Goal: Task Accomplishment & Management: Manage account settings

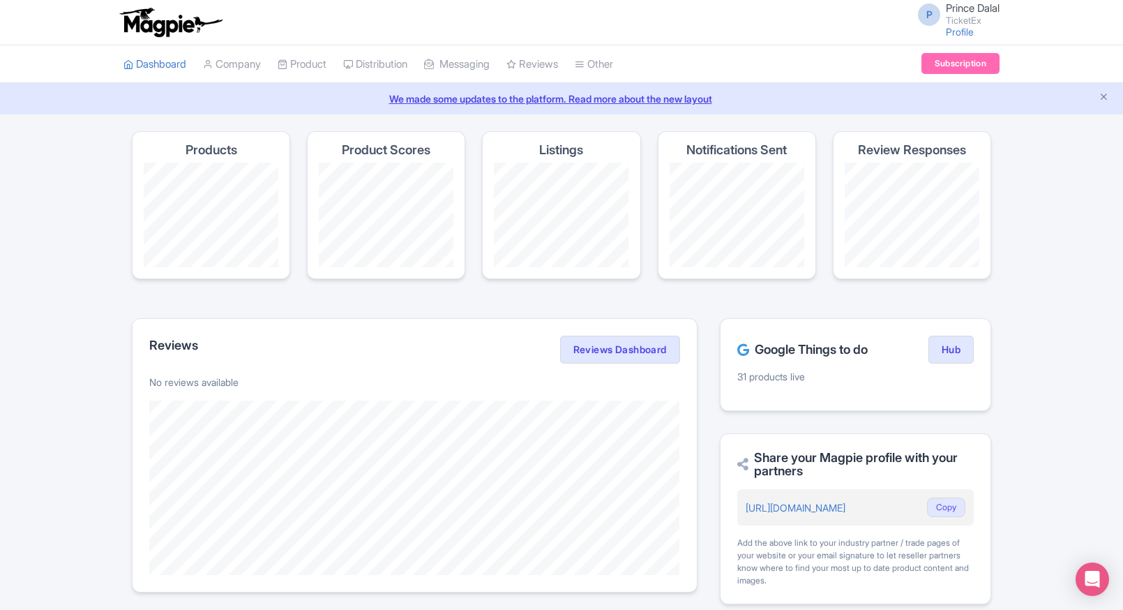
scroll to position [462, 0]
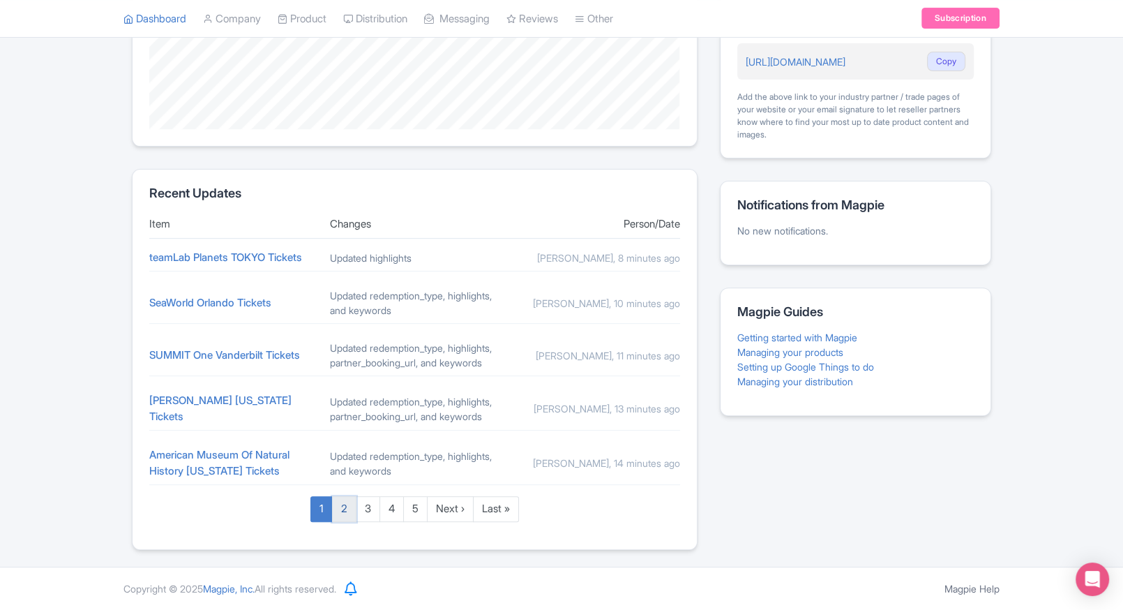
click at [351, 522] on link "2" at bounding box center [344, 509] width 24 height 26
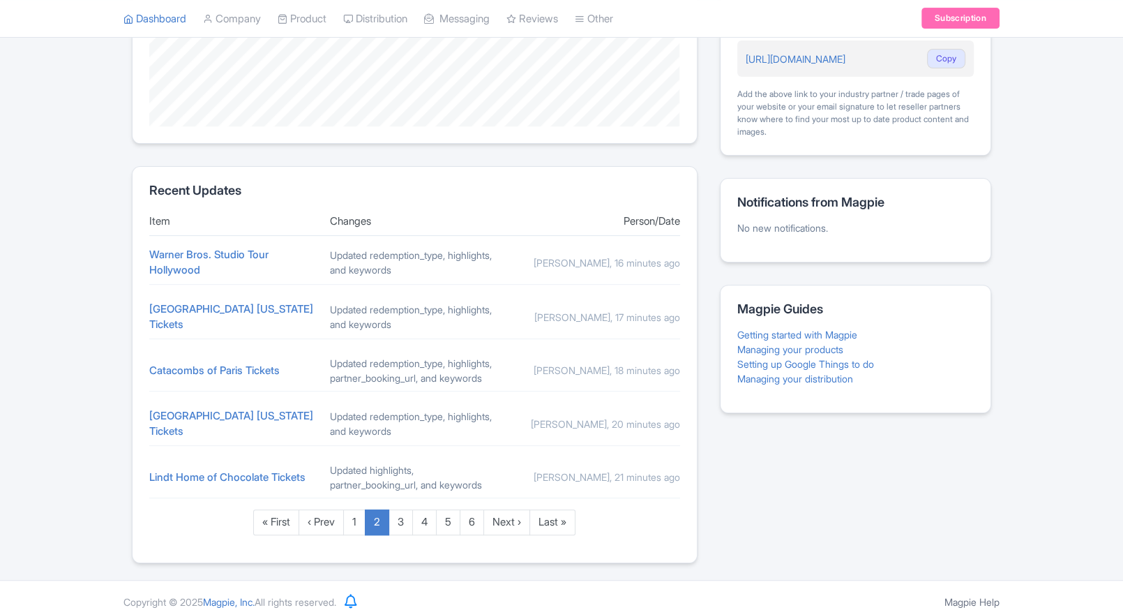
scroll to position [474, 0]
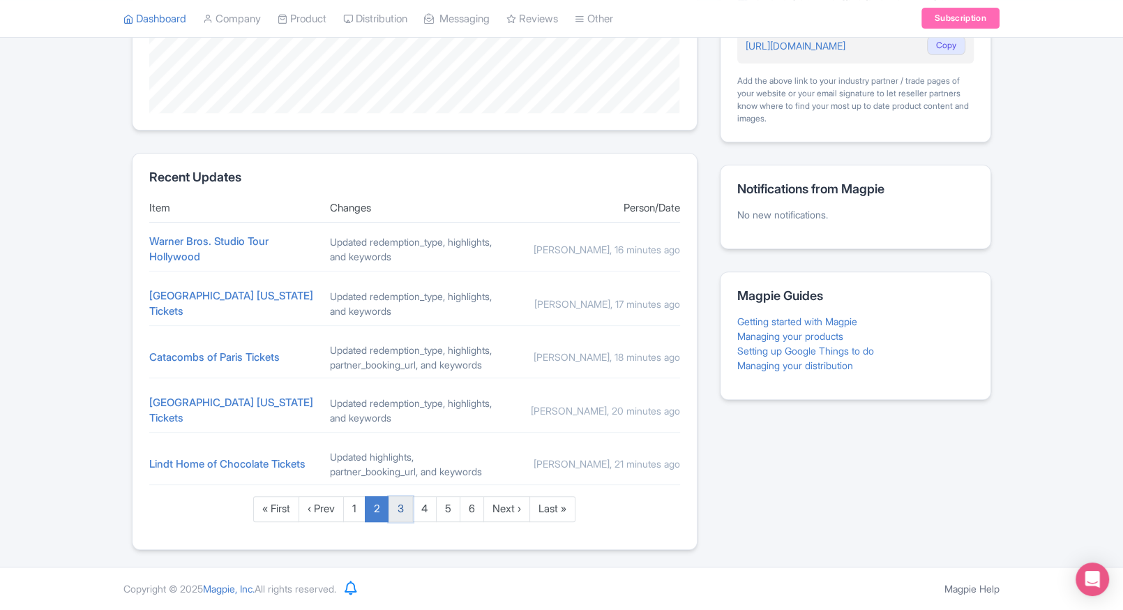
click at [393, 504] on link "3" at bounding box center [400, 509] width 24 height 26
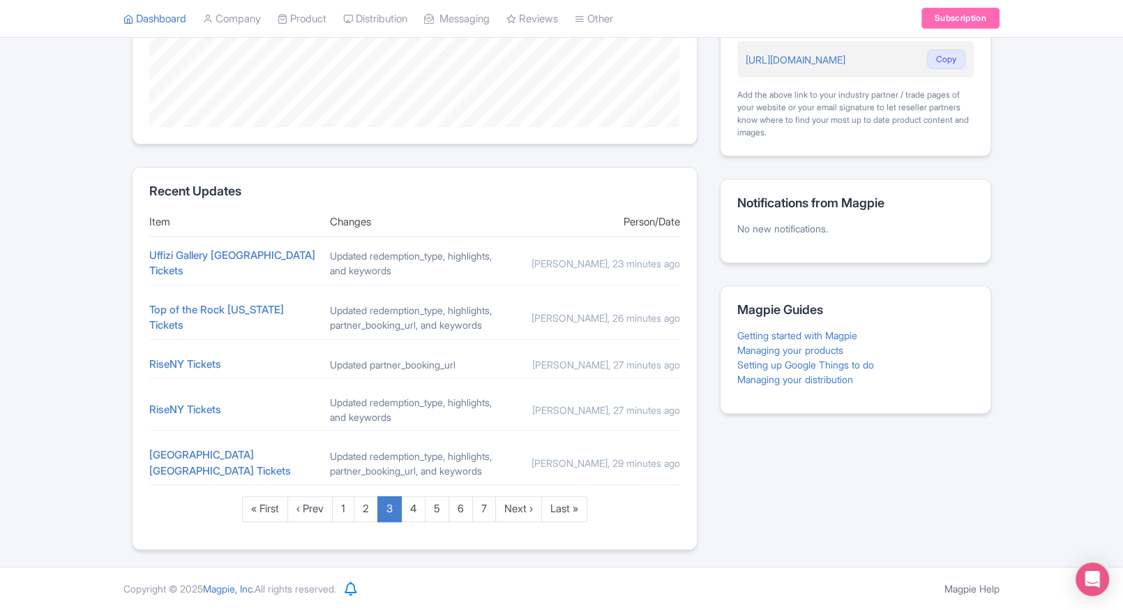
scroll to position [483, 0]
click at [413, 515] on link "4" at bounding box center [413, 509] width 24 height 26
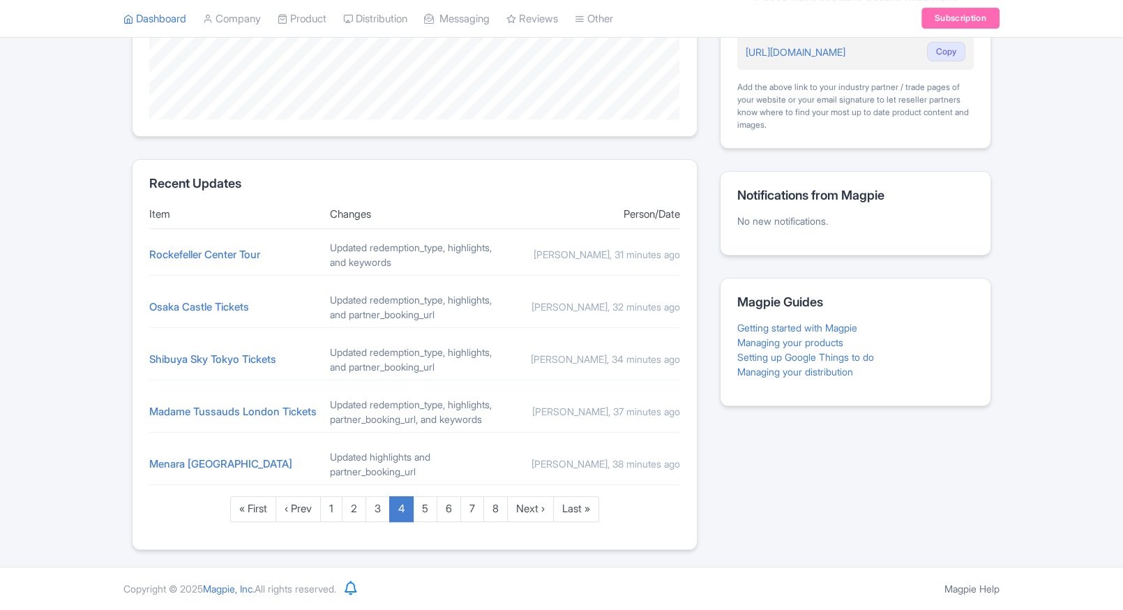
scroll to position [469, 0]
click at [422, 498] on link "5" at bounding box center [425, 509] width 24 height 26
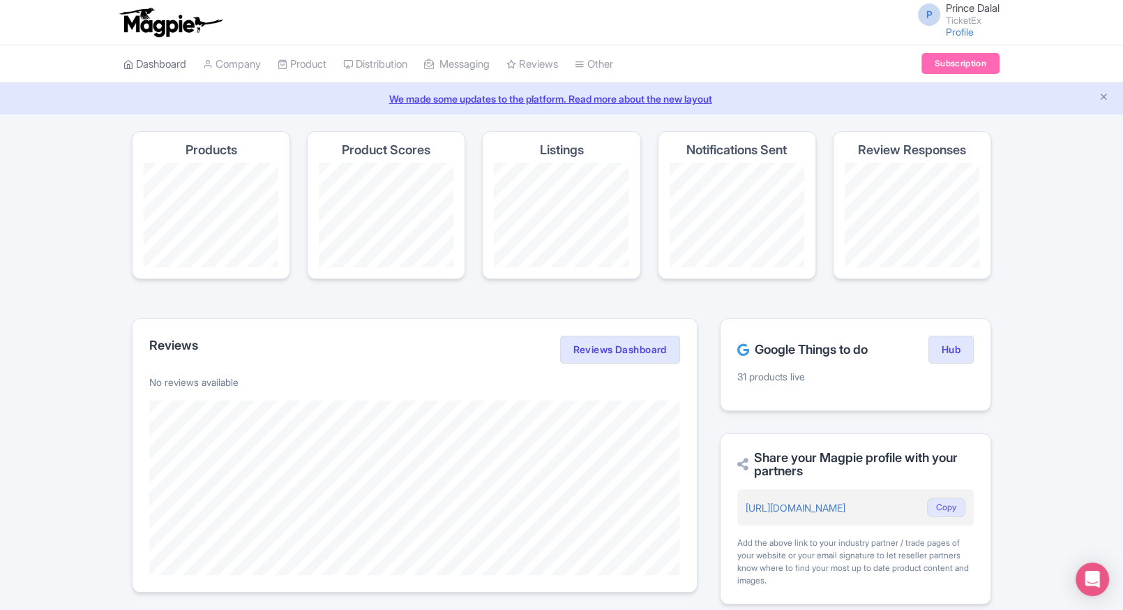
click at [176, 63] on link "Dashboard" at bounding box center [154, 64] width 63 height 38
click at [294, 96] on link "My Products" at bounding box center [344, 100] width 133 height 22
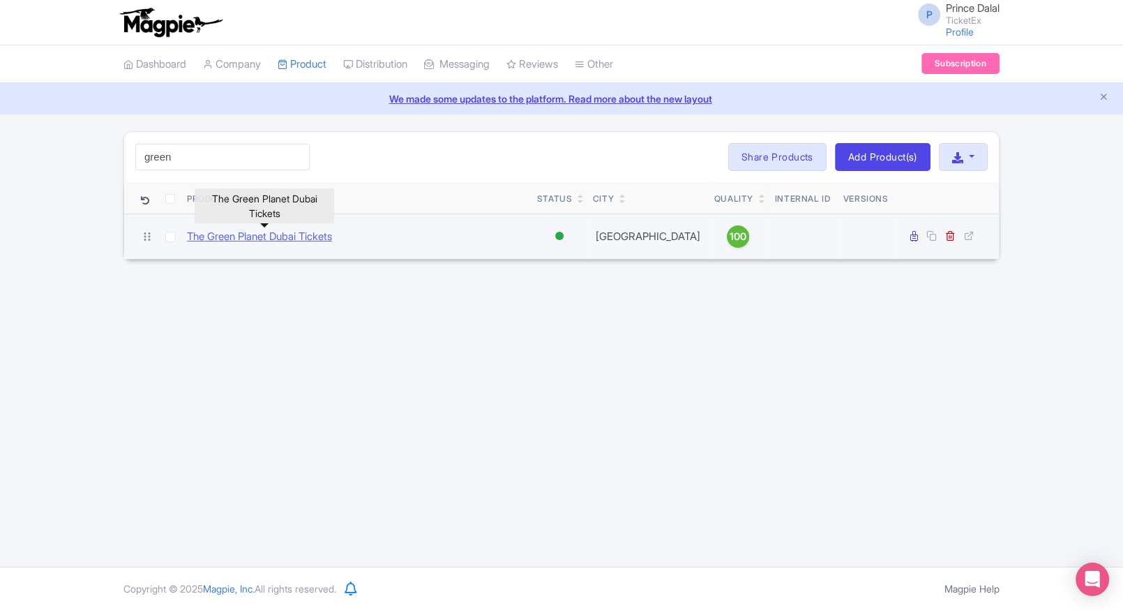
click at [197, 232] on link "The Green Planet Dubai Tickets" at bounding box center [259, 237] width 145 height 16
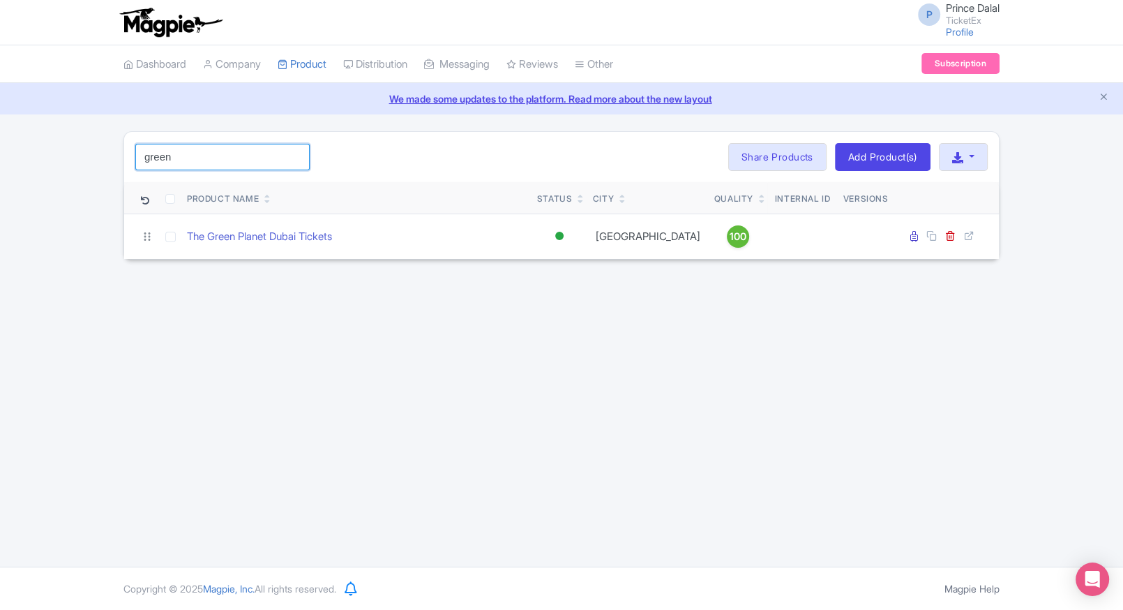
click at [199, 165] on input "green" at bounding box center [222, 157] width 174 height 27
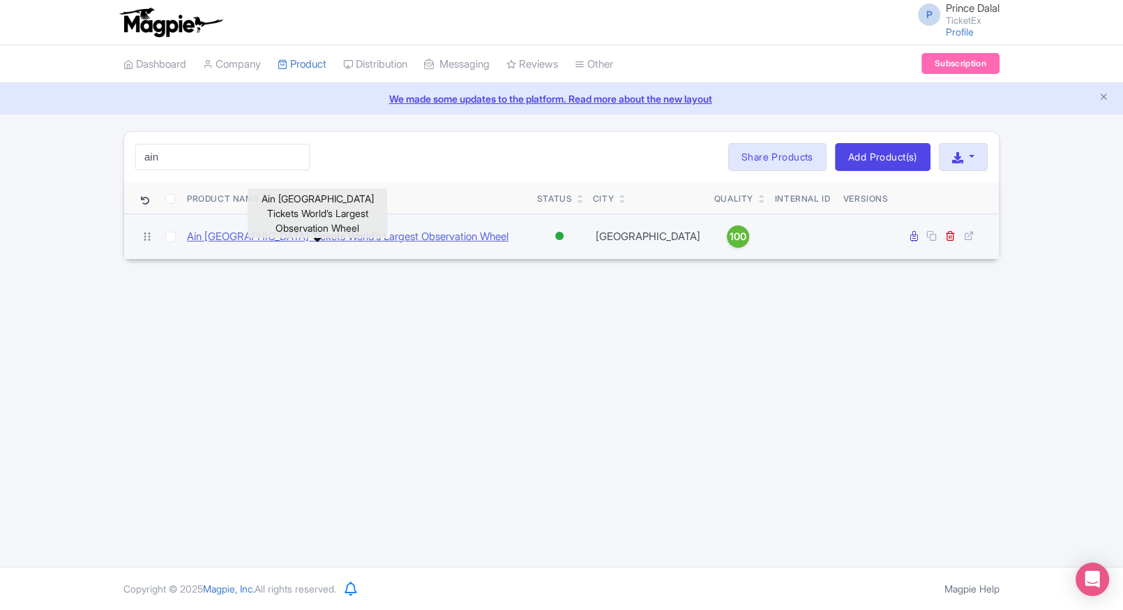
click at [248, 243] on link "Ain Dubai Tickets World’s Largest Observation Wheel" at bounding box center [348, 237] width 322 height 16
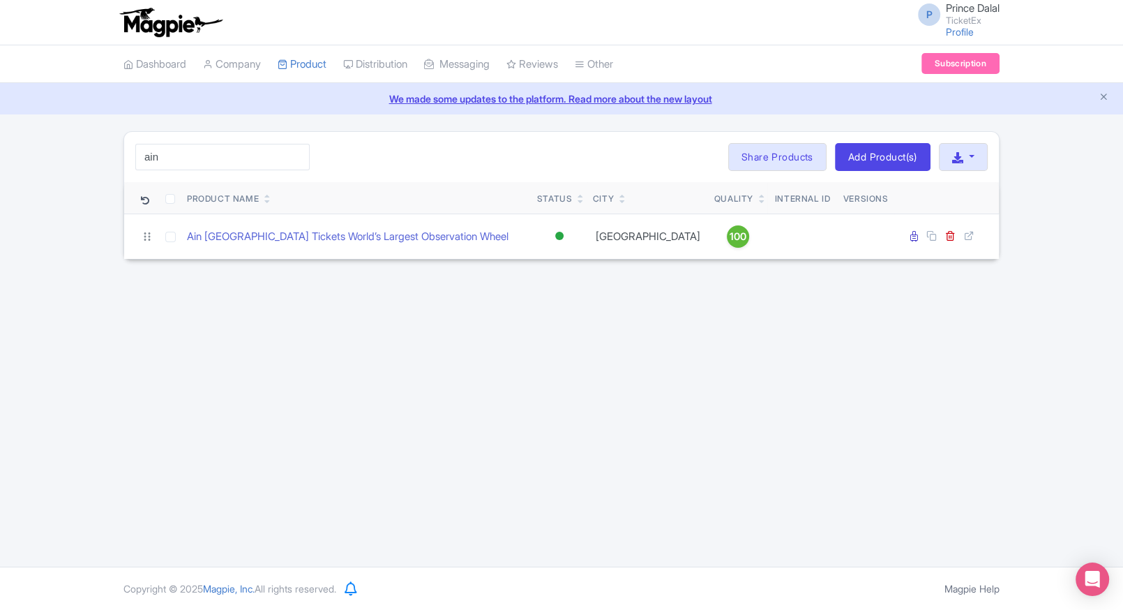
click at [40, 174] on div "ain Search Bulk Actions Delete Add to Collection Share Products Add to Collecti…" at bounding box center [561, 195] width 1123 height 128
click at [240, 161] on input "ain" at bounding box center [222, 157] width 174 height 27
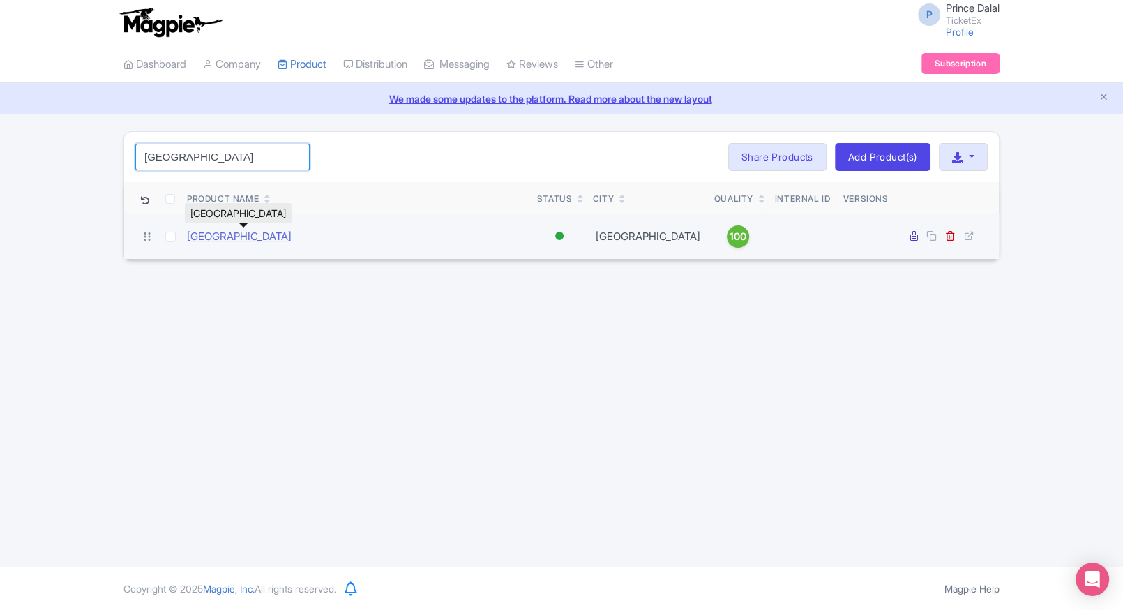
type input "madrid"
click at [259, 231] on link "Royal Palace of Madrid" at bounding box center [239, 237] width 105 height 16
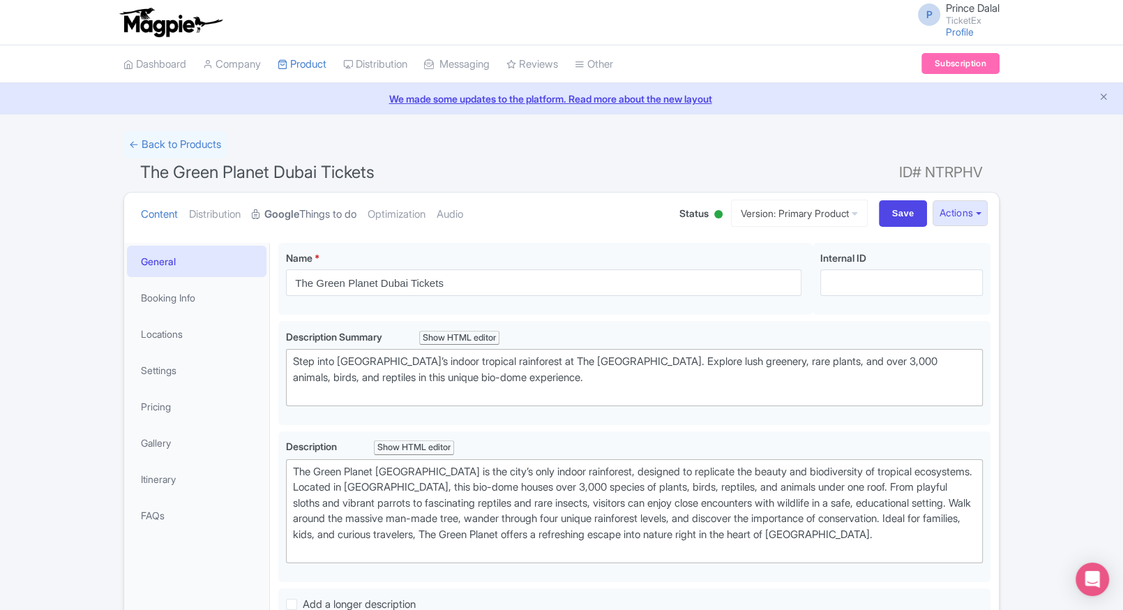
click at [307, 212] on link "Google Things to do" at bounding box center [304, 214] width 105 height 44
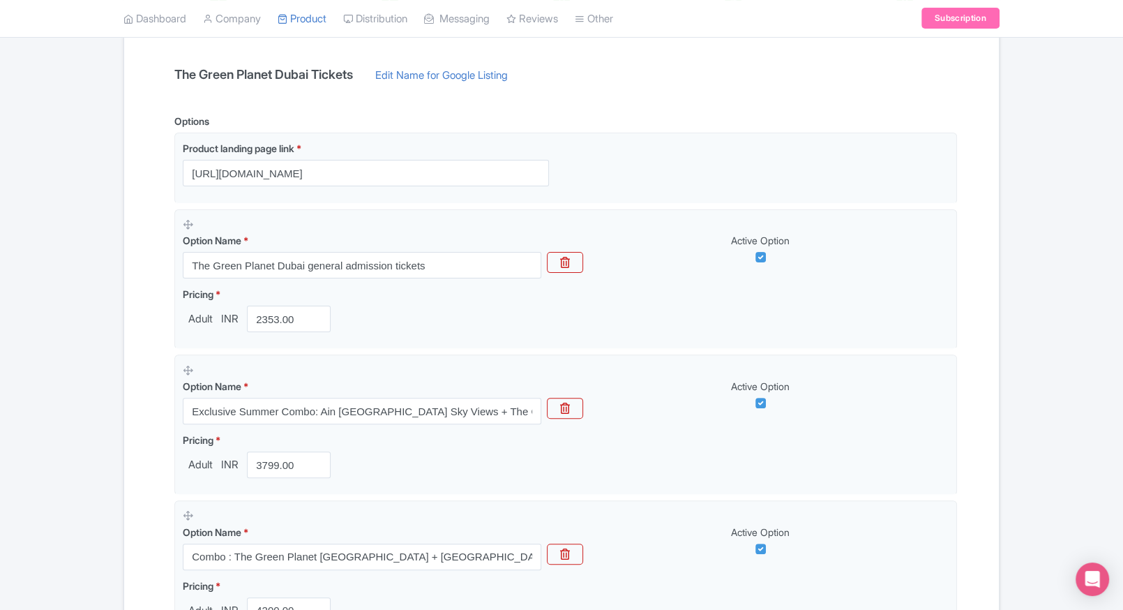
scroll to position [294, 0]
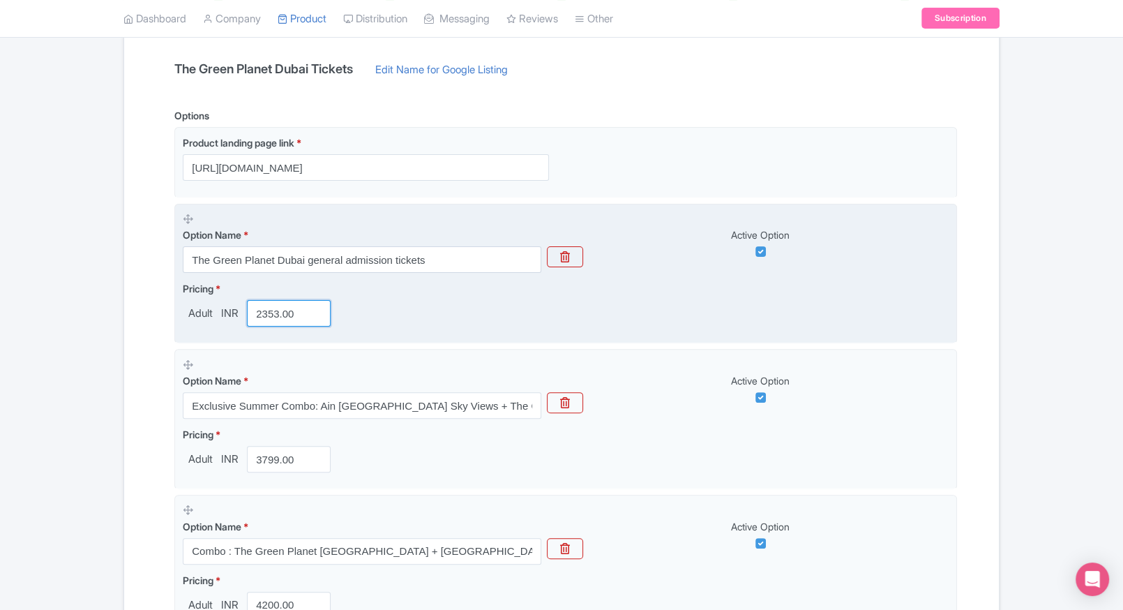
click at [285, 312] on input "2353.00" at bounding box center [289, 313] width 84 height 27
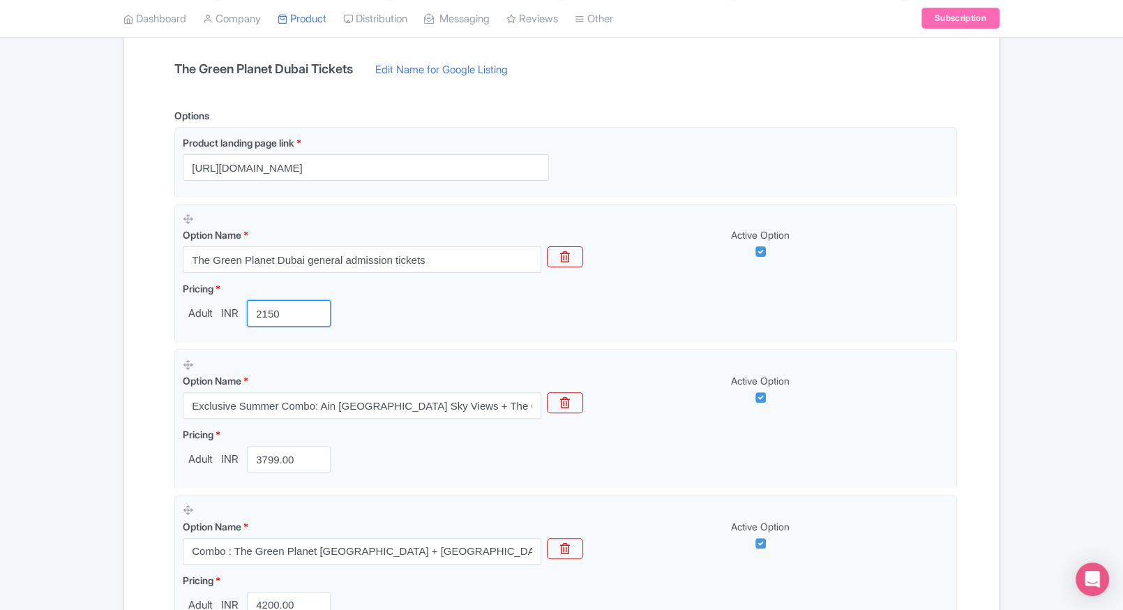
type input "2150"
click at [103, 393] on div "← Back to Products The Green Planet Dubai Tickets ID# NTRPHV Content Distributi…" at bounding box center [561, 448] width 1123 height 1223
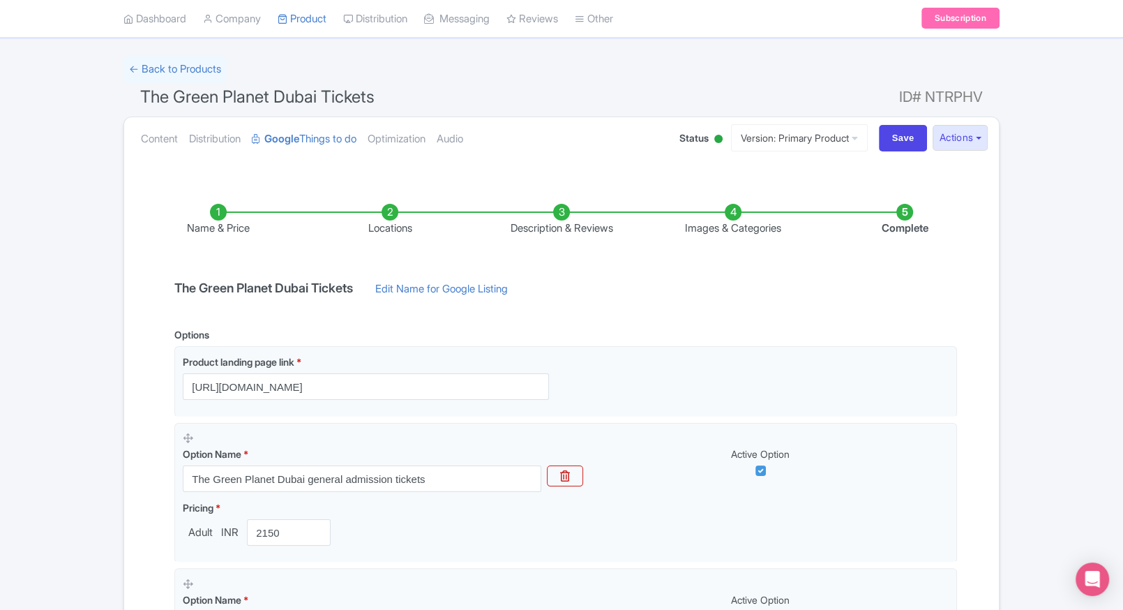
scroll to position [803, 0]
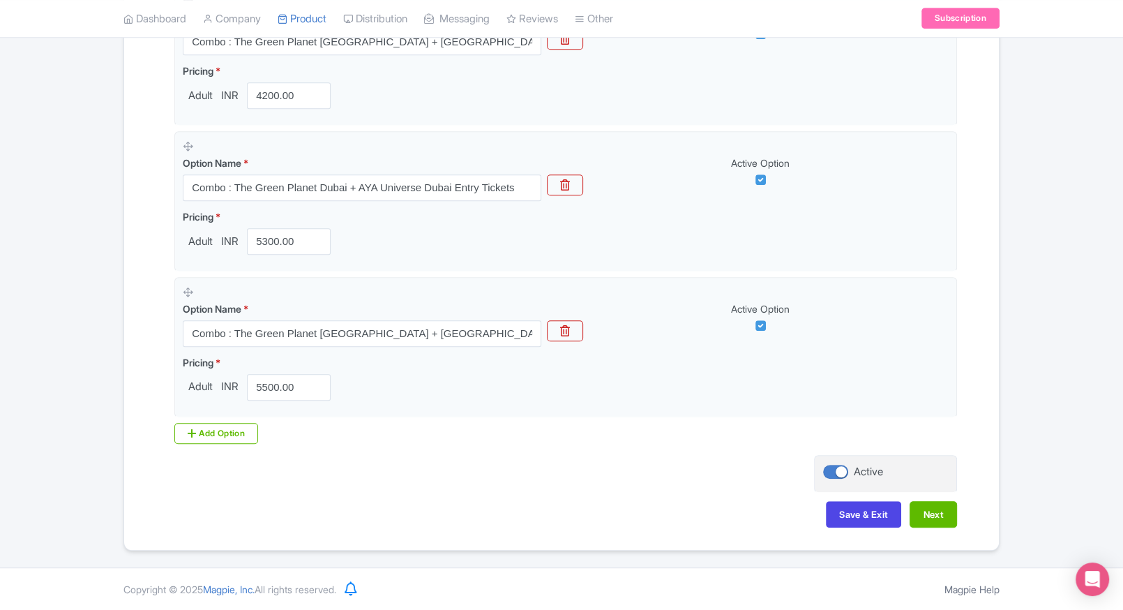
click at [876, 531] on div "Save & Exit Next" at bounding box center [561, 521] width 791 height 40
click at [859, 522] on button "Save & Exit" at bounding box center [863, 514] width 75 height 27
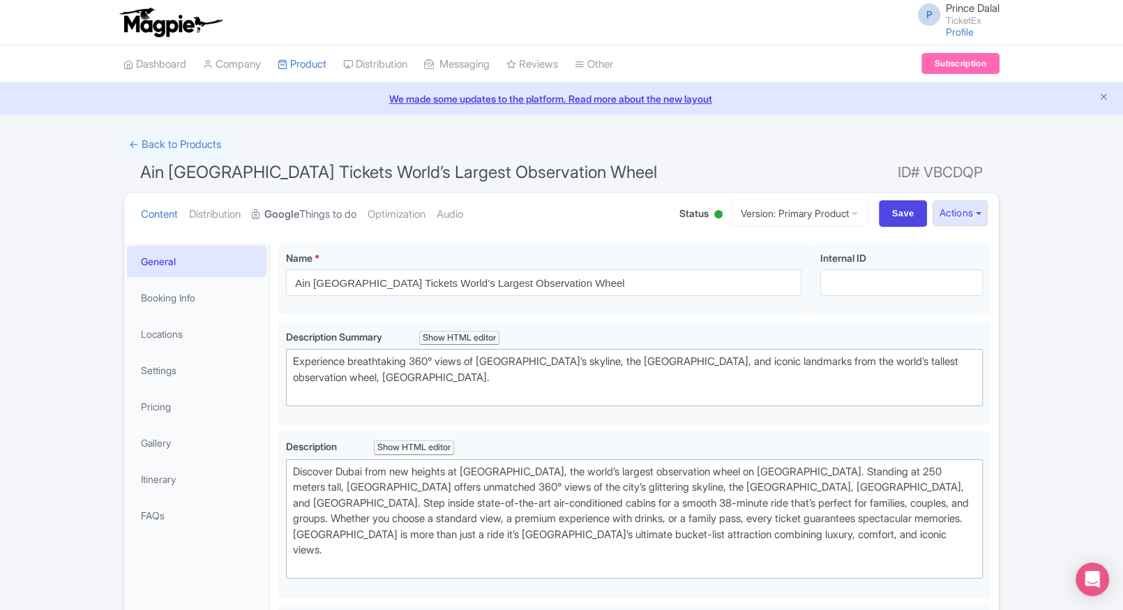
click at [295, 222] on link "Google Things to do" at bounding box center [304, 214] width 105 height 44
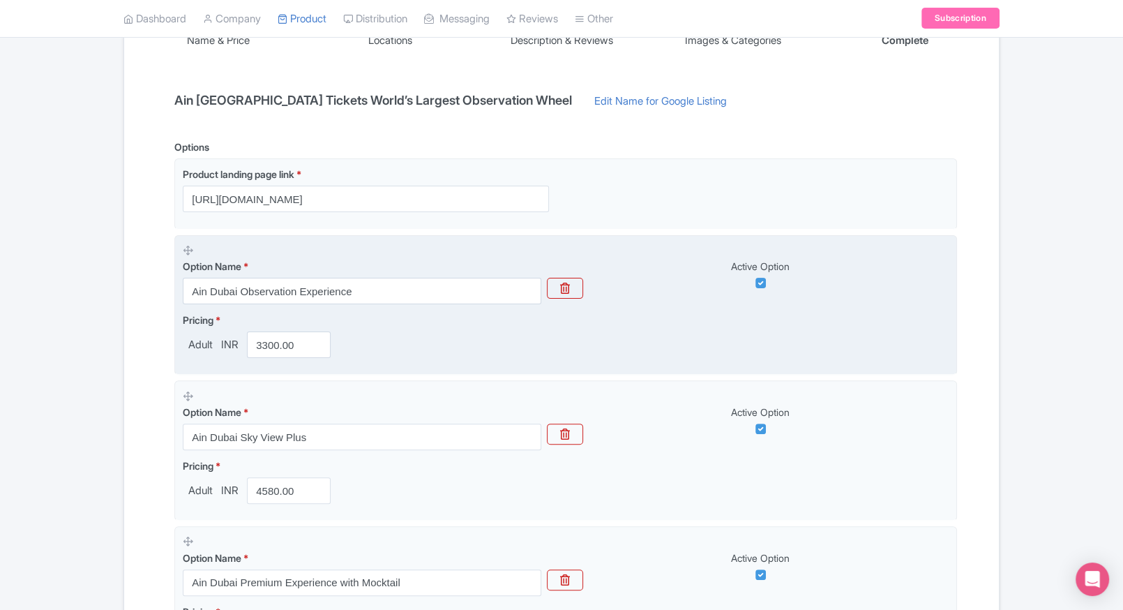
scroll to position [265, 0]
click at [267, 341] on input "3300.00" at bounding box center [289, 342] width 84 height 27
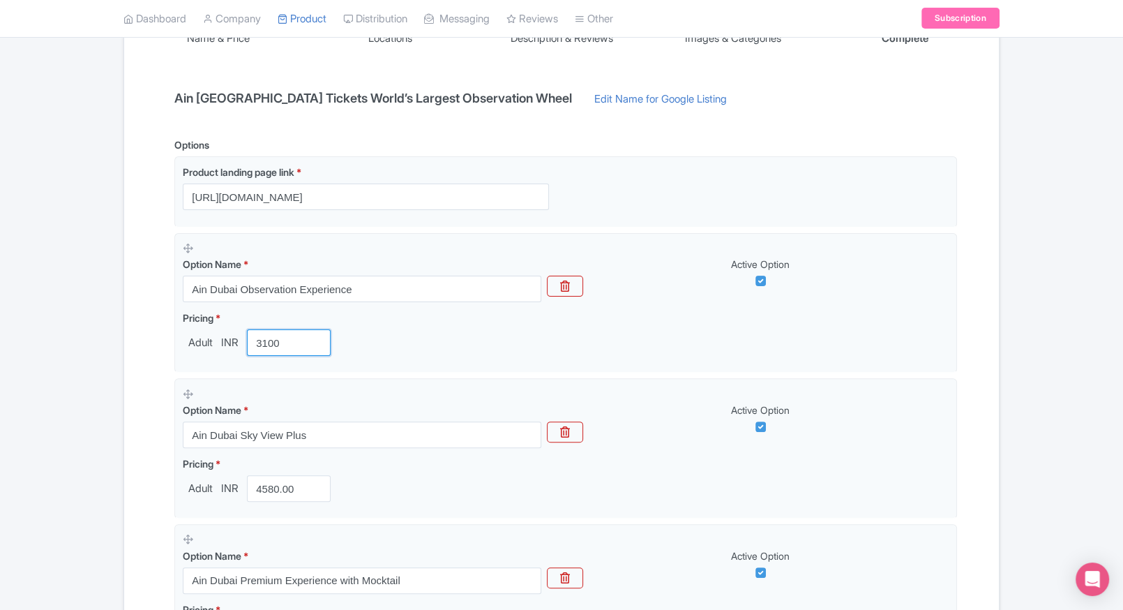
type input "3100"
click at [118, 402] on div "← Back to Products Ain Dubai Tickets World’s Largest Observation Wheel ID# VBCD…" at bounding box center [561, 477] width 893 height 1223
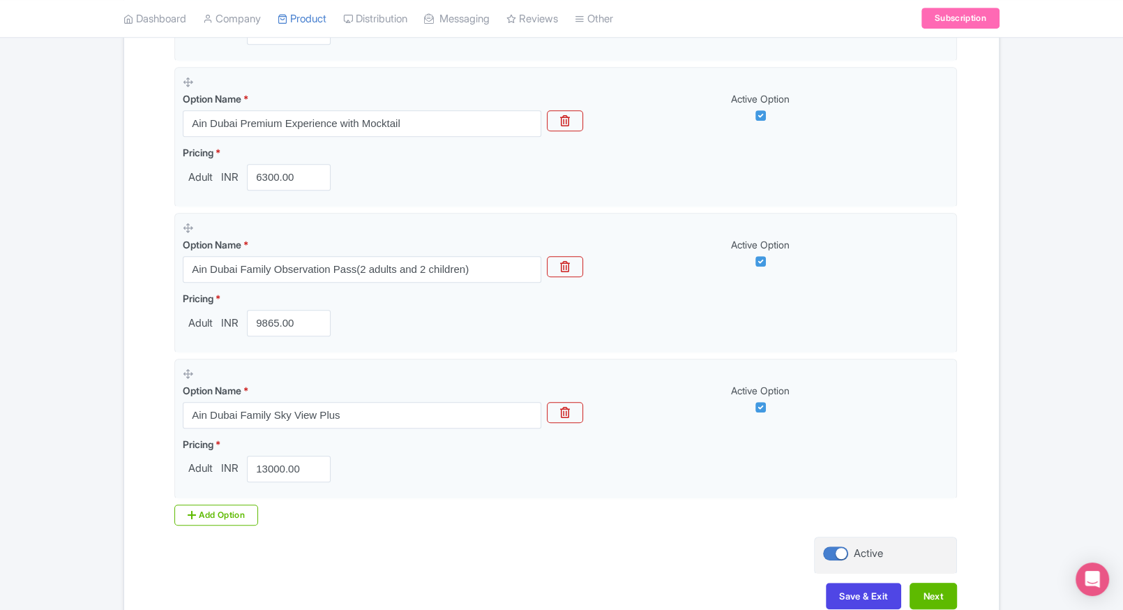
scroll to position [803, 0]
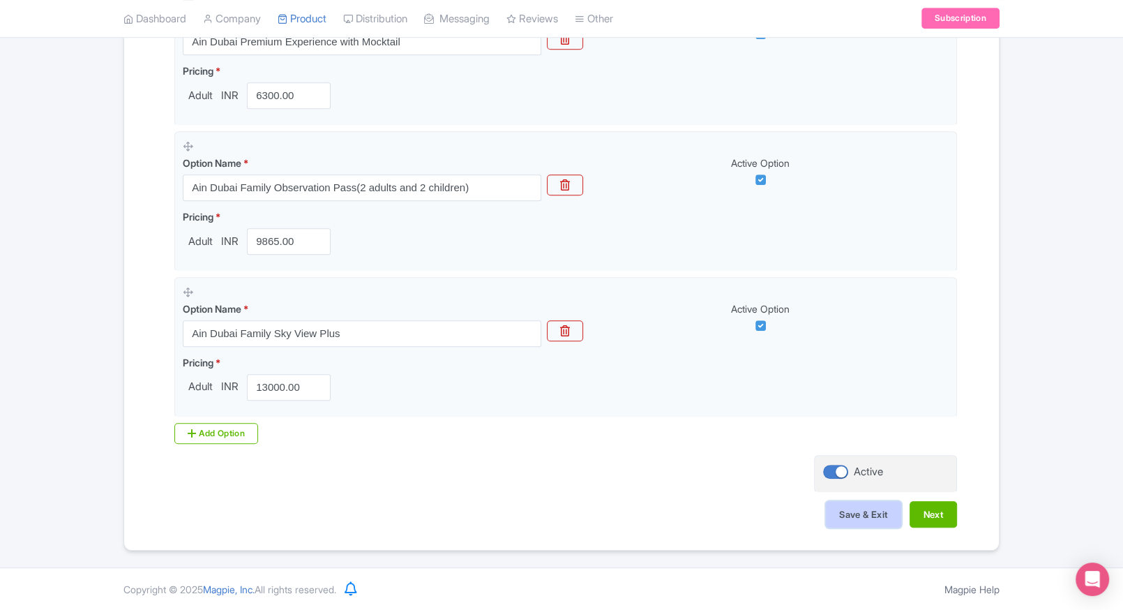
click at [844, 508] on button "Save & Exit" at bounding box center [863, 514] width 75 height 27
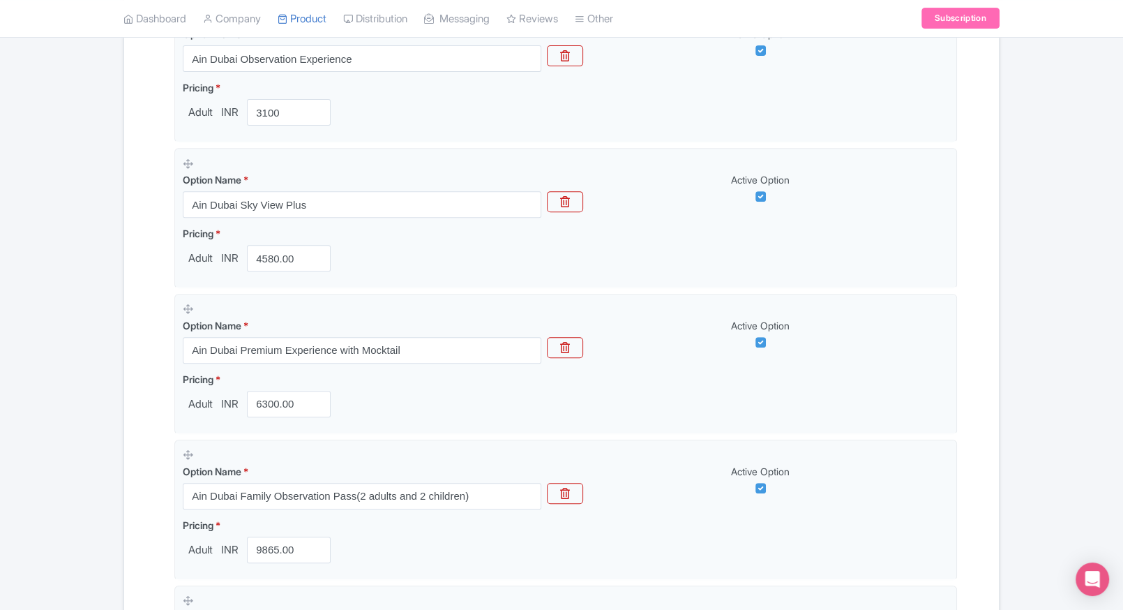
scroll to position [476, 0]
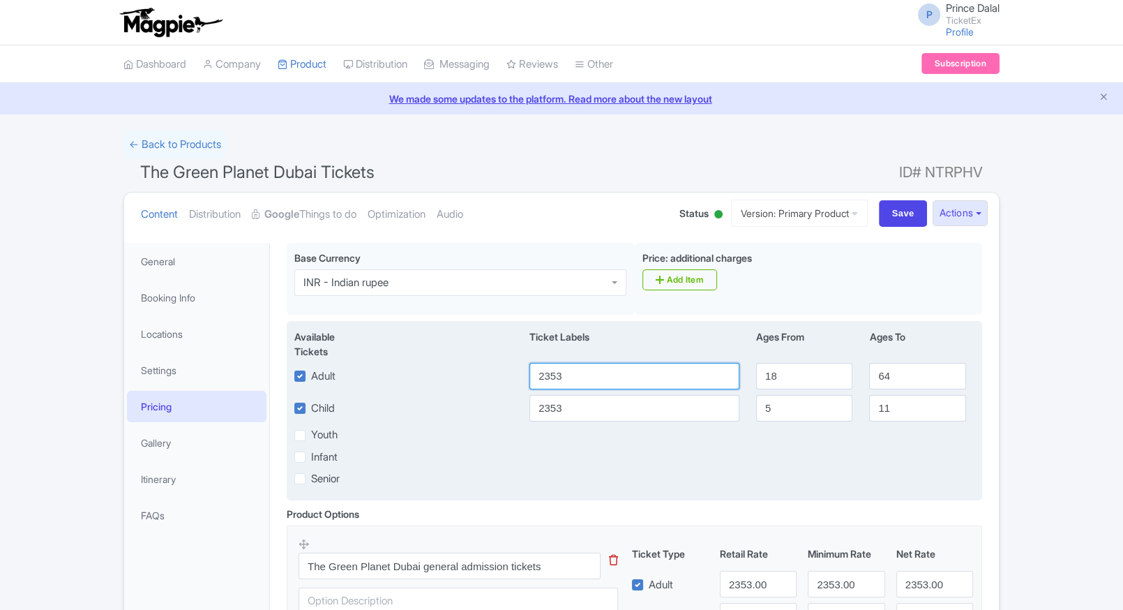
click at [616, 374] on input "2353" at bounding box center [634, 376] width 210 height 27
type input "2150"
click at [603, 405] on input "2353" at bounding box center [634, 408] width 210 height 27
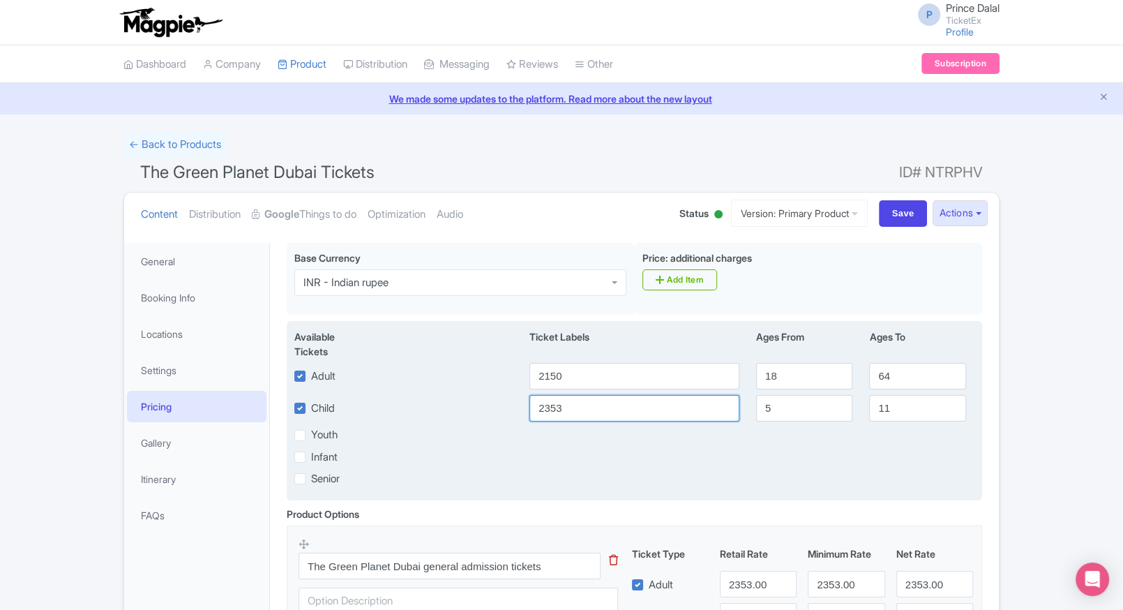
click at [603, 405] on input "2353" at bounding box center [634, 408] width 210 height 27
paste input "150"
click at [603, 405] on input "2353" at bounding box center [634, 408] width 210 height 27
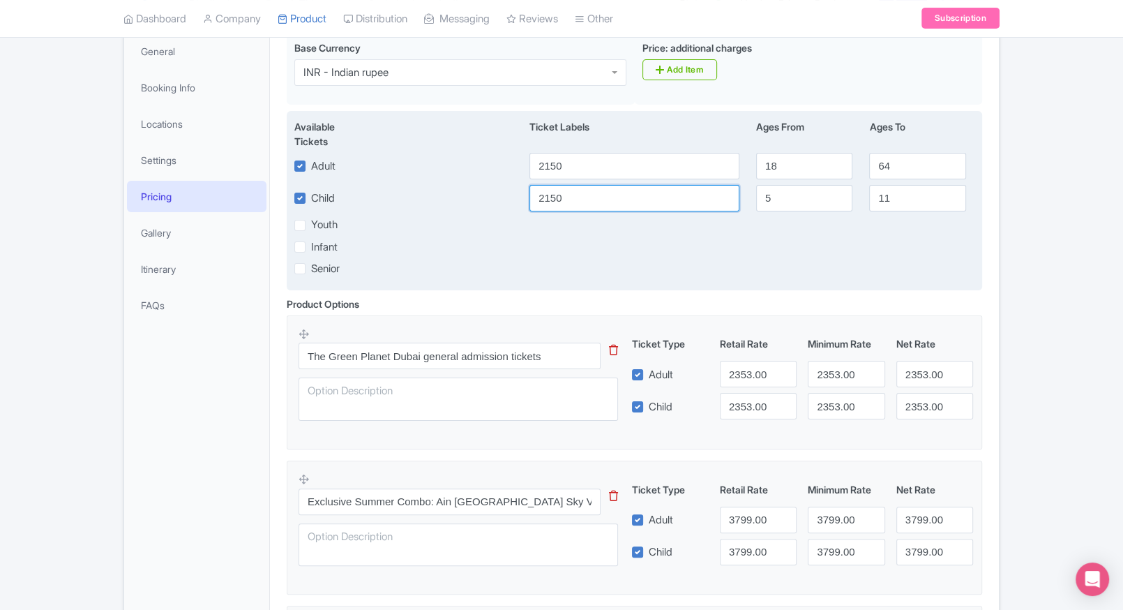
scroll to position [214, 0]
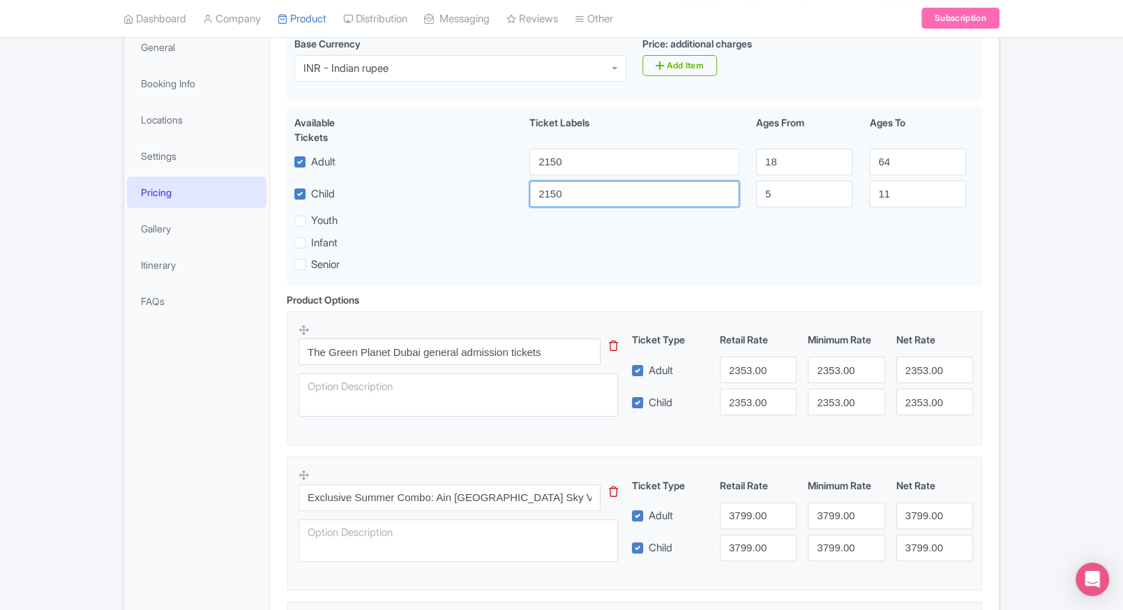
type input "2150"
click at [746, 371] on input "2353.00" at bounding box center [758, 369] width 77 height 27
paste input "15"
type input "2150"
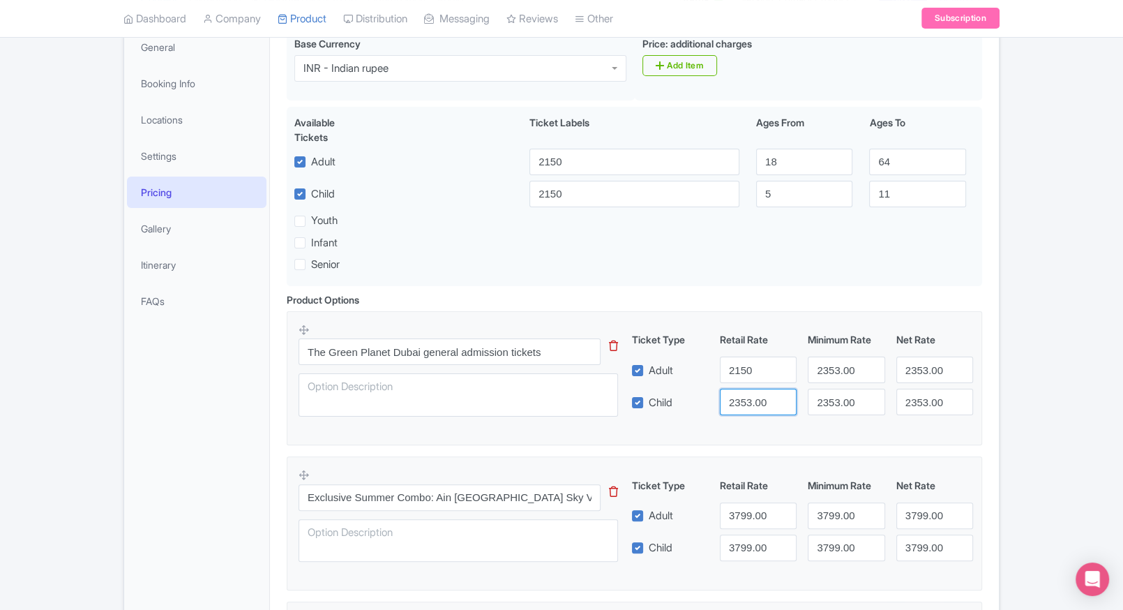
click at [746, 402] on input "2353.00" at bounding box center [758, 401] width 77 height 27
paste input "15"
drag, startPoint x: 746, startPoint y: 402, endPoint x: 818, endPoint y: 375, distance: 76.8
click at [818, 375] on div "Ticket Type Retail Rate Minimum Rate Net Rate Adult 2150 2353.00 2353.00 Child …" at bounding box center [803, 373] width 336 height 83
type input "2150"
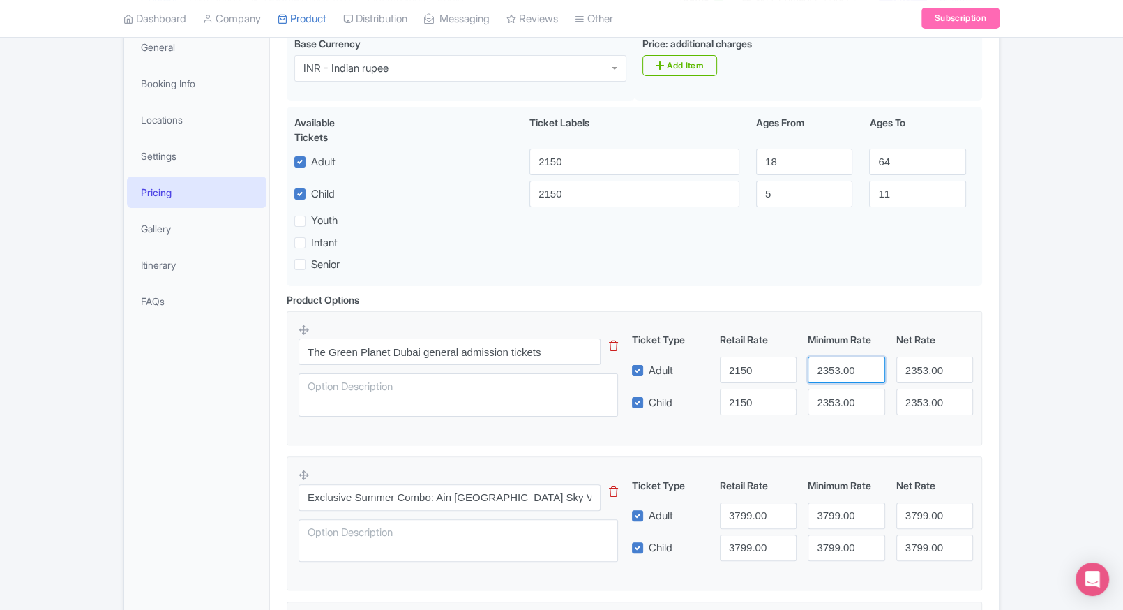
click at [818, 375] on input "2353.00" at bounding box center [846, 369] width 77 height 27
paste input "15"
drag, startPoint x: 818, startPoint y: 375, endPoint x: 834, endPoint y: 404, distance: 32.8
click at [834, 404] on div "Ticket Type Retail Rate Minimum Rate Net Rate Adult 2150 2150 2353.00 Child 215…" at bounding box center [803, 373] width 336 height 83
type input "2150"
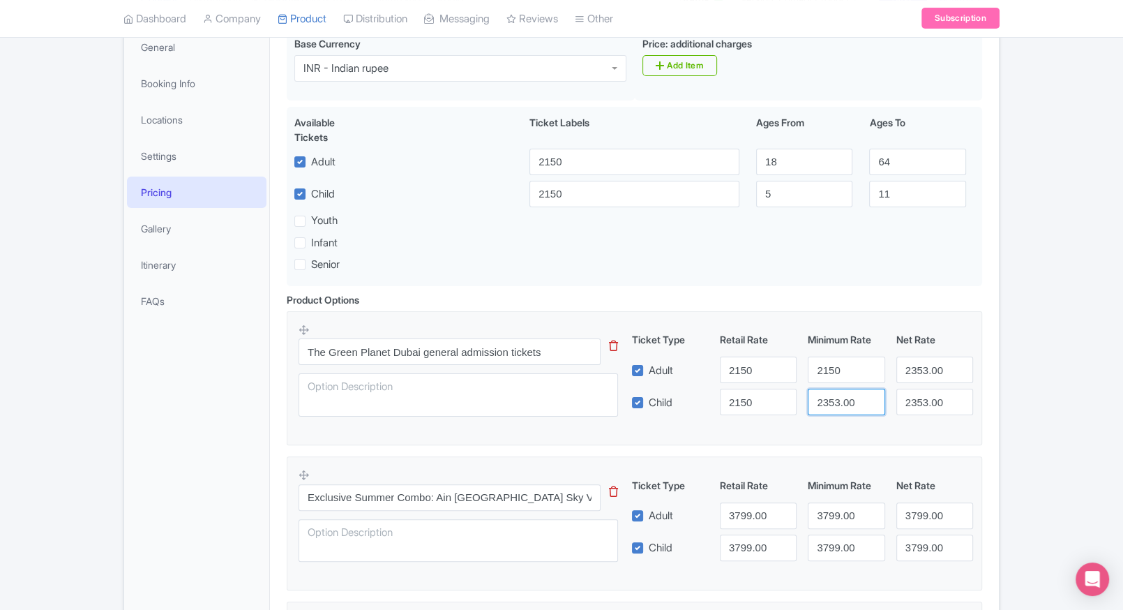
click at [834, 404] on input "2353.00" at bounding box center [846, 401] width 77 height 27
paste input "15"
drag, startPoint x: 834, startPoint y: 404, endPoint x: 925, endPoint y: 355, distance: 103.0
click at [925, 355] on div "Ticket Type Retail Rate Minimum Rate Net Rate Adult 2150 2150 2353.00 Child 215…" at bounding box center [803, 373] width 336 height 83
type input "2150"
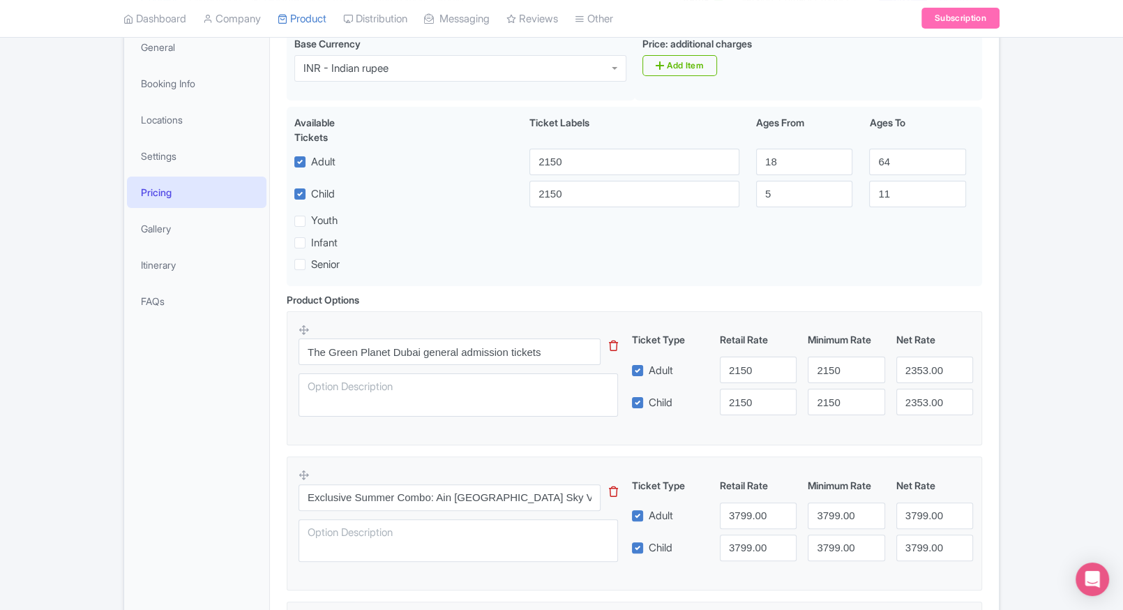
click at [925, 355] on div "Ticket Type Retail Rate Minimum Rate Net Rate Adult 2150 2150 2353.00 Child 215…" at bounding box center [803, 373] width 336 height 83
click at [920, 364] on input "2353.00" at bounding box center [934, 369] width 77 height 27
paste input "15"
click at [920, 364] on input "2150" at bounding box center [934, 369] width 77 height 27
type input "2150"
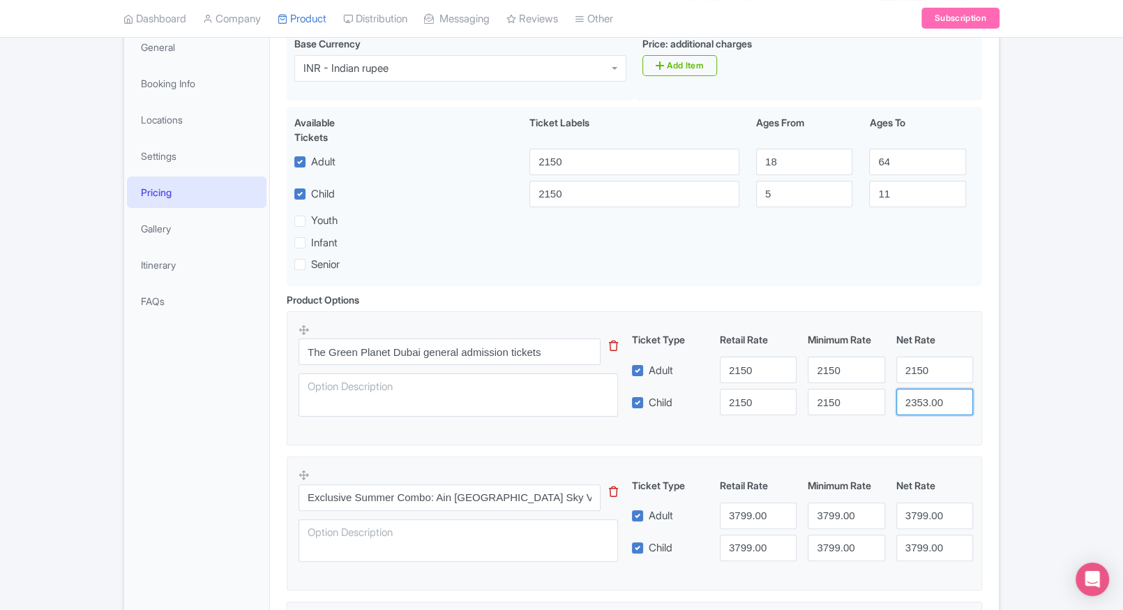
click at [921, 388] on input "2353.00" at bounding box center [934, 401] width 77 height 27
paste input "15"
click at [921, 388] on input "2150" at bounding box center [934, 401] width 77 height 27
type input "2150"
click at [1018, 375] on div "← Back to Products The Green Planet Dubai Tickets ID# NTRPHV Content Distributi…" at bounding box center [561, 519] width 1123 height 1204
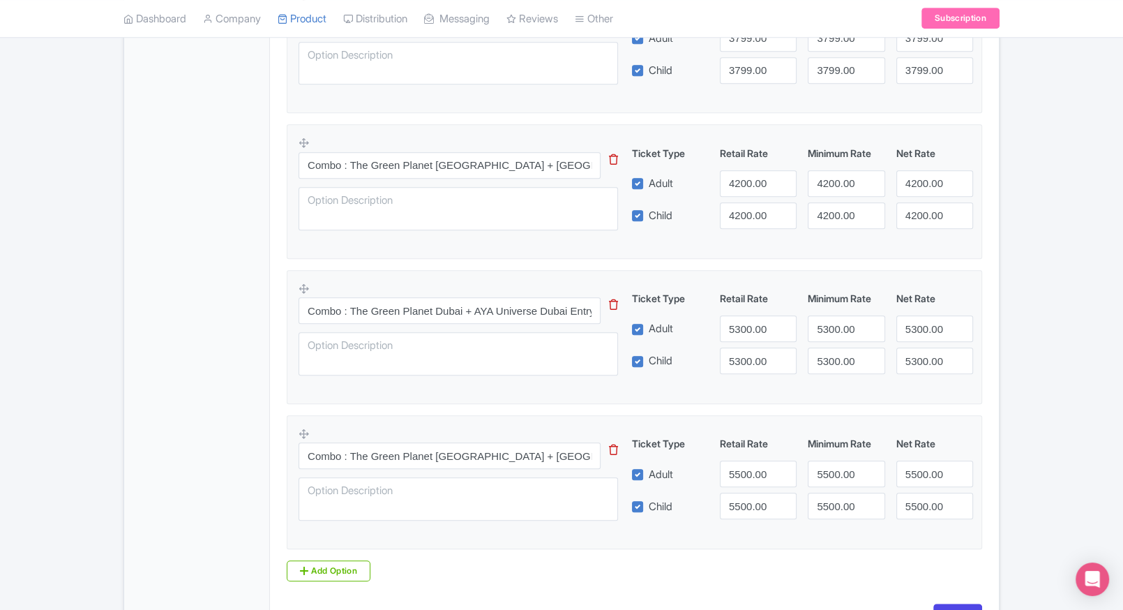
scroll to position [786, 0]
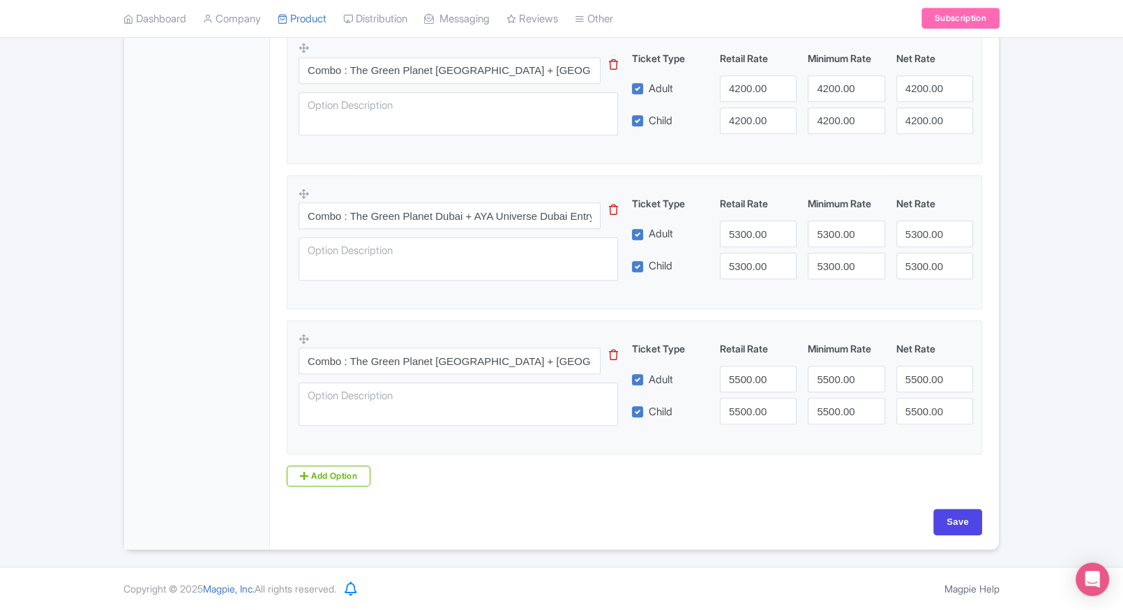
click at [960, 522] on input "Save" at bounding box center [957, 521] width 49 height 27
type input "Saving..."
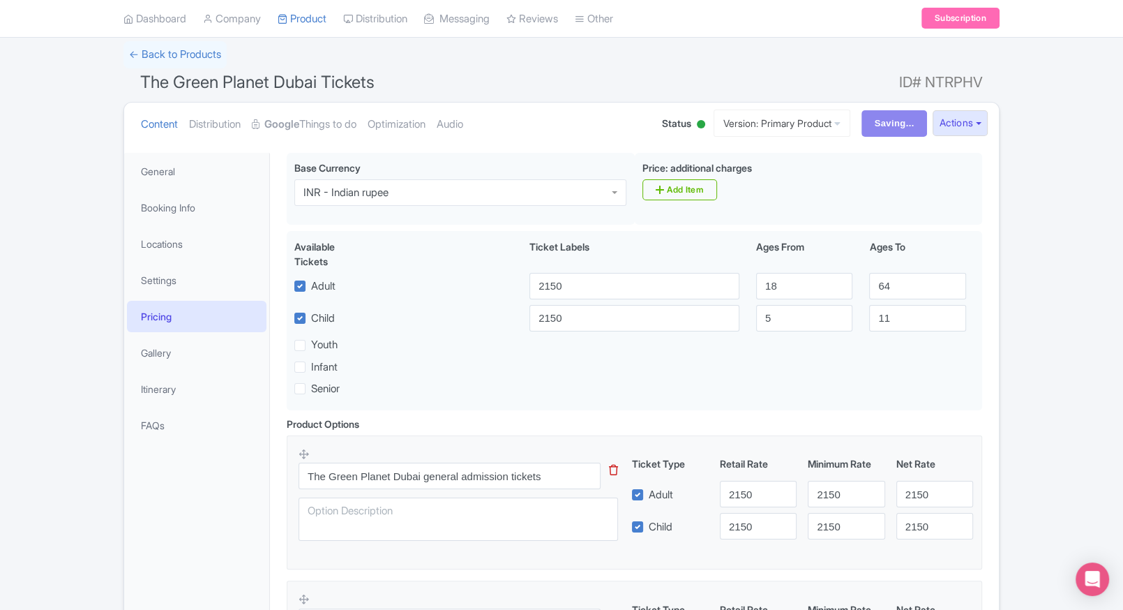
scroll to position [0, 0]
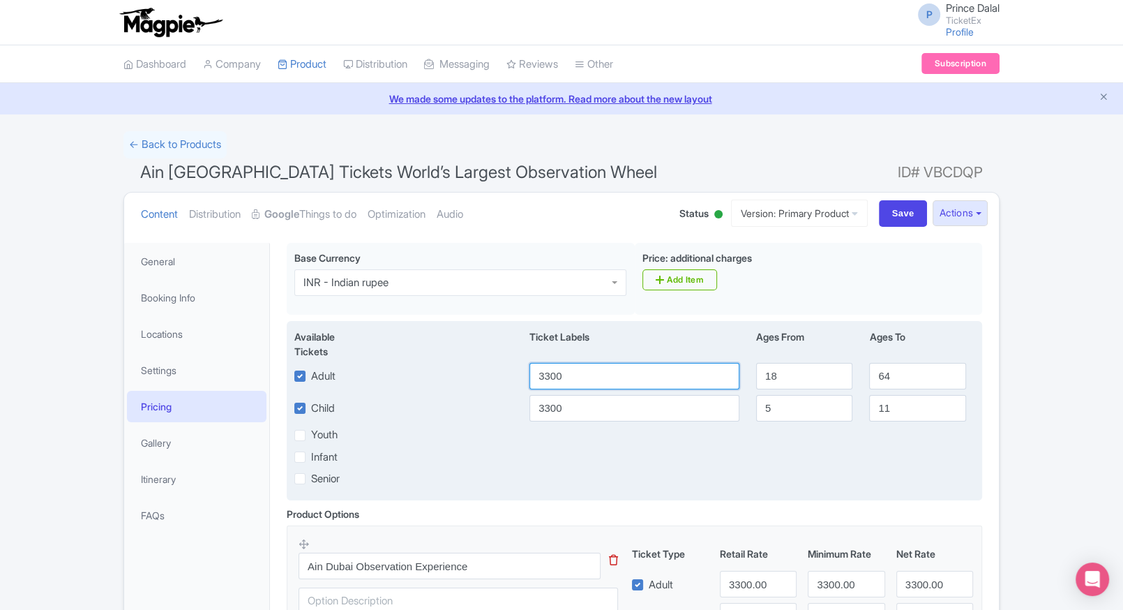
click at [595, 367] on input "3300" at bounding box center [634, 376] width 210 height 27
type input "3100"
click at [597, 395] on input "3300" at bounding box center [634, 408] width 210 height 27
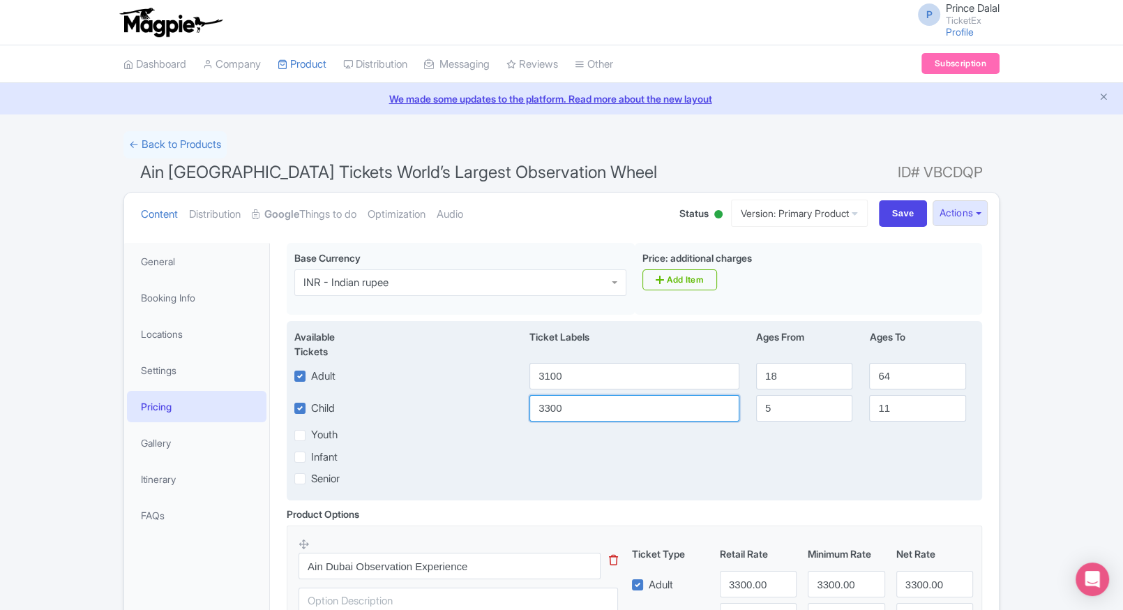
paste input "1"
drag, startPoint x: 597, startPoint y: 395, endPoint x: 959, endPoint y: 364, distance: 363.3
click at [597, 395] on input "3300" at bounding box center [634, 408] width 210 height 27
type input "3100"
click at [960, 364] on input "64" at bounding box center [917, 376] width 96 height 27
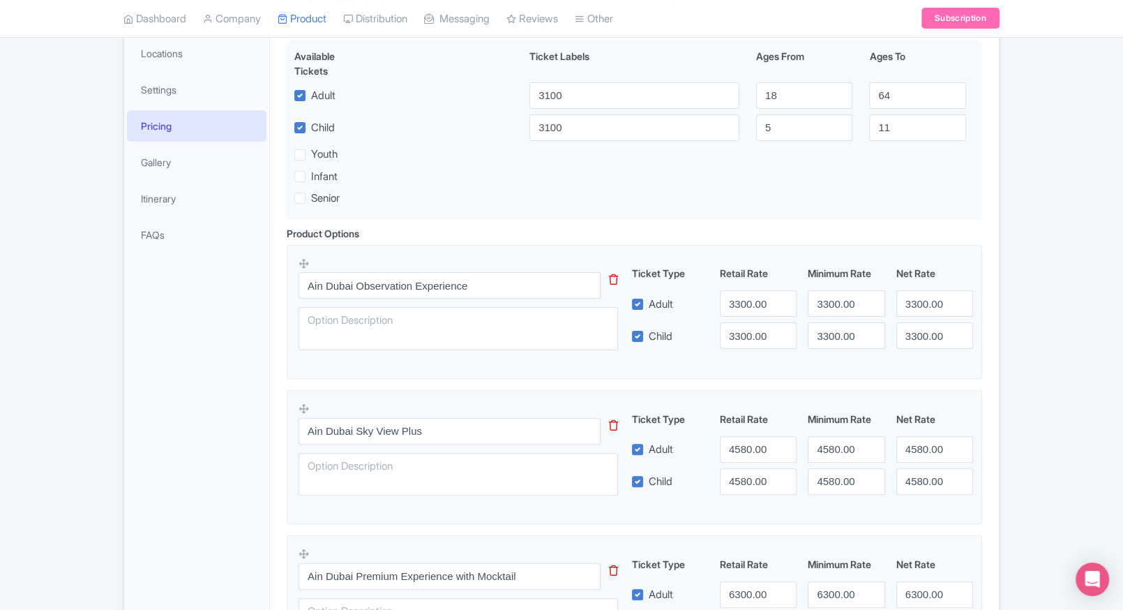
scroll to position [316, 0]
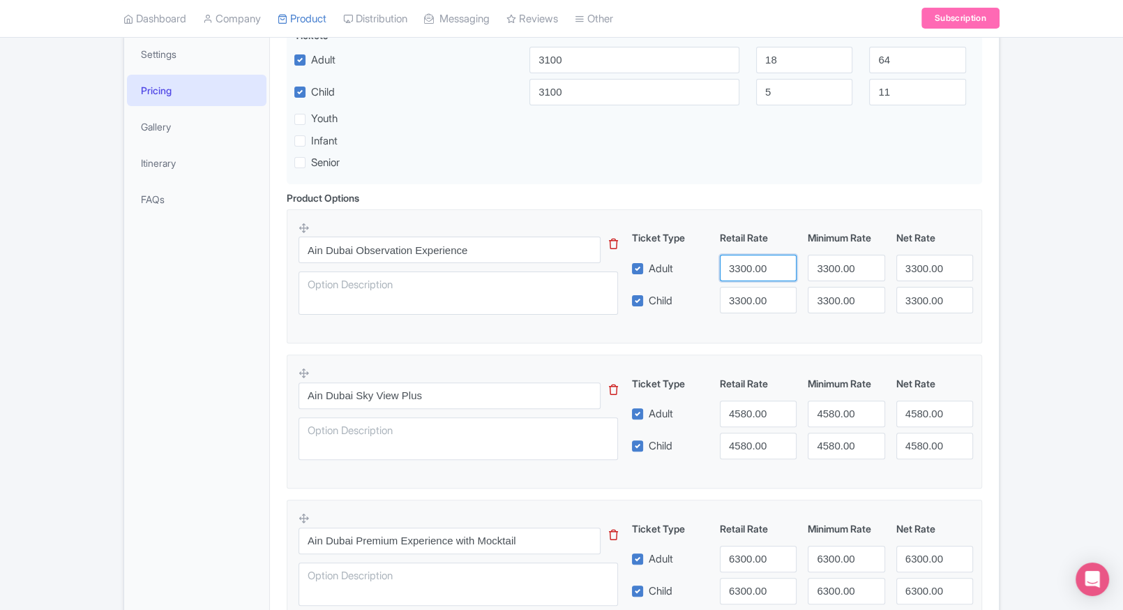
click at [725, 262] on input "3300.00" at bounding box center [758, 268] width 77 height 27
paste input "1"
click at [725, 262] on input "3100" at bounding box center [758, 268] width 77 height 27
type input "3100"
click at [748, 287] on input "3300.00" at bounding box center [758, 300] width 77 height 27
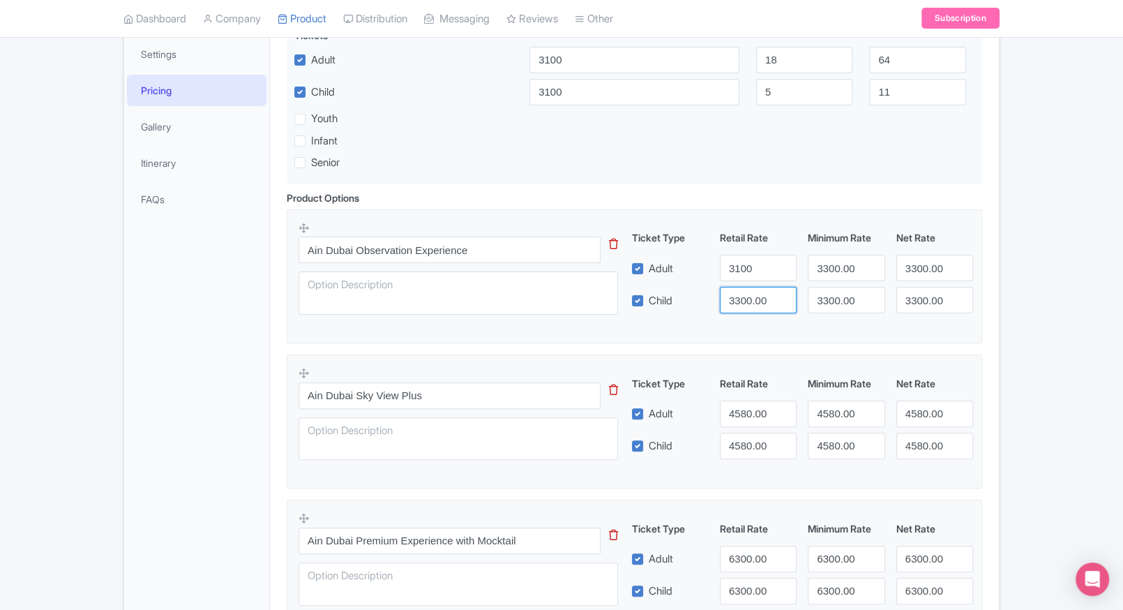
paste input "1"
drag, startPoint x: 748, startPoint y: 287, endPoint x: 816, endPoint y: 266, distance: 70.8
click at [816, 266] on div "Ticket Type Retail Rate Minimum Rate Net Rate Adult 3100 3300.00 3300.00 Child …" at bounding box center [803, 271] width 336 height 83
type input "3100"
paste input "3100"
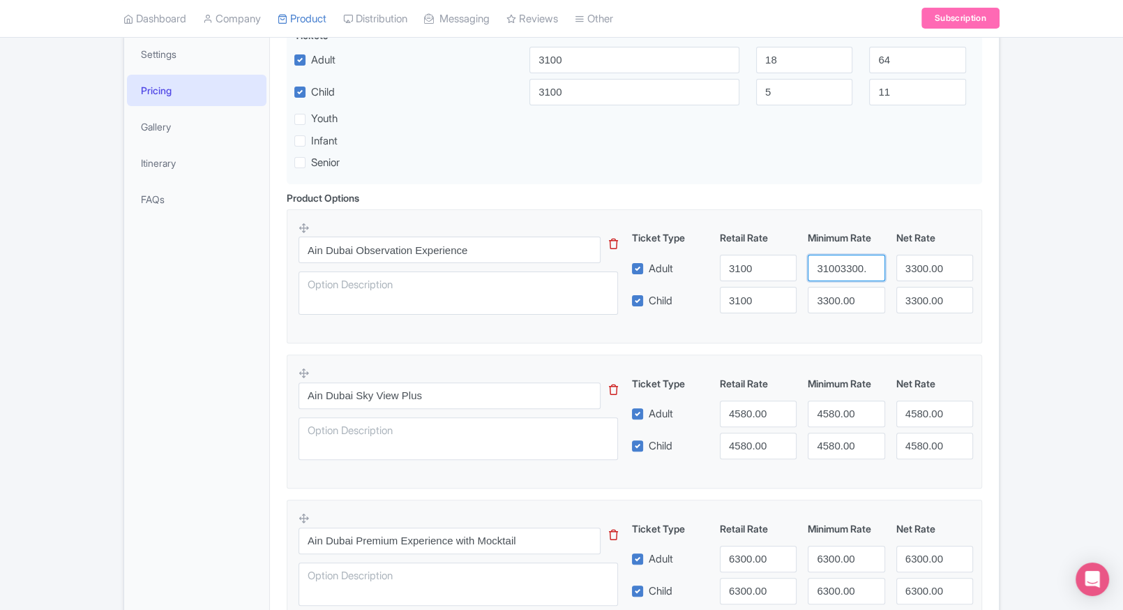
click at [816, 266] on input "31003300.00" at bounding box center [846, 268] width 77 height 27
paste input "number"
type input "3100"
click at [835, 294] on input "3300.00" at bounding box center [846, 300] width 77 height 27
paste input "1"
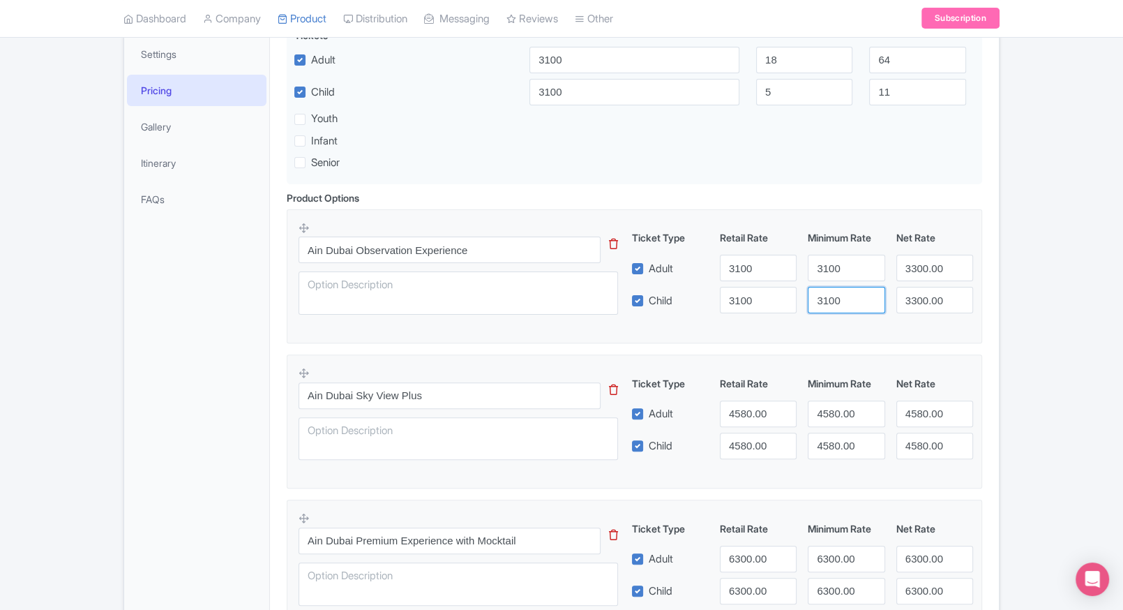
click at [835, 294] on input "3100" at bounding box center [846, 300] width 77 height 27
type input "3100"
click at [907, 273] on input "3300.00" at bounding box center [934, 268] width 77 height 27
paste input "1"
drag, startPoint x: 907, startPoint y: 273, endPoint x: 923, endPoint y: 300, distance: 31.9
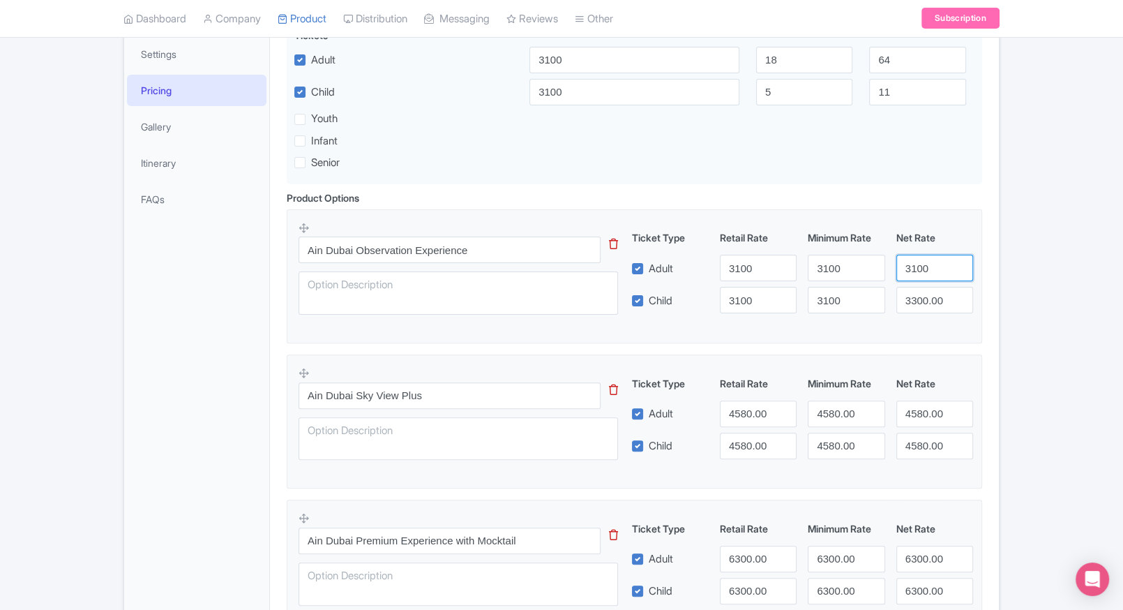
click at [923, 300] on div "Ticket Type Retail Rate Minimum Rate Net Rate Adult 3100 3100 3100 Child 3100 3…" at bounding box center [803, 271] width 336 height 83
type input "3100"
click at [923, 300] on input "3300.00" at bounding box center [934, 300] width 77 height 27
paste input "1"
click at [923, 300] on input "3100" at bounding box center [934, 300] width 77 height 27
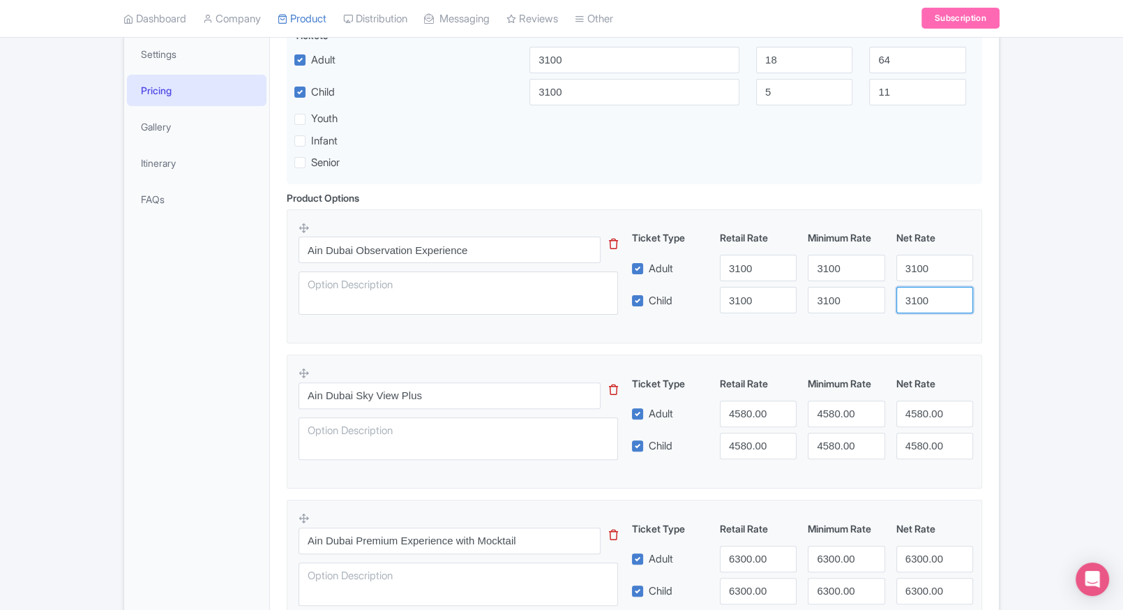
type input "3100"
click at [1029, 281] on div "← Back to Products Ain Dubai Tickets World’s Largest Observation Wheel ID# VBCD…" at bounding box center [561, 417] width 1123 height 1204
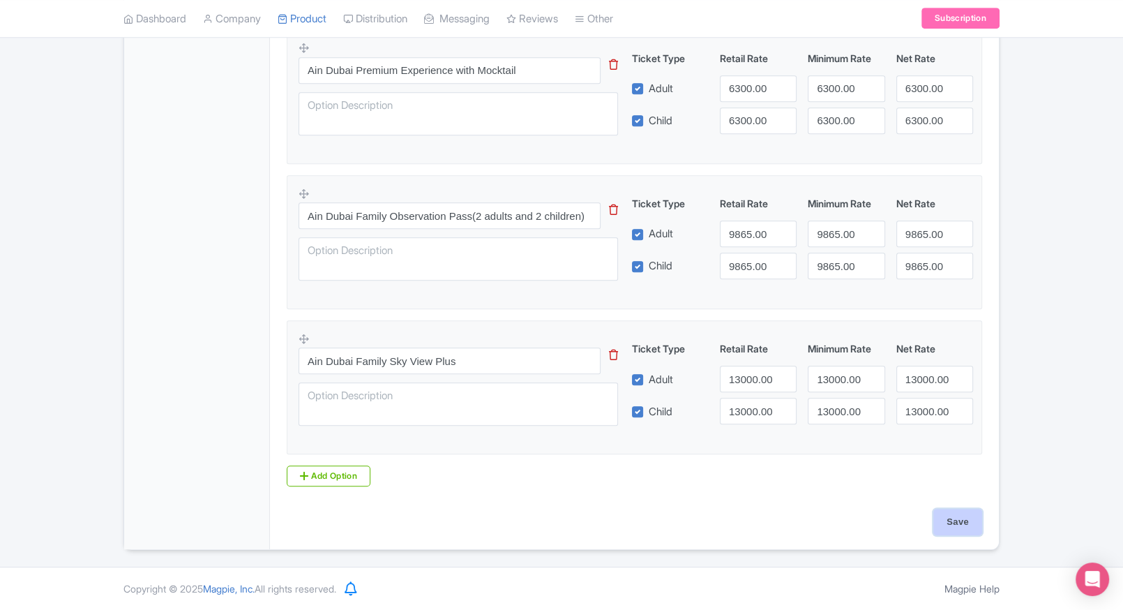
click at [965, 533] on input "Save" at bounding box center [957, 521] width 49 height 27
type input "Saving..."
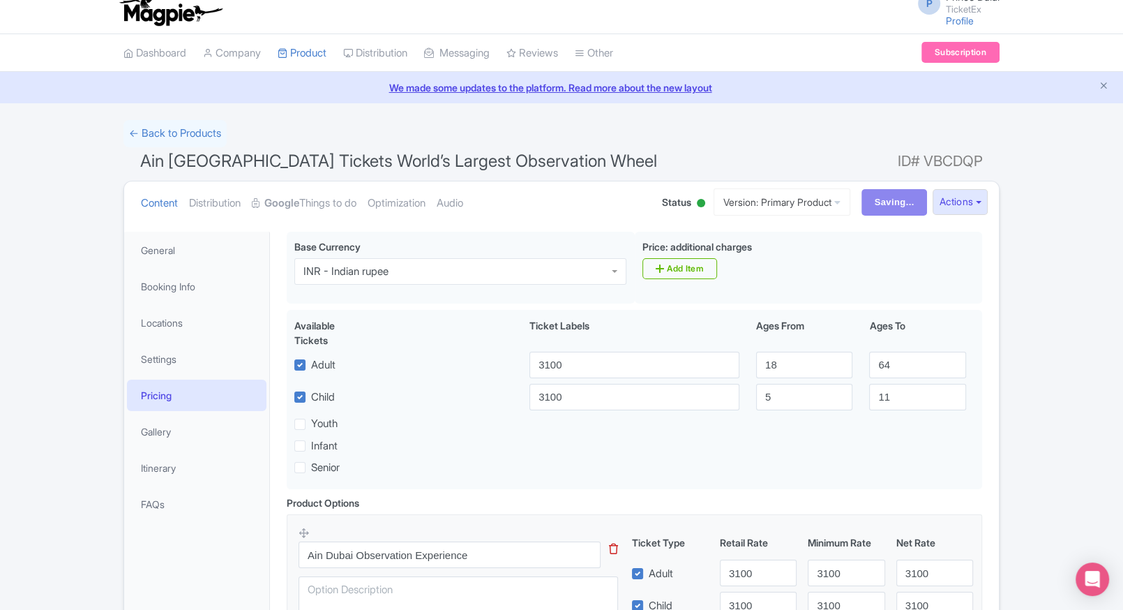
scroll to position [0, 0]
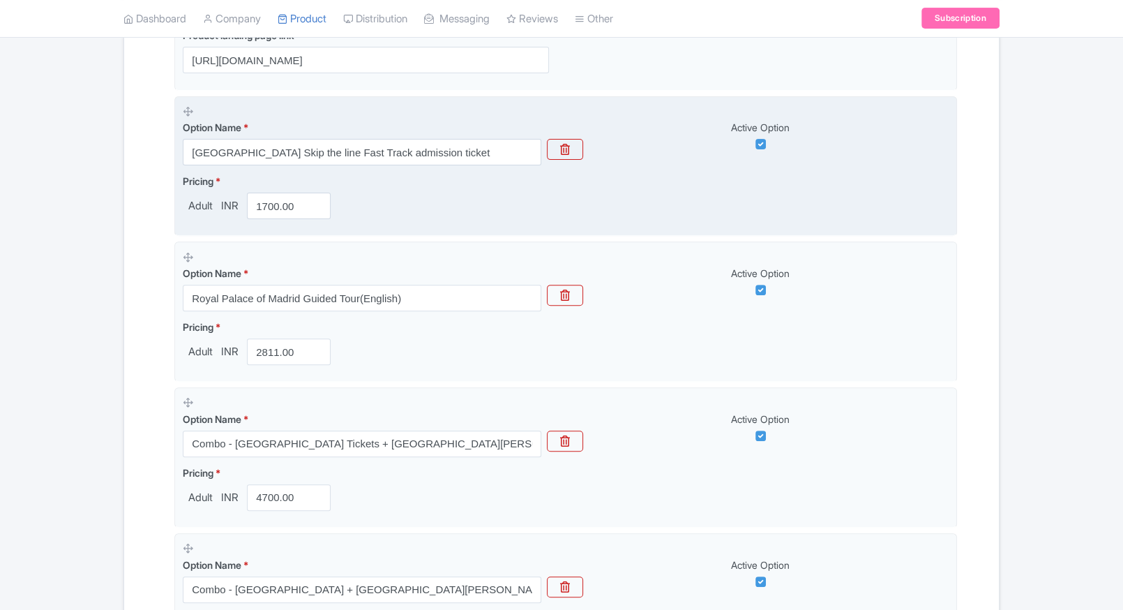
scroll to position [402, 0]
click at [269, 217] on input "1700.00" at bounding box center [289, 205] width 84 height 27
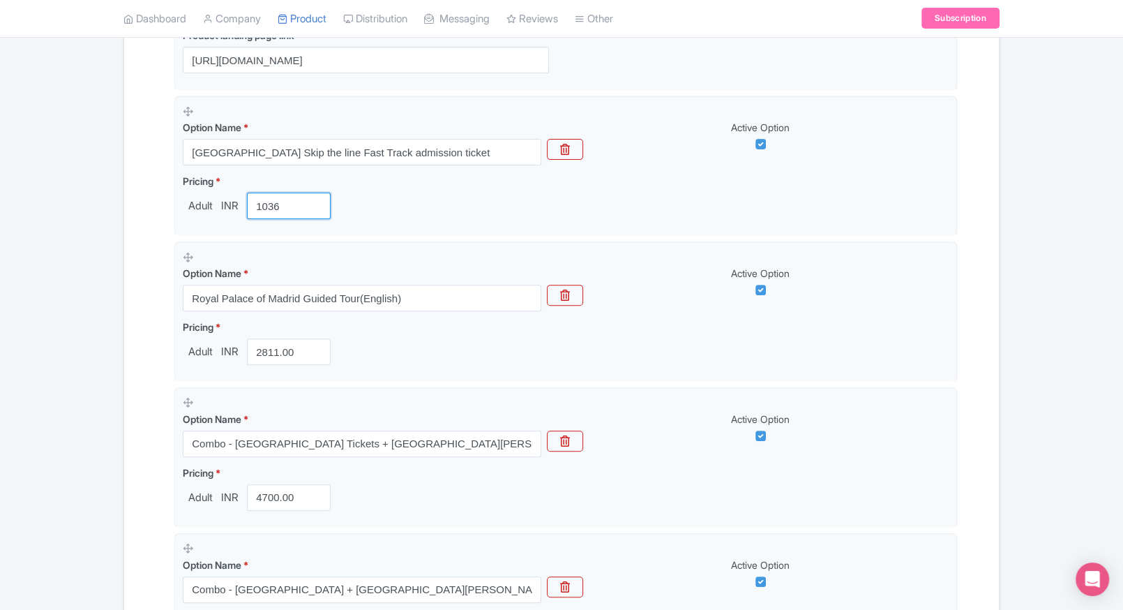
type input "1036"
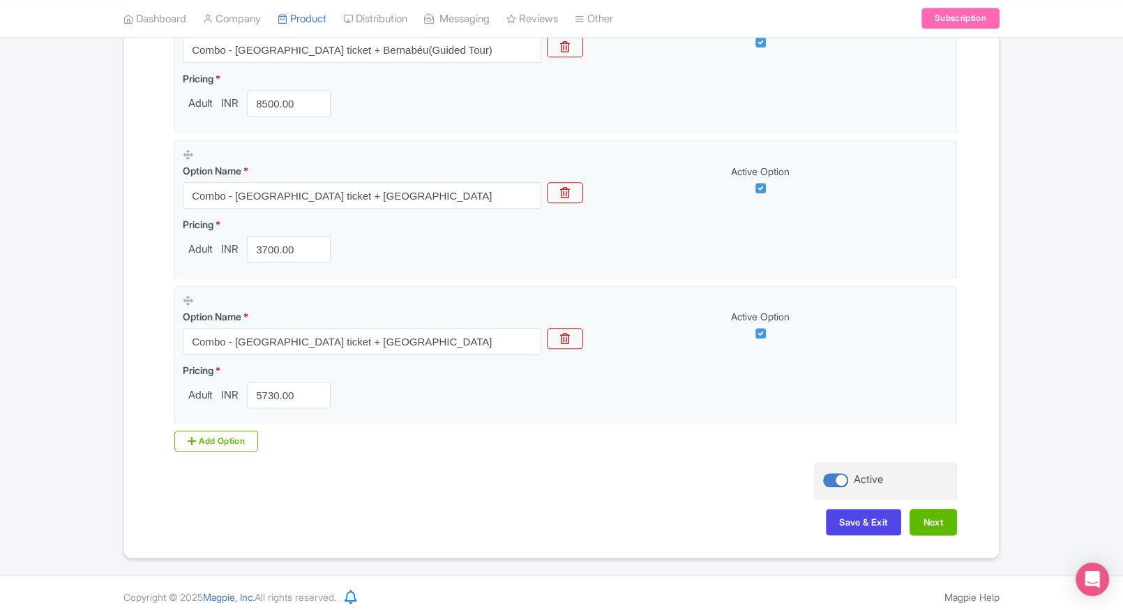
scroll to position [1385, 0]
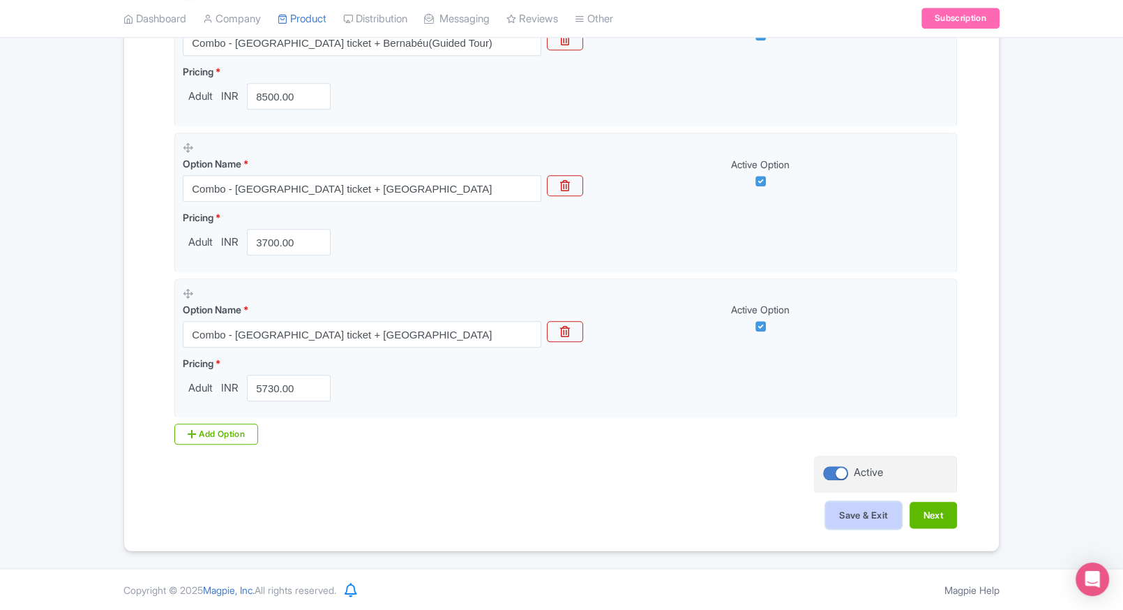
click at [848, 513] on button "Save & Exit" at bounding box center [863, 514] width 75 height 27
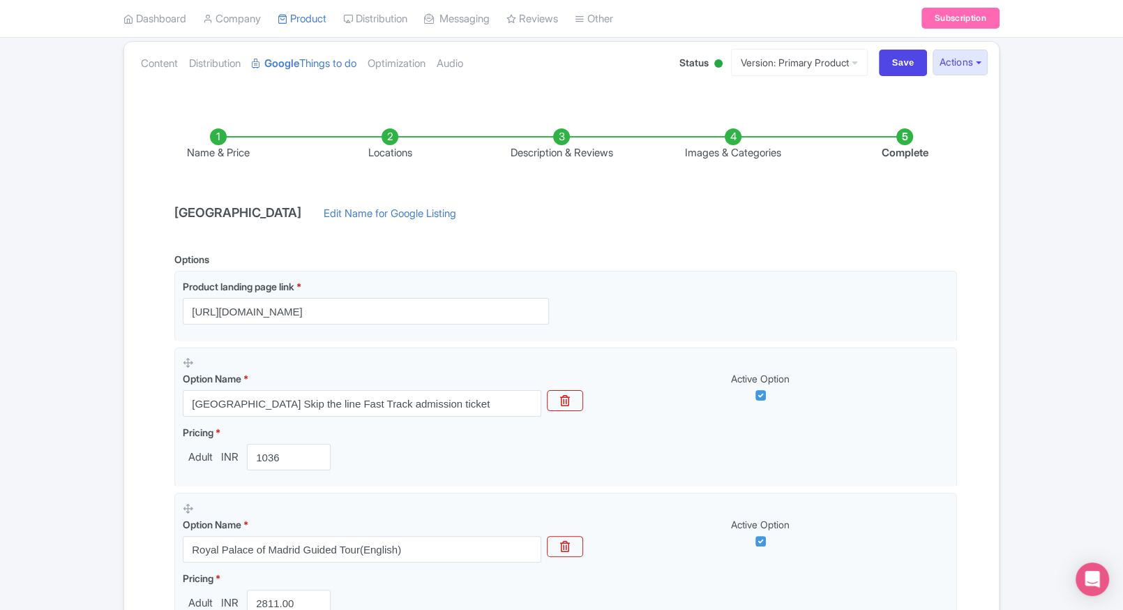
scroll to position [145, 0]
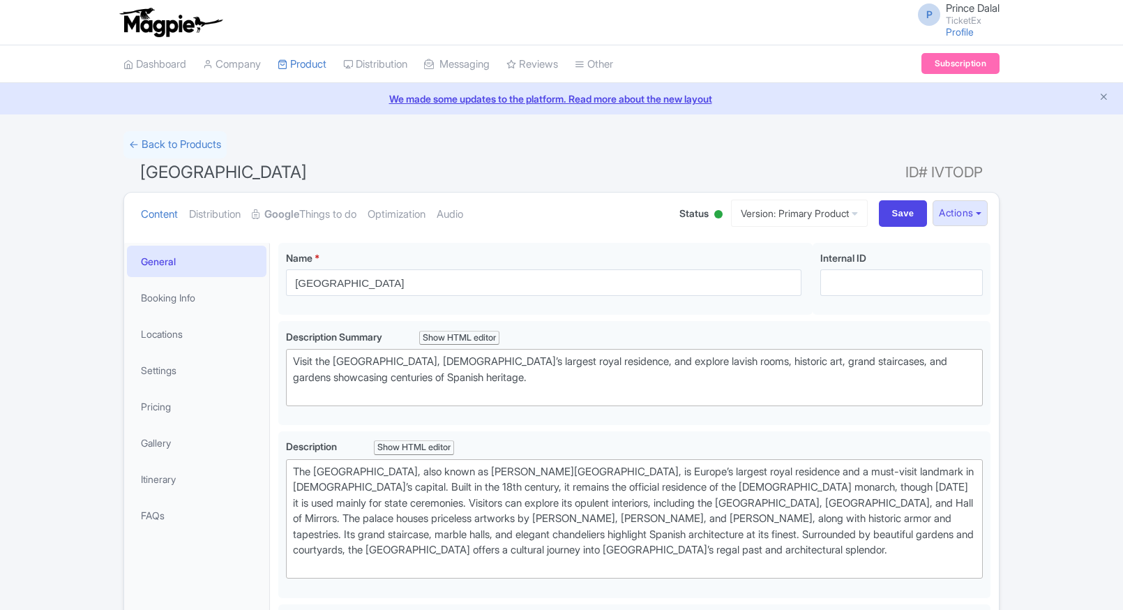
click at [179, 415] on link "Pricing" at bounding box center [196, 406] width 139 height 31
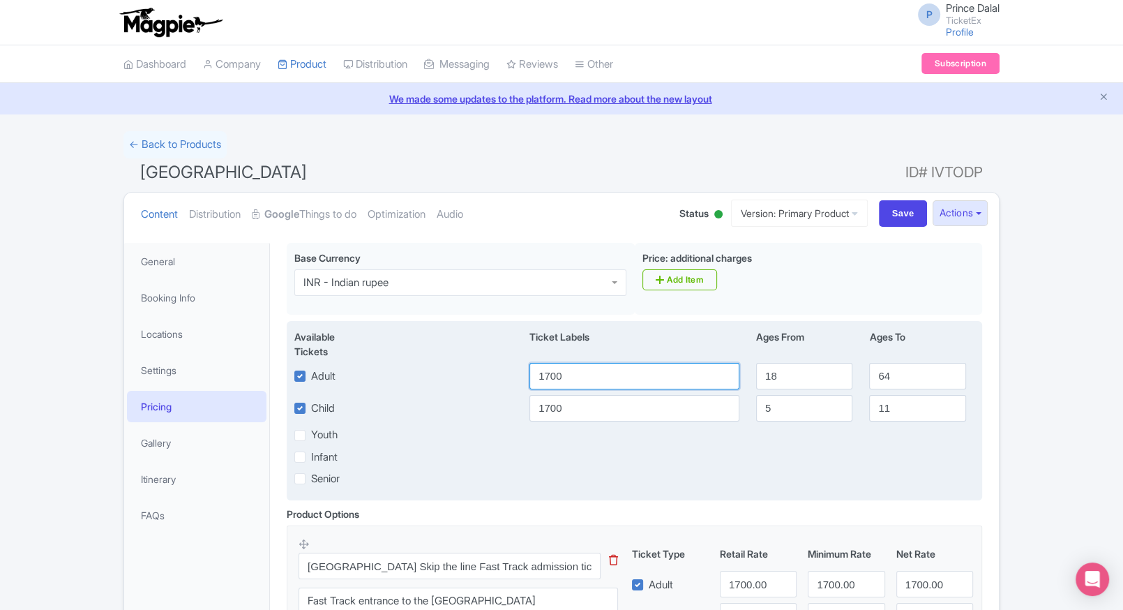
click at [574, 372] on input "1700" at bounding box center [634, 376] width 210 height 27
type input "1036"
click at [572, 408] on input "1700" at bounding box center [634, 408] width 210 height 27
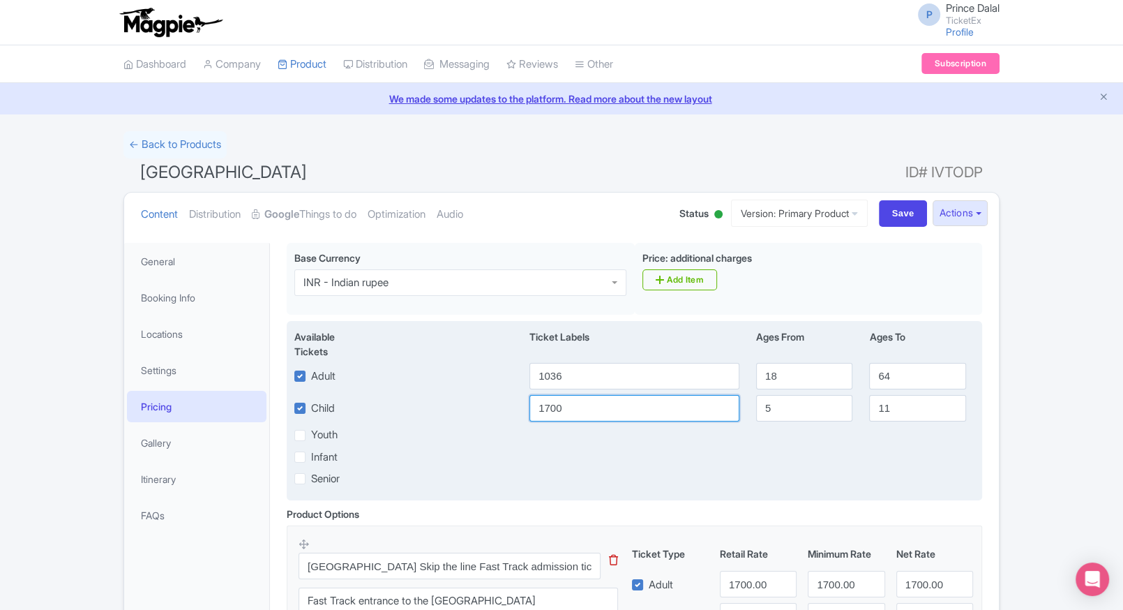
paste input "036"
click at [572, 408] on input "1700" at bounding box center [634, 408] width 210 height 27
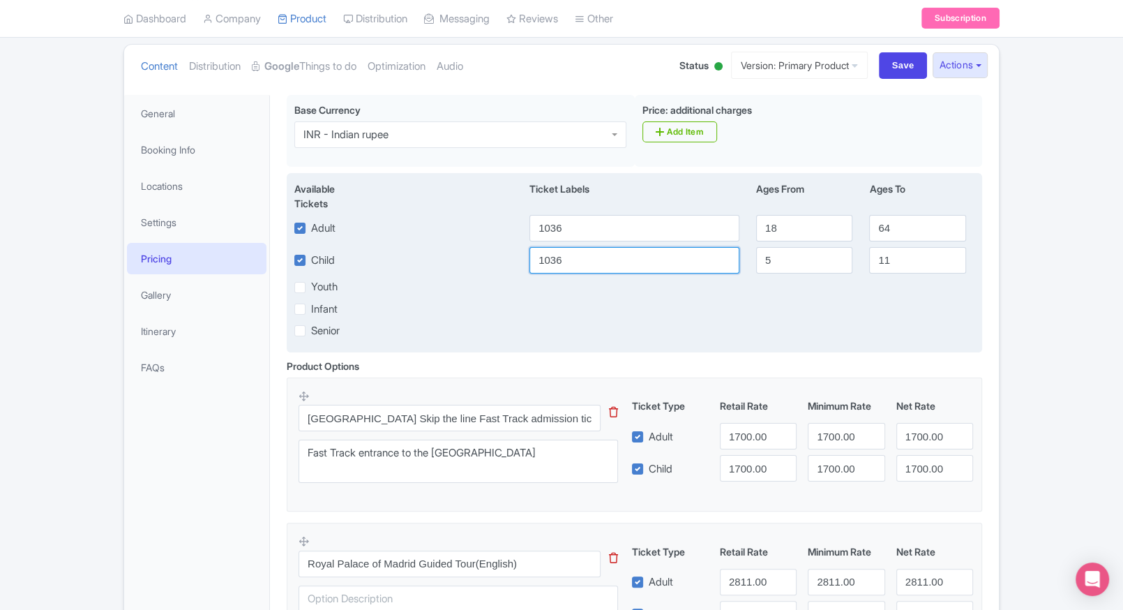
scroll to position [149, 0]
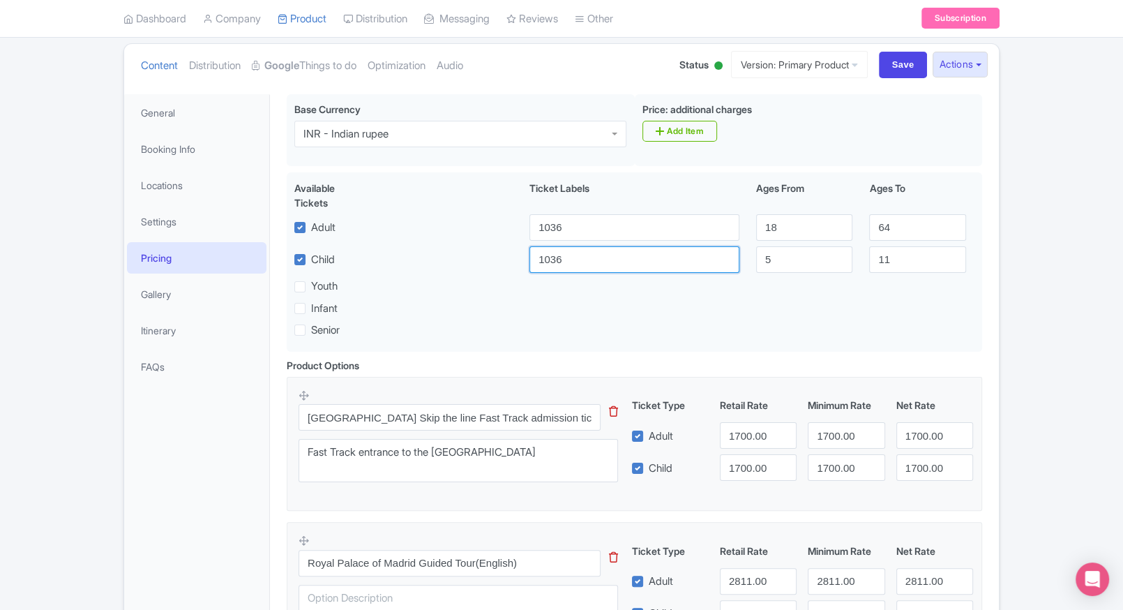
type input "1036"
click at [736, 434] on input "1700.00" at bounding box center [758, 435] width 77 height 27
paste input "036"
type input "1036"
click at [758, 472] on input "1700.00" at bounding box center [758, 467] width 77 height 27
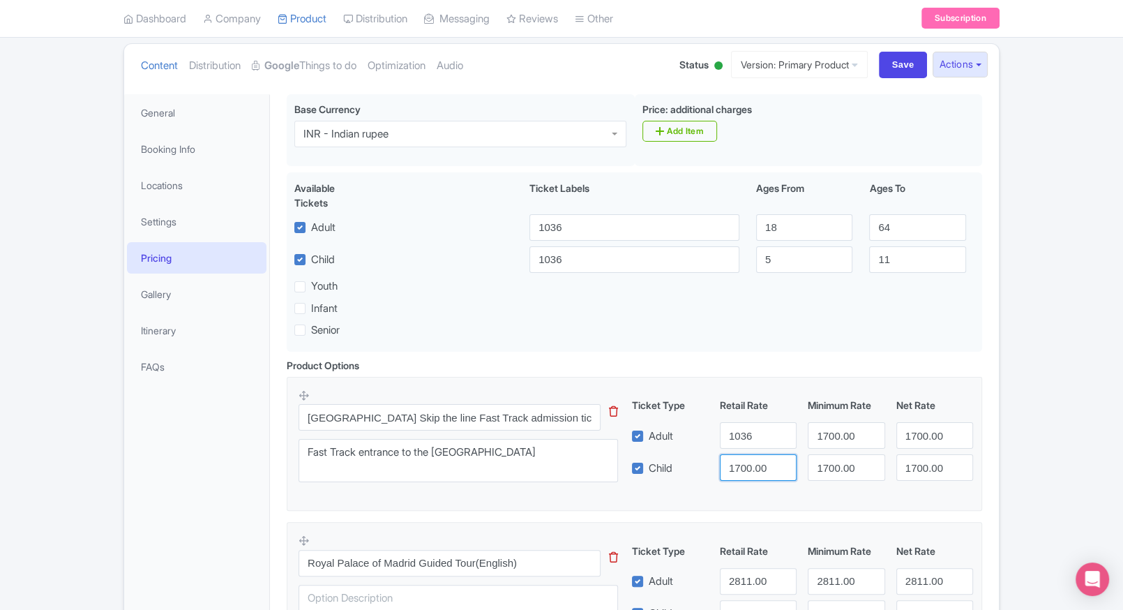
paste input "036"
type input "1036"
click at [833, 449] on div "Ticket Type Retail Rate Minimum Rate Net Rate Adult 1036 1700.00 1700.00 Child …" at bounding box center [803, 439] width 336 height 83
click at [839, 438] on input "1700.00" at bounding box center [846, 435] width 77 height 27
paste input "036"
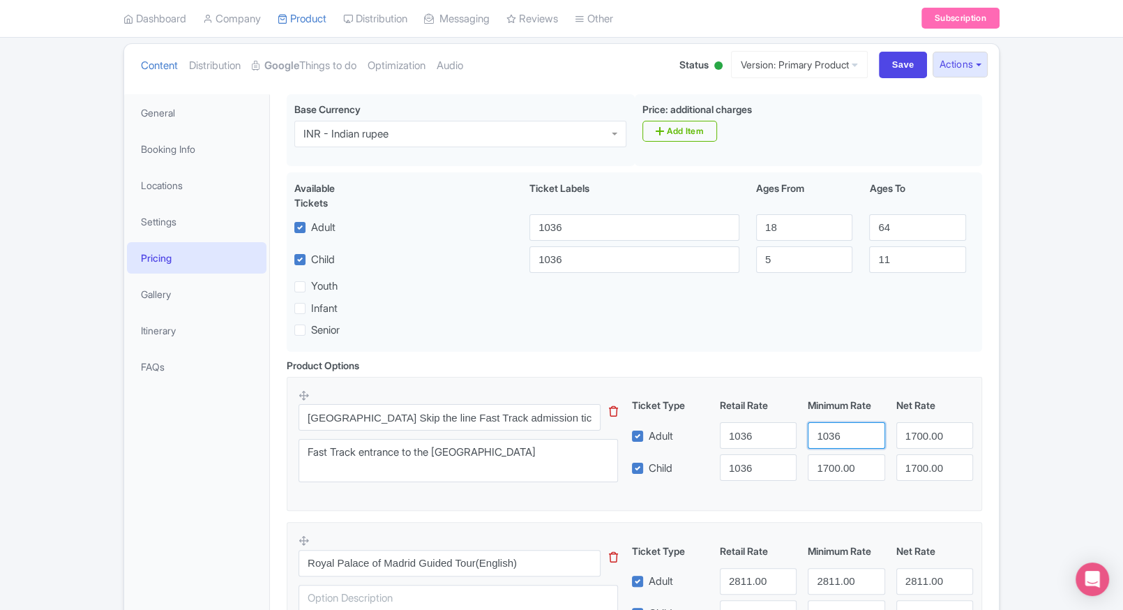
type input "1036"
drag, startPoint x: 839, startPoint y: 451, endPoint x: 837, endPoint y: 460, distance: 10.0
click at [837, 460] on div "Ticket Type Retail Rate Minimum Rate Net Rate Adult 1036 1036 1700.00 Child 103…" at bounding box center [803, 439] width 336 height 83
click at [837, 460] on input "1700.00" at bounding box center [846, 467] width 77 height 27
paste input "036"
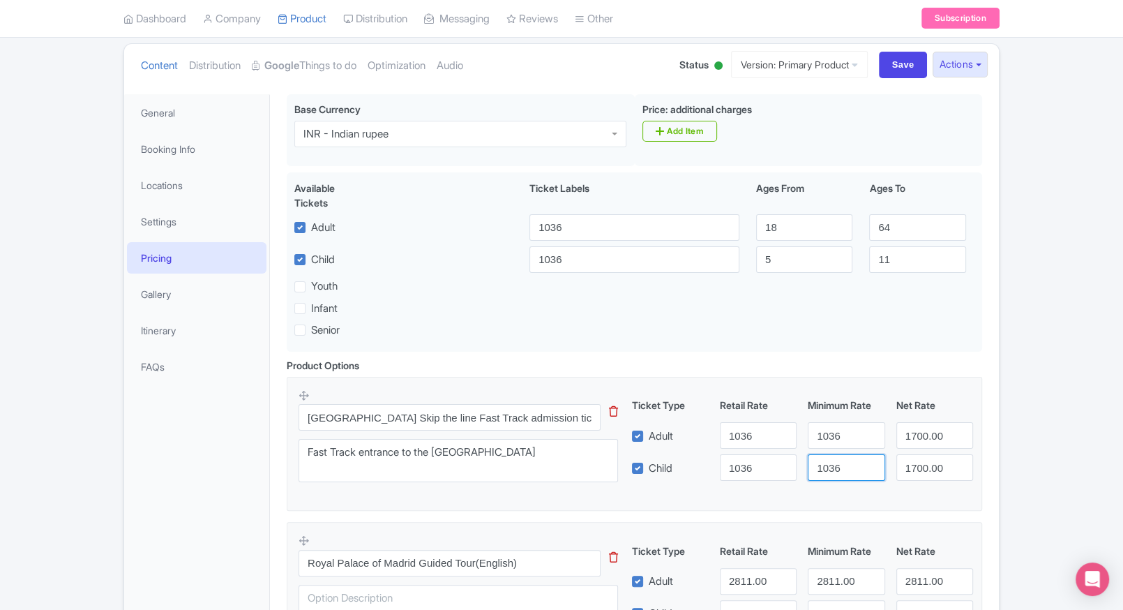
type input "1036"
click at [923, 442] on input "1700.00" at bounding box center [934, 435] width 77 height 27
paste input "036"
type input "1036"
click at [924, 465] on input "1700.00" at bounding box center [934, 467] width 77 height 27
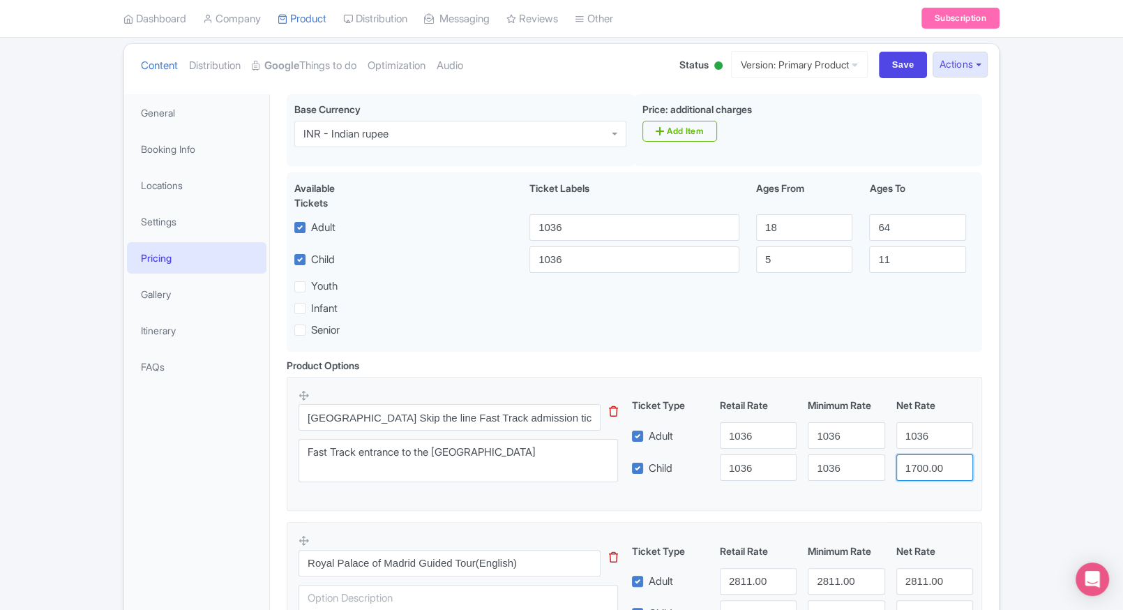
paste input "036"
type input "1036"
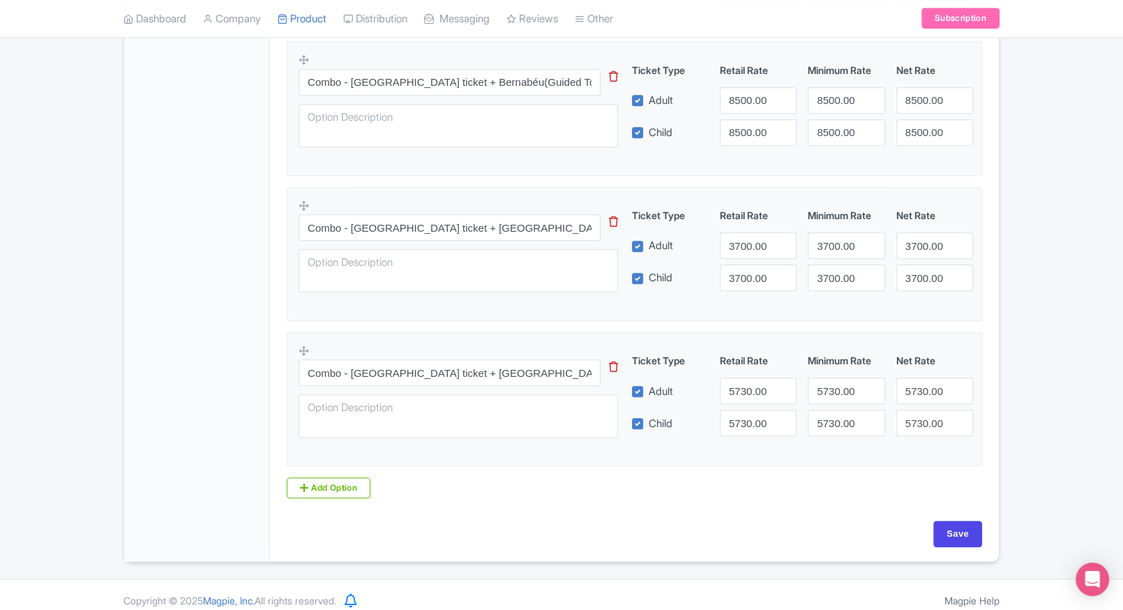
scroll to position [1366, 0]
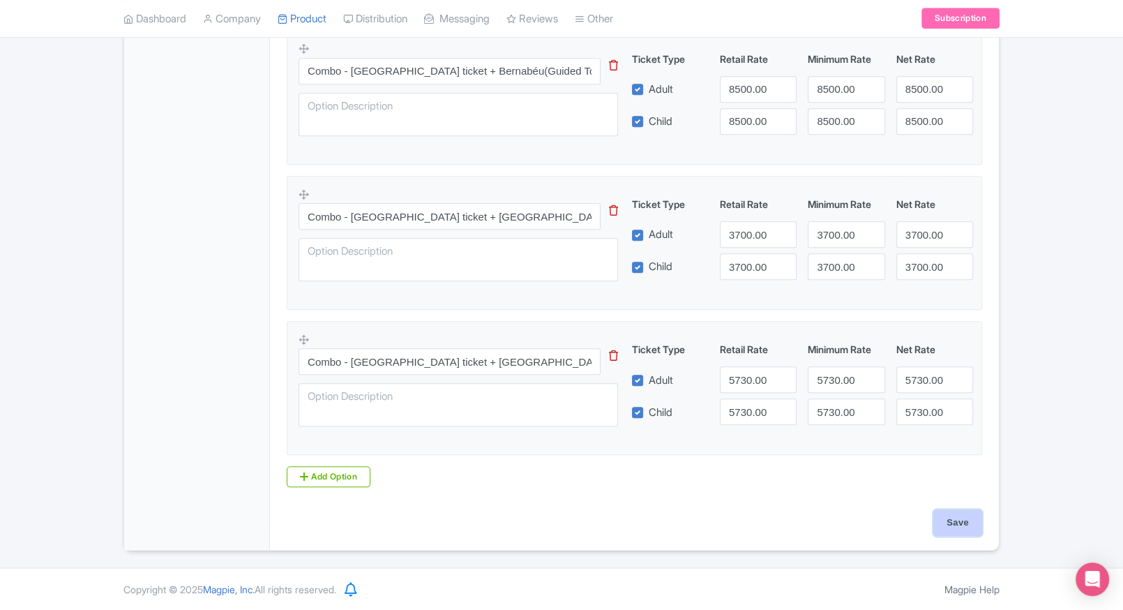
click at [963, 534] on input "Save" at bounding box center [957, 522] width 49 height 27
type input "Saving..."
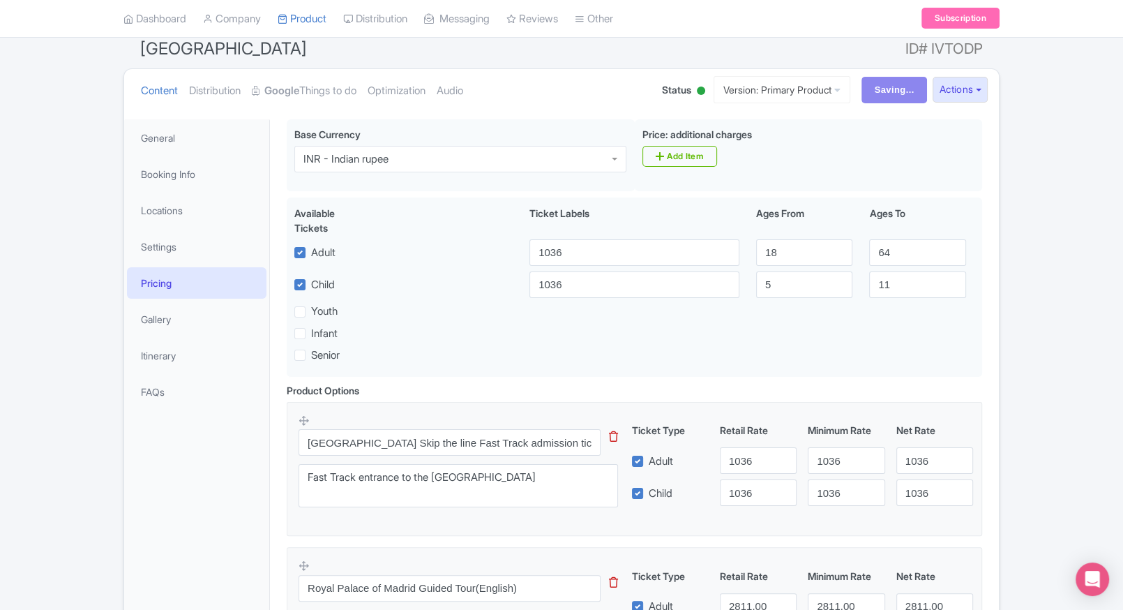
scroll to position [123, 0]
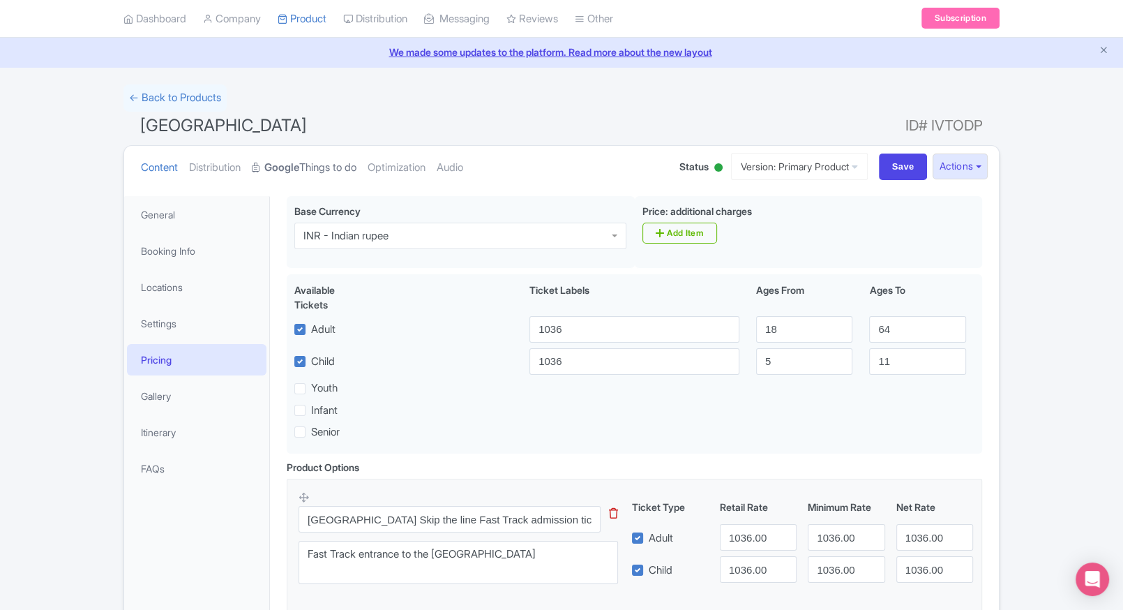
scroll to position [44, 0]
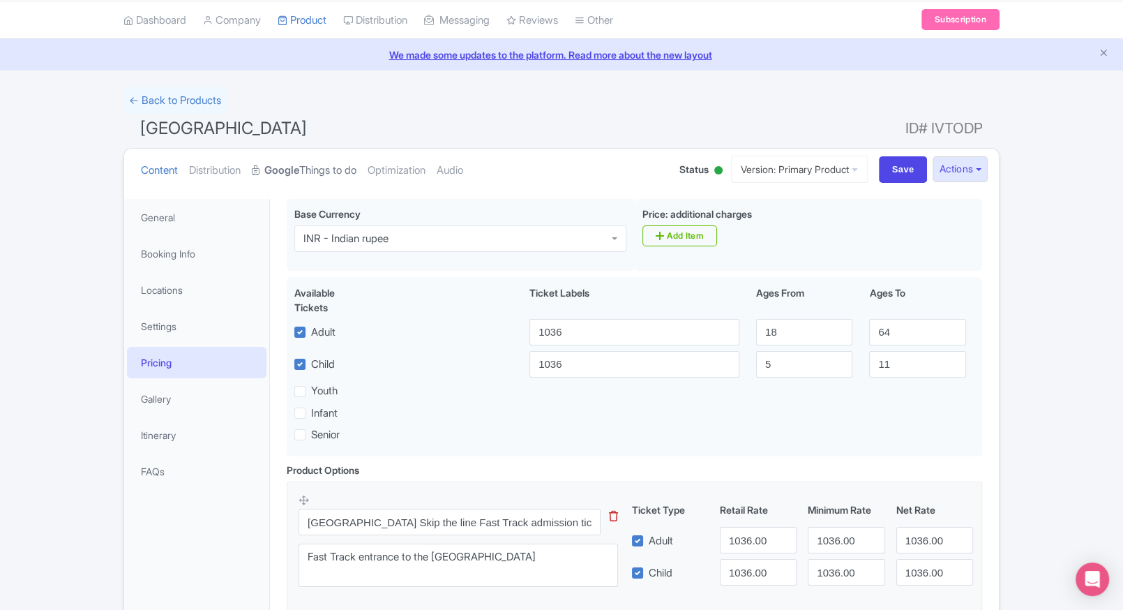
click at [326, 178] on link "Google Things to do" at bounding box center [304, 171] width 105 height 44
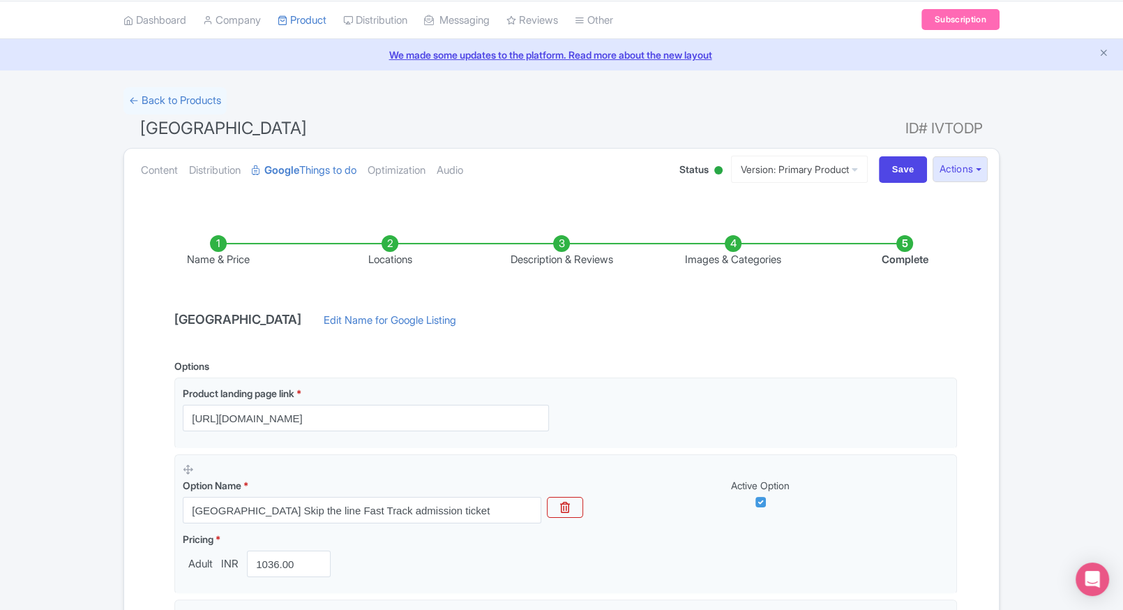
scroll to position [0, 0]
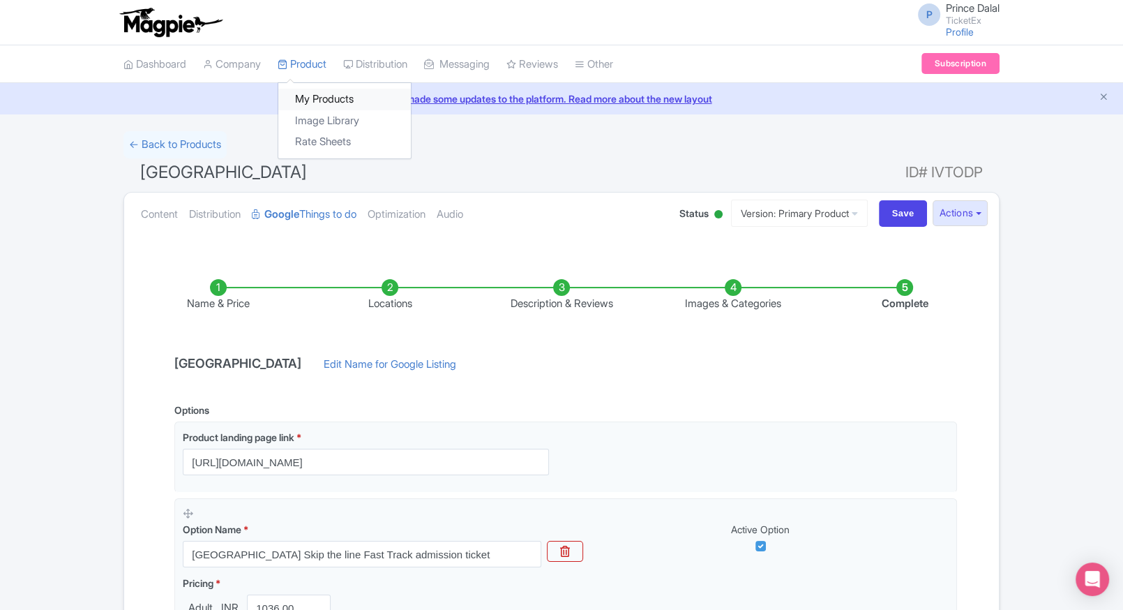
click at [315, 98] on link "My Products" at bounding box center [344, 100] width 133 height 22
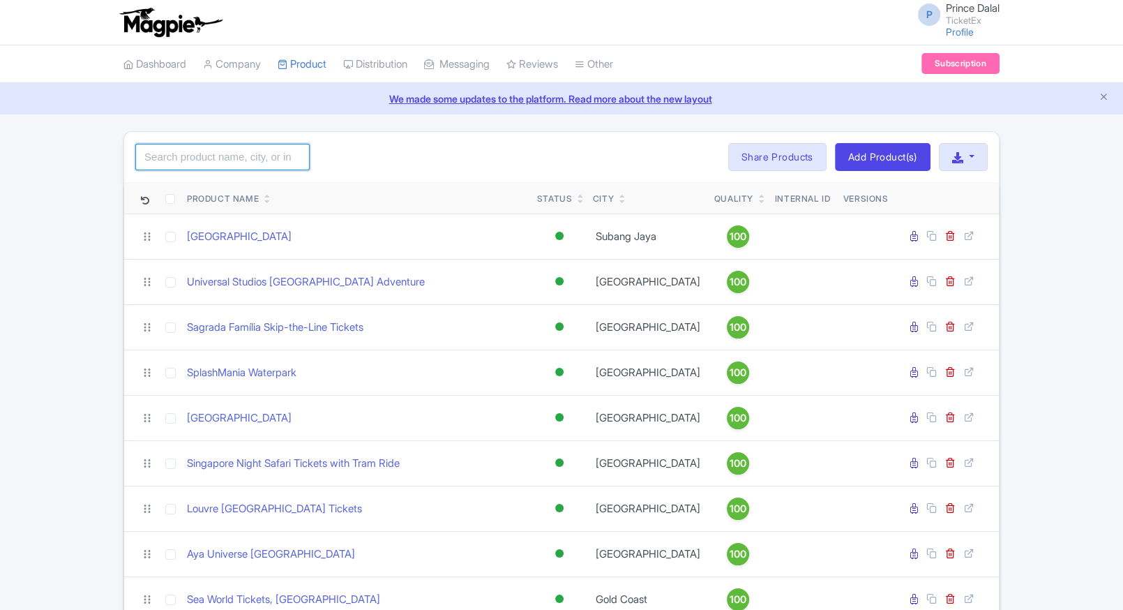
click at [197, 149] on input "search" at bounding box center [222, 157] width 174 height 27
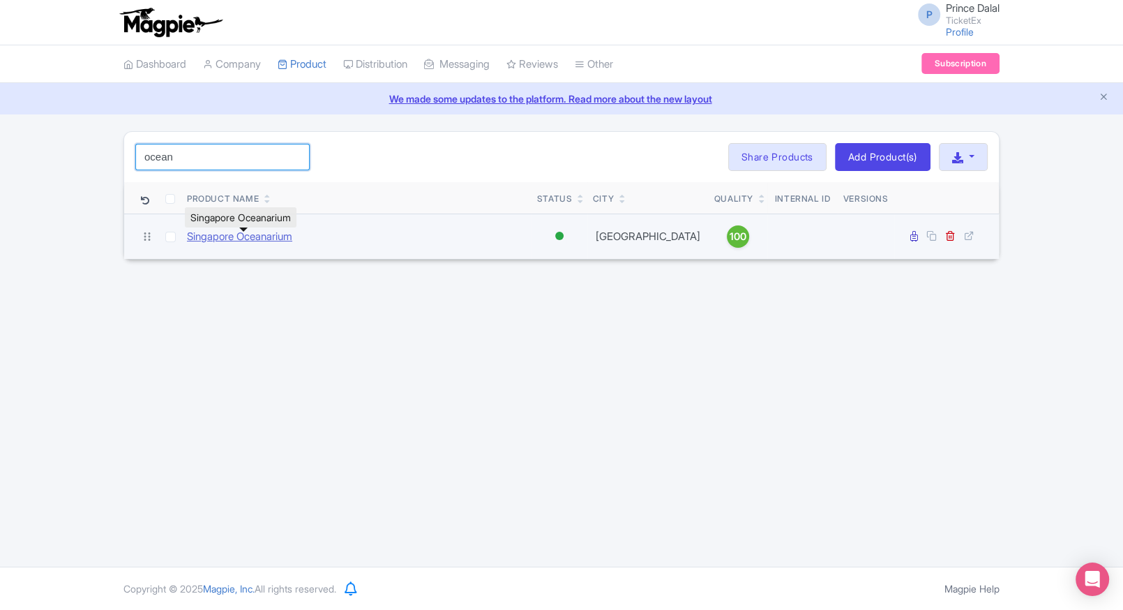
type input "ocean"
click at [232, 243] on link "Singapore Oceanarium" at bounding box center [239, 237] width 105 height 16
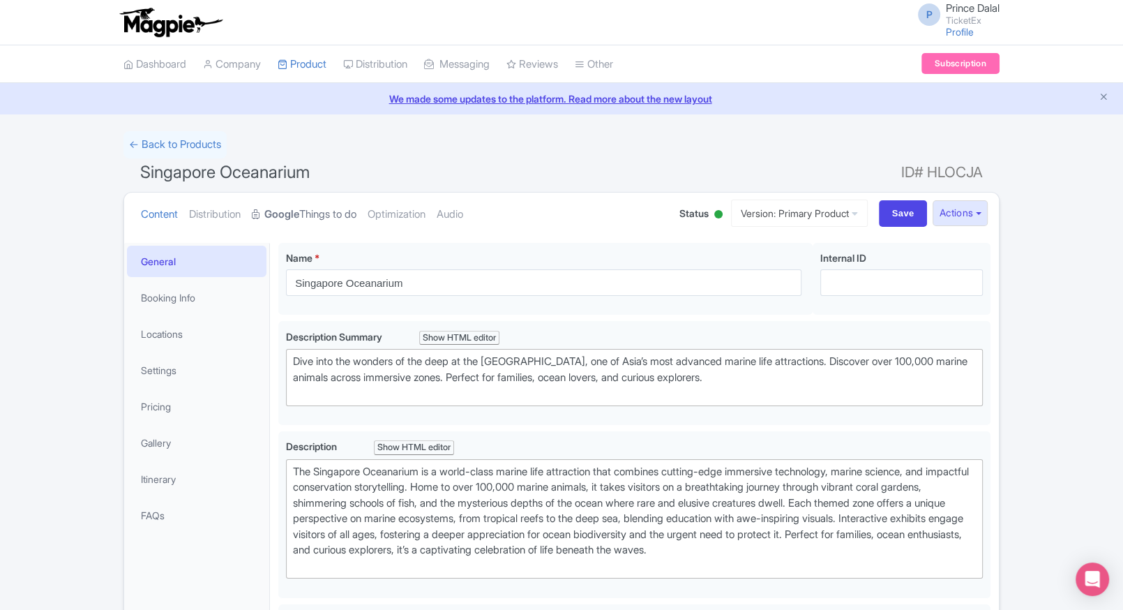
click at [336, 218] on link "Google Things to do" at bounding box center [304, 214] width 105 height 44
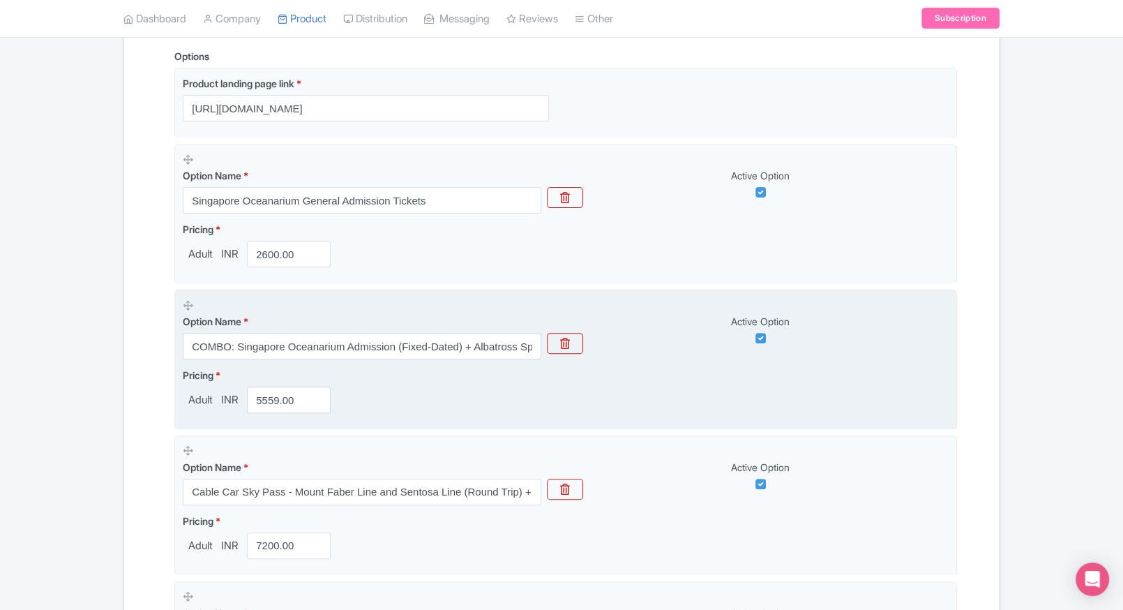
scroll to position [351, 0]
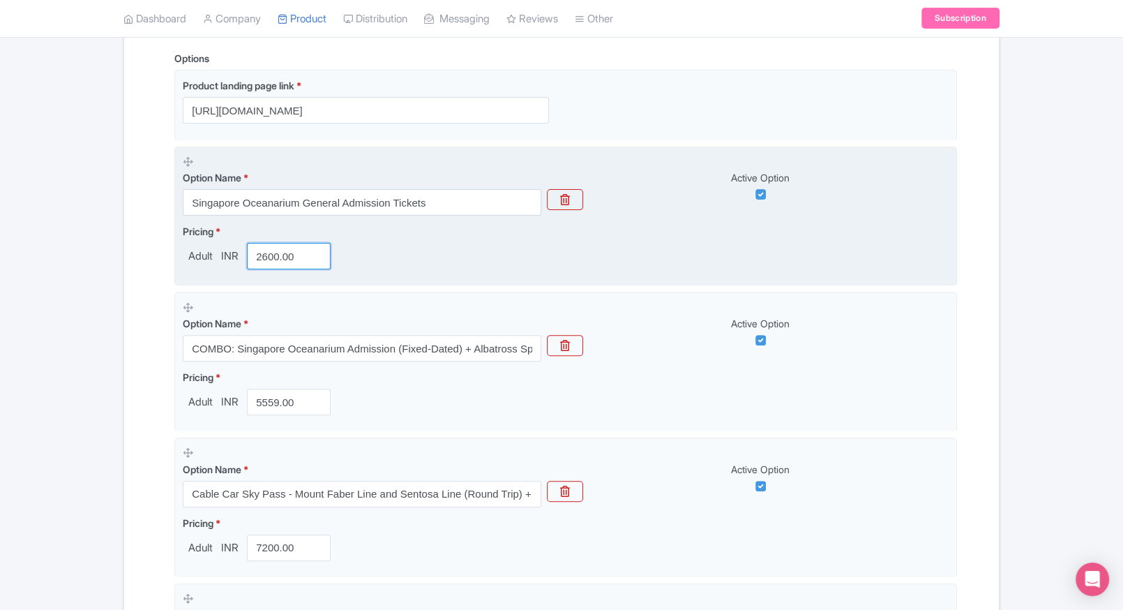
click at [272, 262] on input "2600.00" at bounding box center [289, 256] width 84 height 27
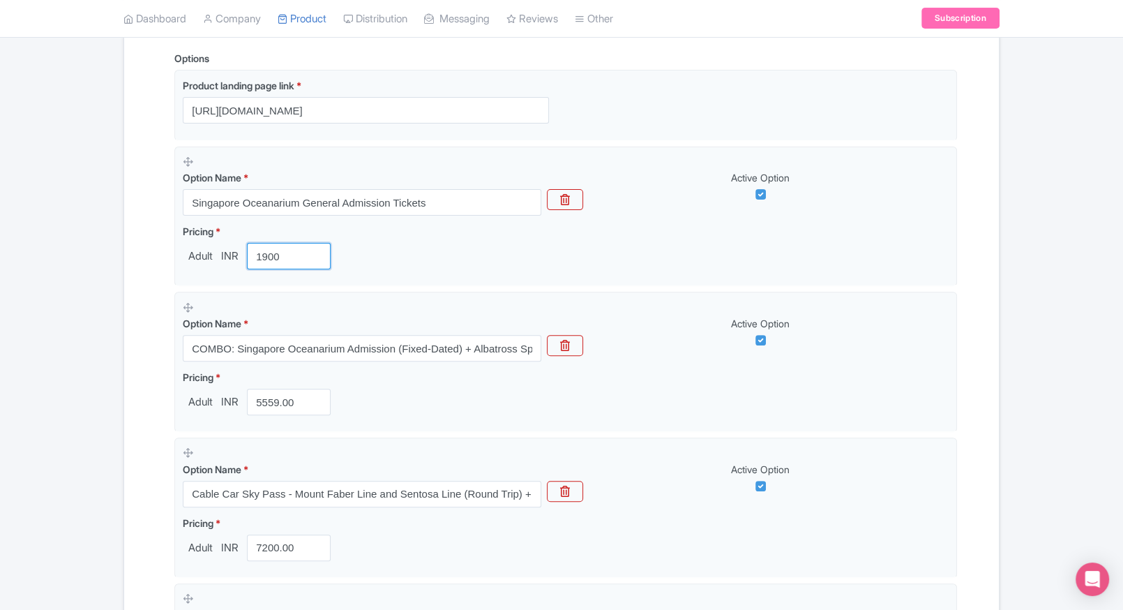
type input "1900"
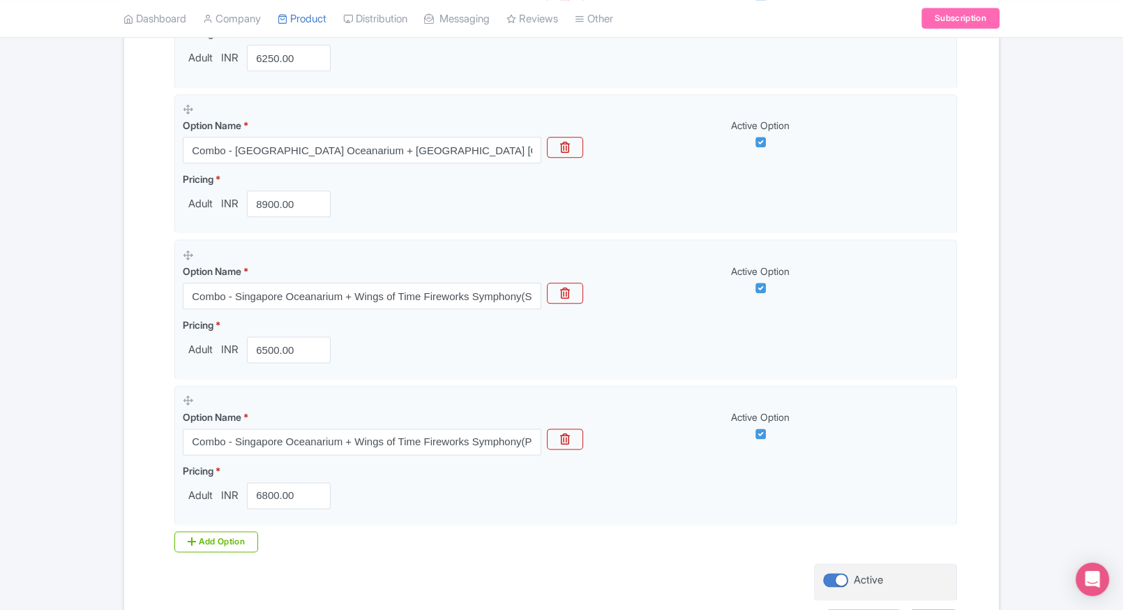
scroll to position [1676, 0]
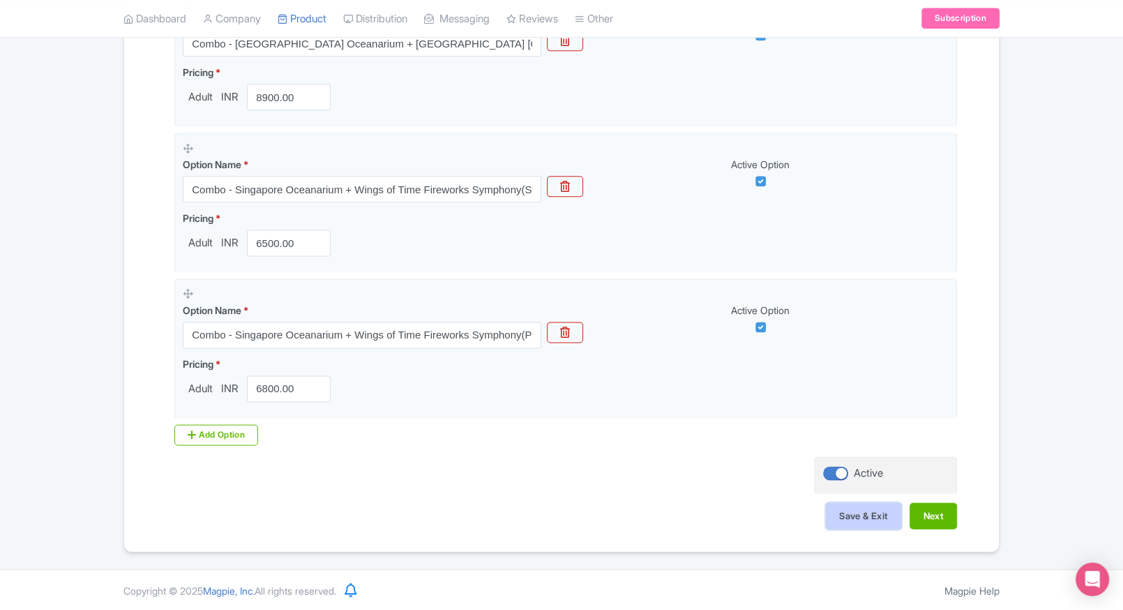
click at [860, 522] on button "Save & Exit" at bounding box center [863, 515] width 75 height 27
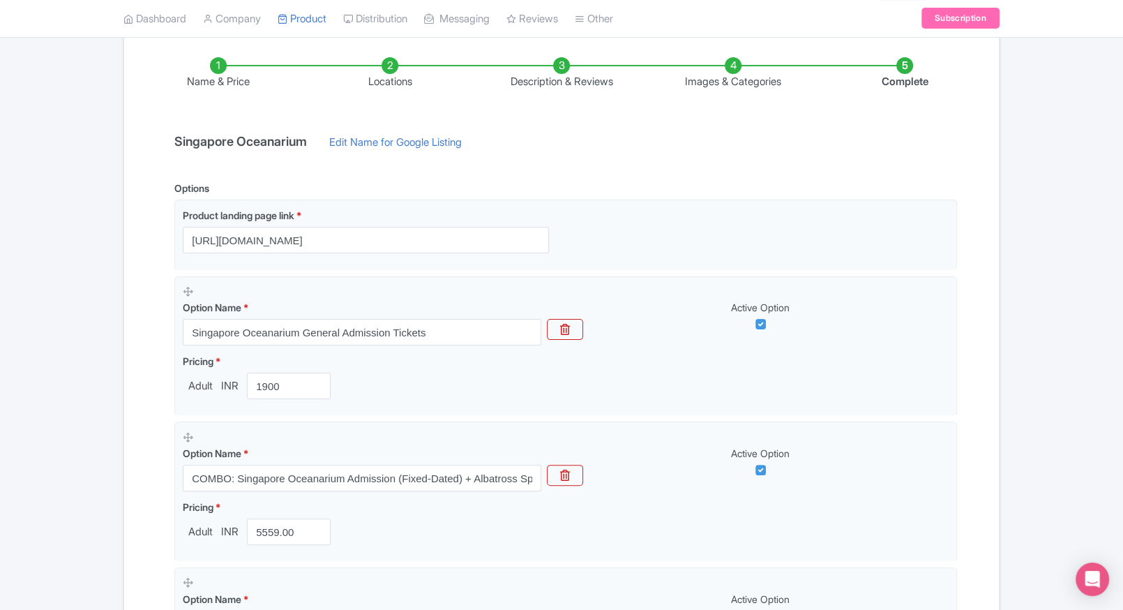
scroll to position [217, 0]
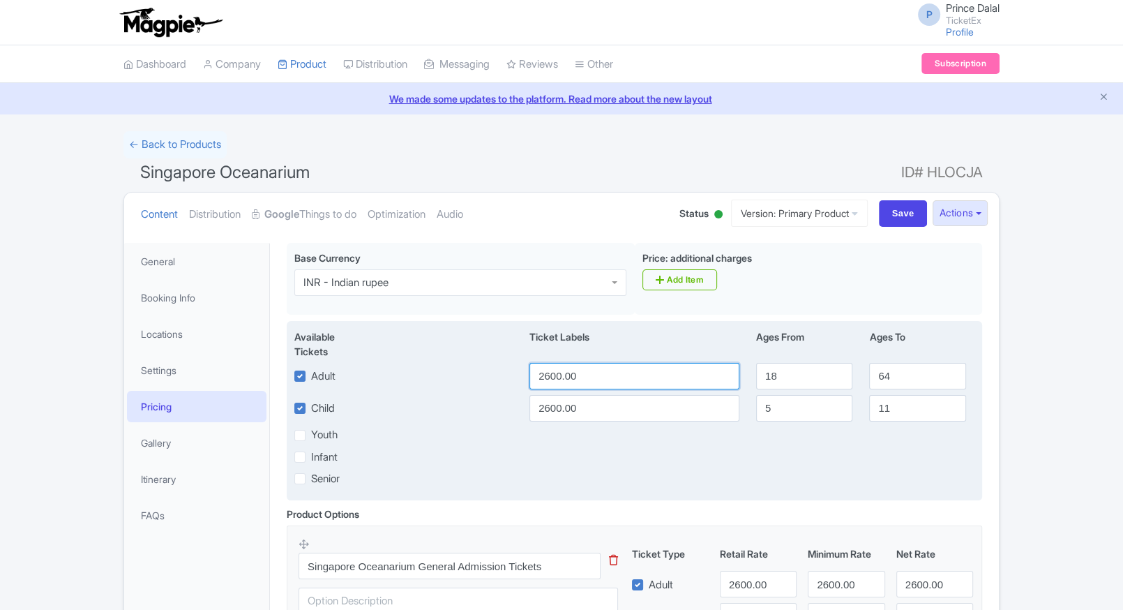
click at [596, 373] on input "2600.00" at bounding box center [634, 376] width 210 height 27
type input "1900"
click at [585, 413] on input "2600.00" at bounding box center [634, 408] width 210 height 27
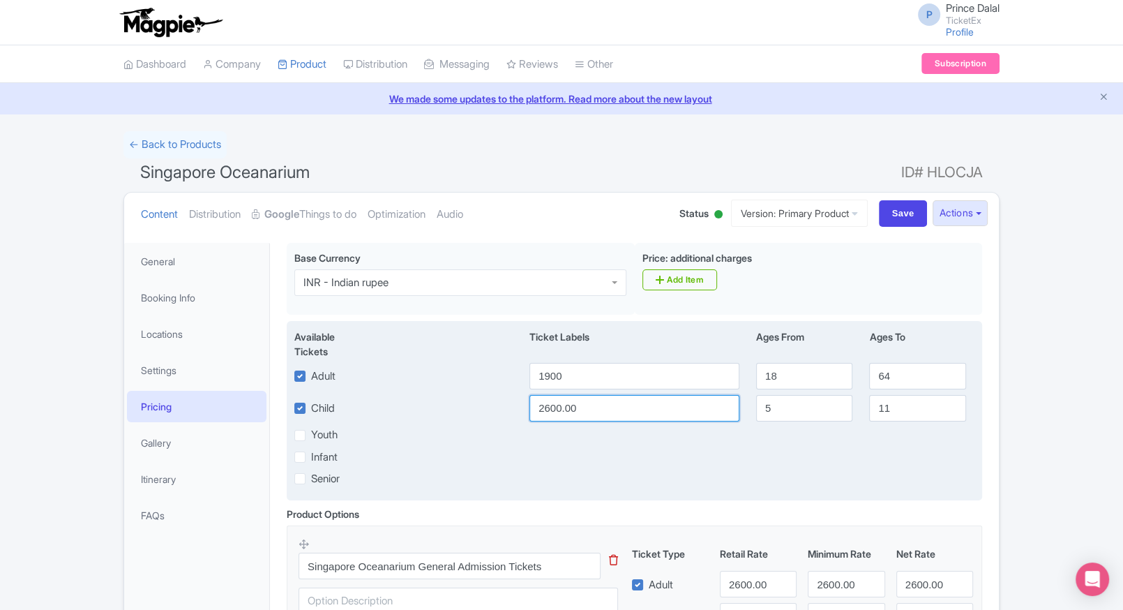
click at [585, 413] on input "2600.00" at bounding box center [634, 408] width 210 height 27
paste input "19"
type input "1900"
click at [643, 441] on div "Youth" at bounding box center [634, 435] width 697 height 16
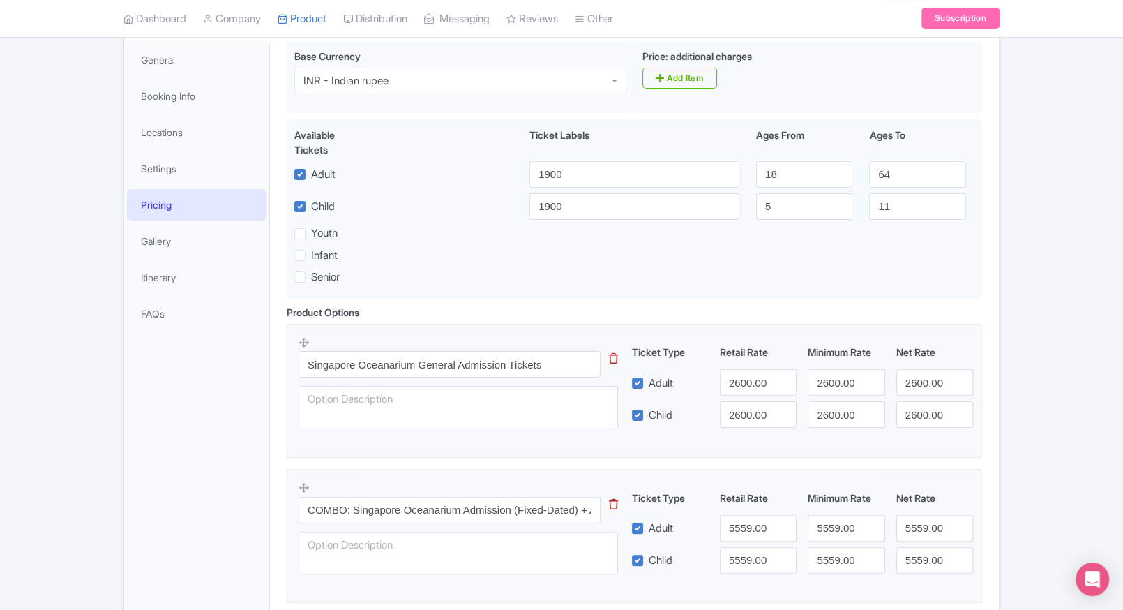
scroll to position [204, 0]
click at [736, 385] on input "2600.00" at bounding box center [758, 380] width 77 height 27
paste input "19"
type input "1900"
click at [748, 411] on input "2600.00" at bounding box center [758, 412] width 77 height 27
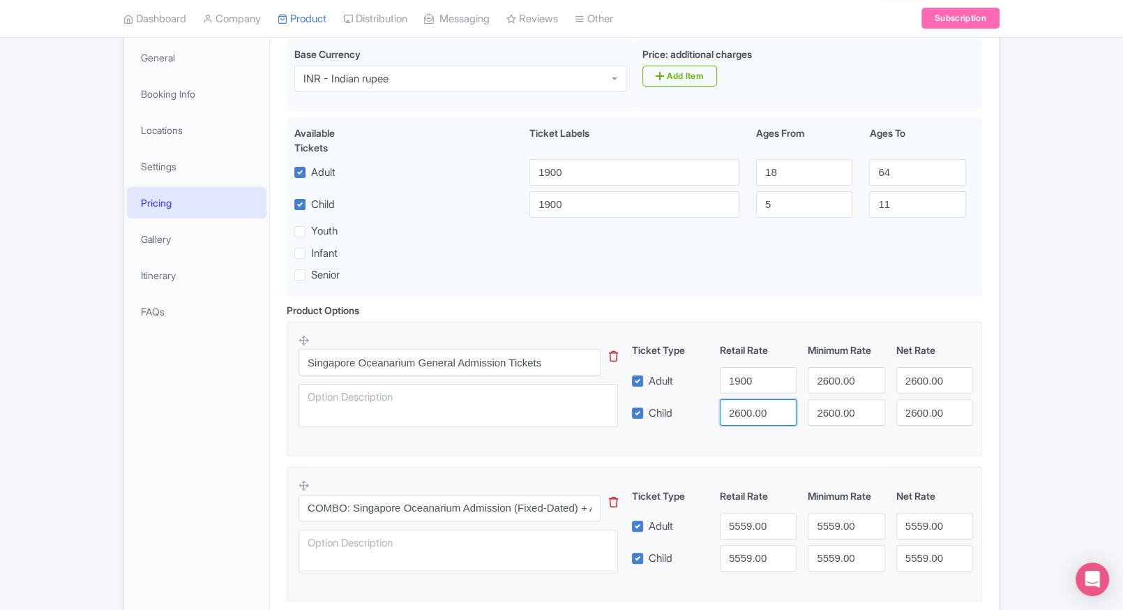
paste input "19"
type input "1900"
click at [815, 384] on input "2600.00" at bounding box center [846, 380] width 77 height 27
paste input "19"
type input "1900"
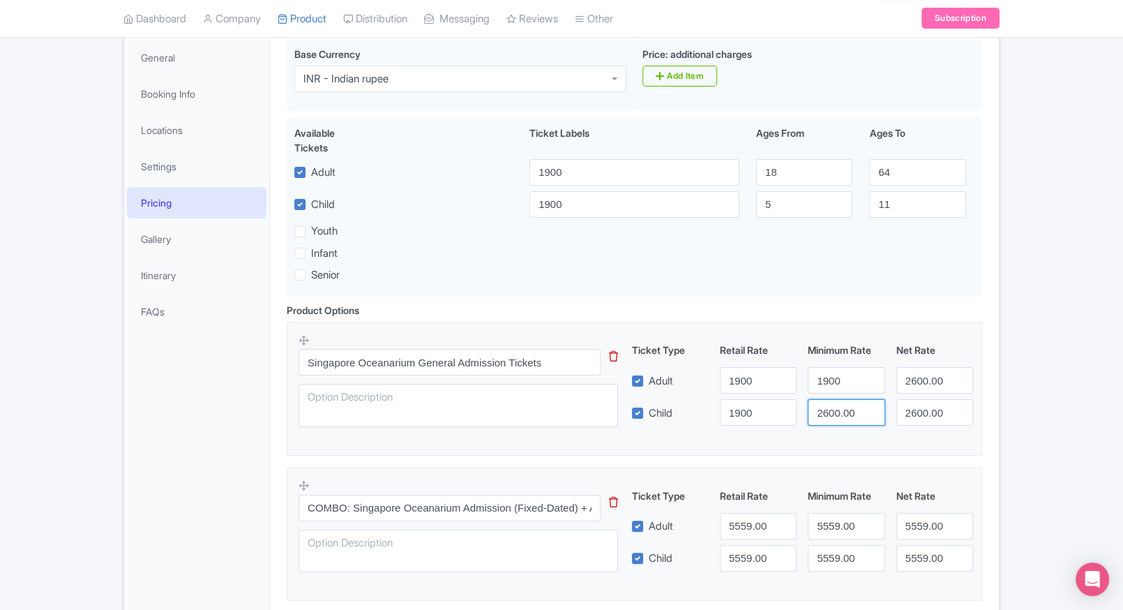
paste input "19"
click at [831, 407] on input "2600.00" at bounding box center [846, 412] width 77 height 27
type input "1900"
click at [915, 371] on input "2600.00" at bounding box center [934, 380] width 77 height 27
paste input "19"
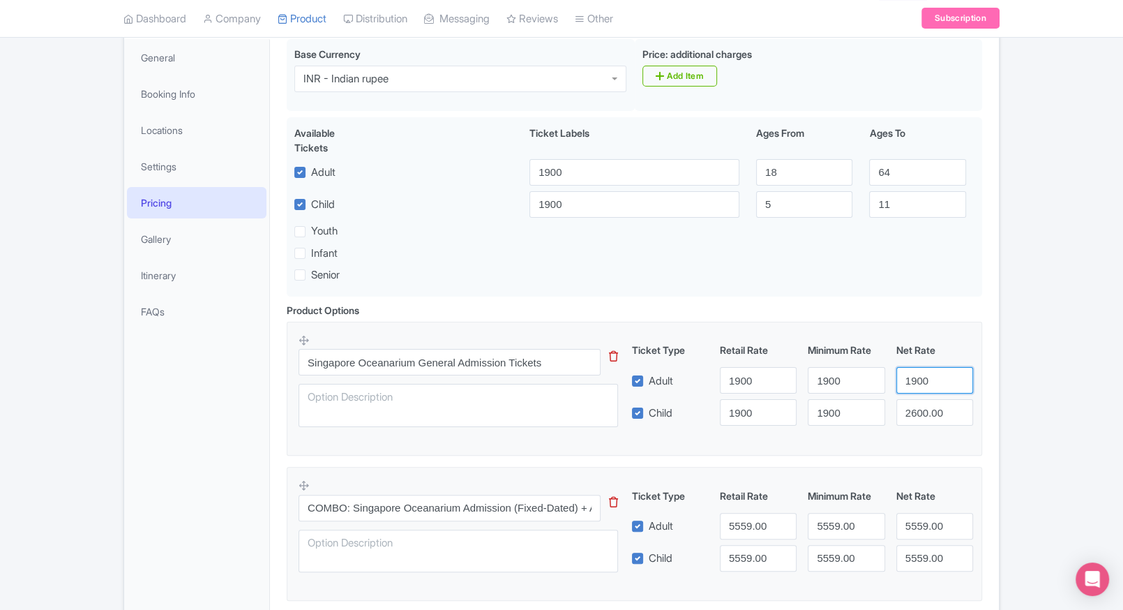
type input "1900"
click at [932, 410] on input "2600.00" at bounding box center [934, 412] width 77 height 27
paste input "19"
type input "1900"
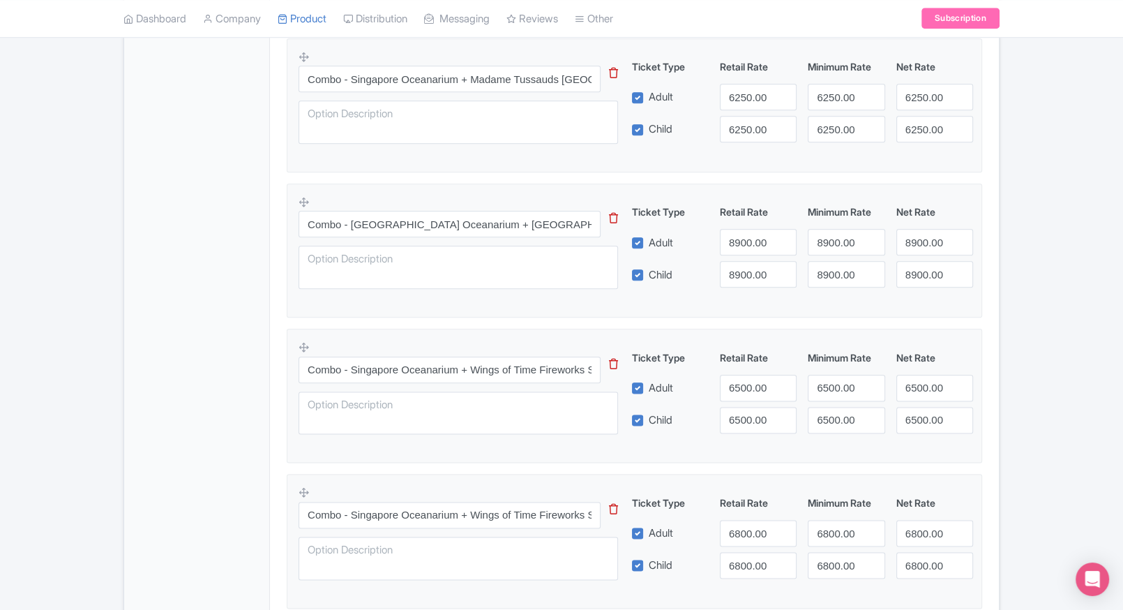
scroll to position [1656, 0]
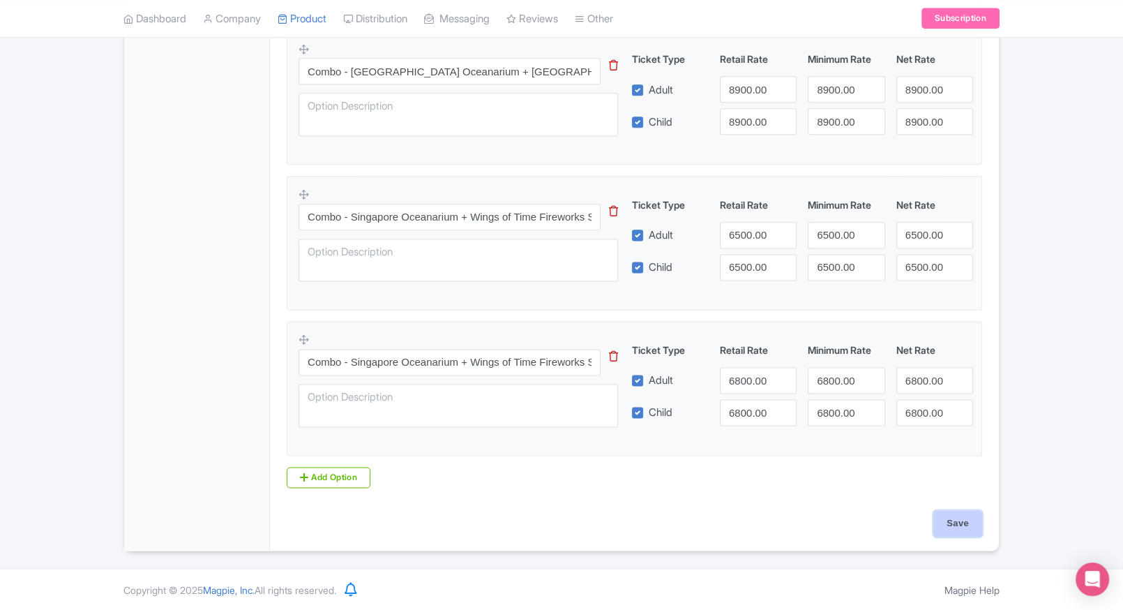
click at [948, 528] on input "Save" at bounding box center [957, 523] width 49 height 27
type input "Saving..."
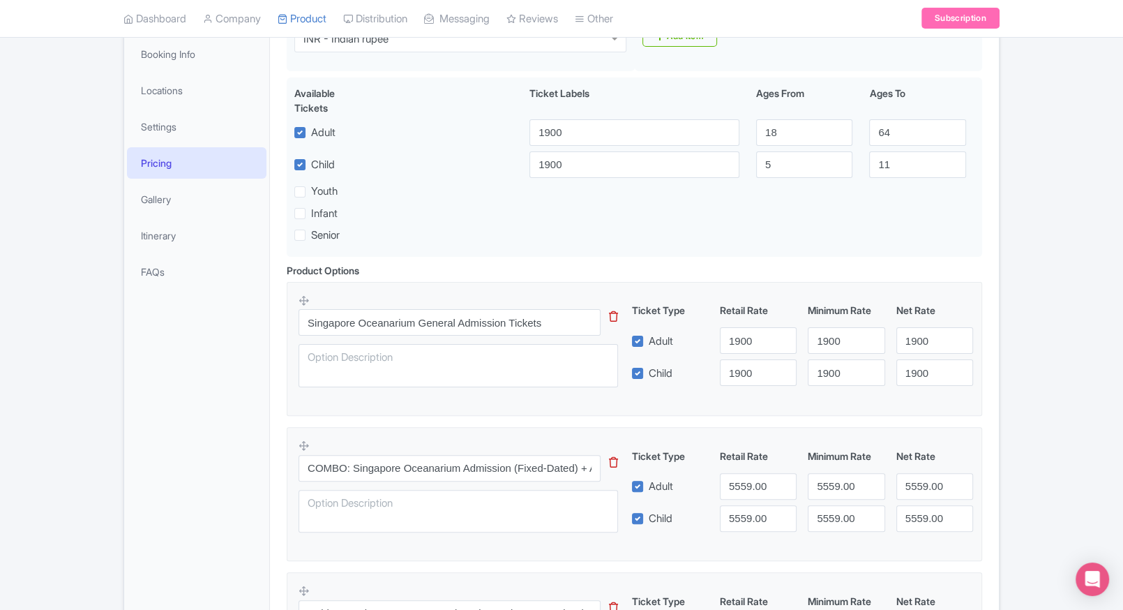
scroll to position [243, 0]
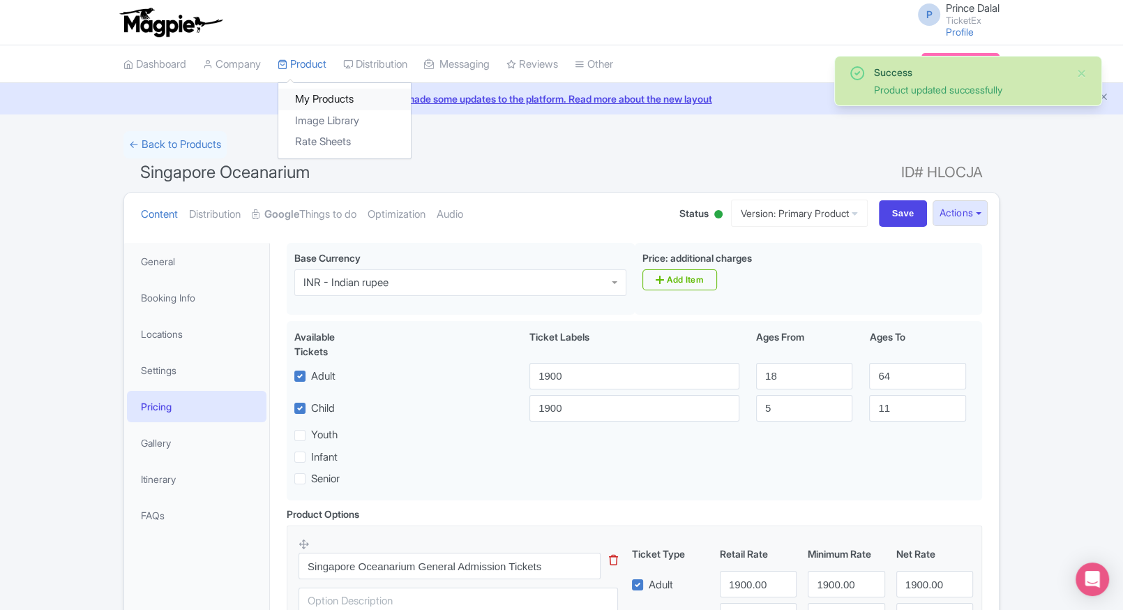
click at [310, 92] on link "My Products" at bounding box center [344, 100] width 133 height 22
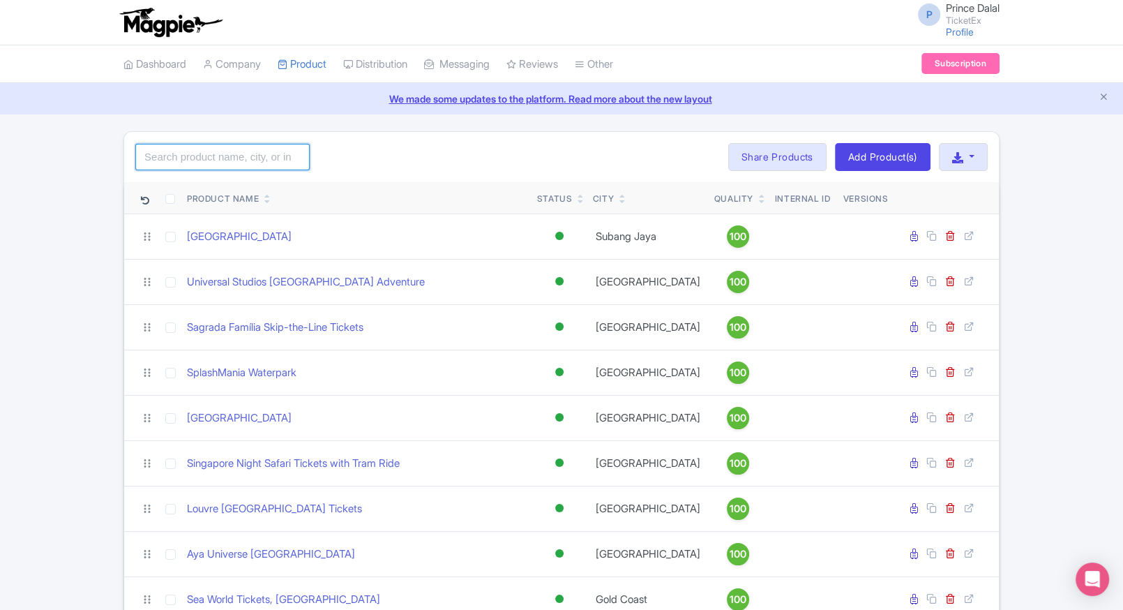
click at [210, 164] on input "search" at bounding box center [222, 157] width 174 height 27
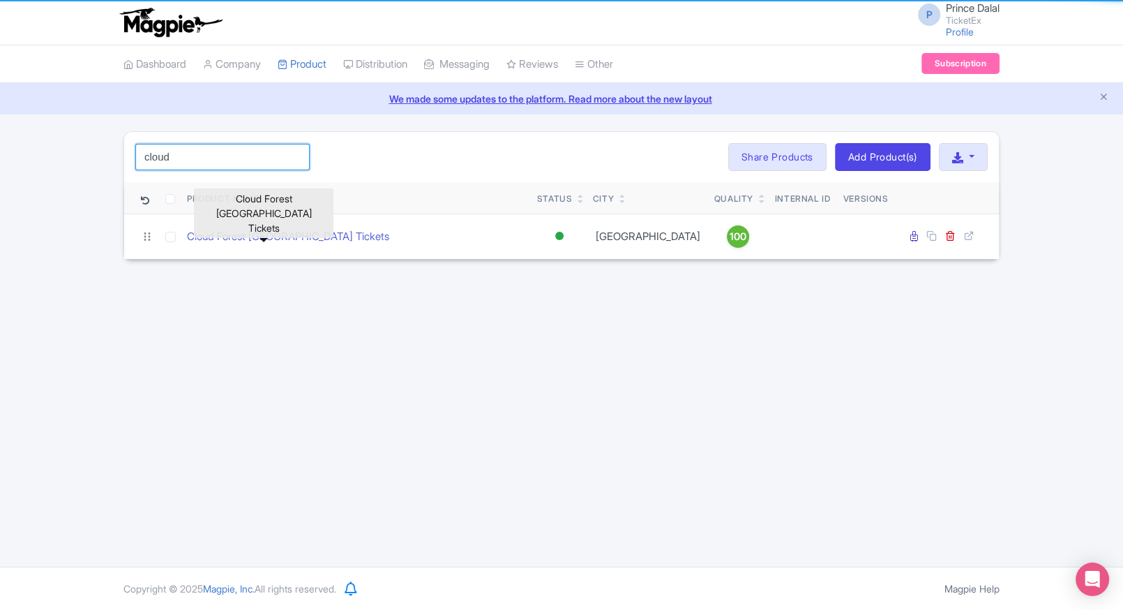
type input "cloud"
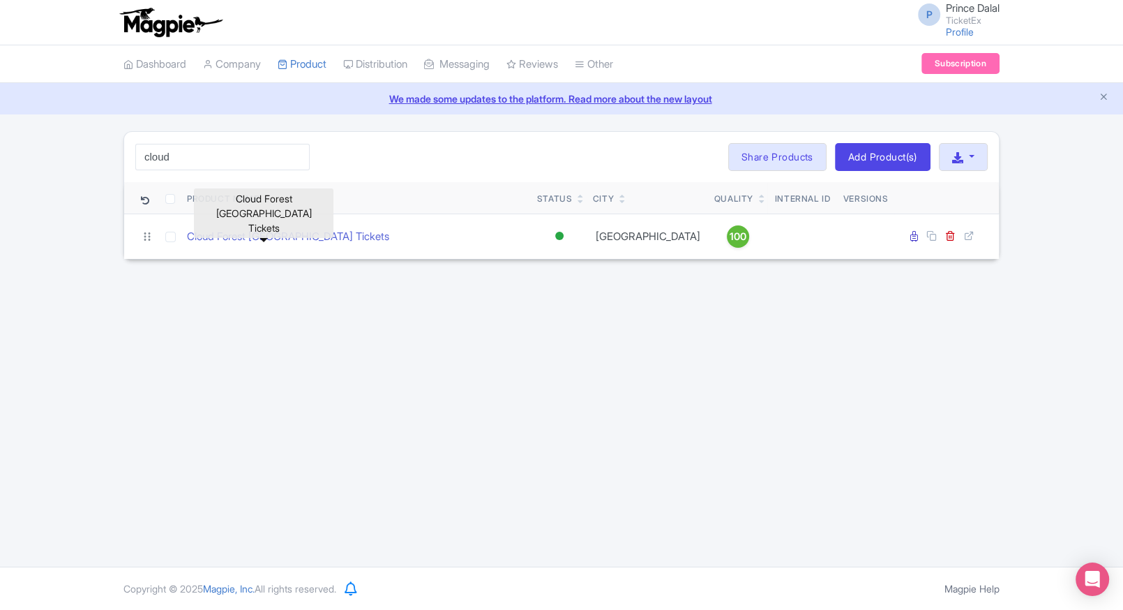
click at [255, 232] on link "Cloud Forest [GEOGRAPHIC_DATA] Tickets" at bounding box center [288, 237] width 202 height 16
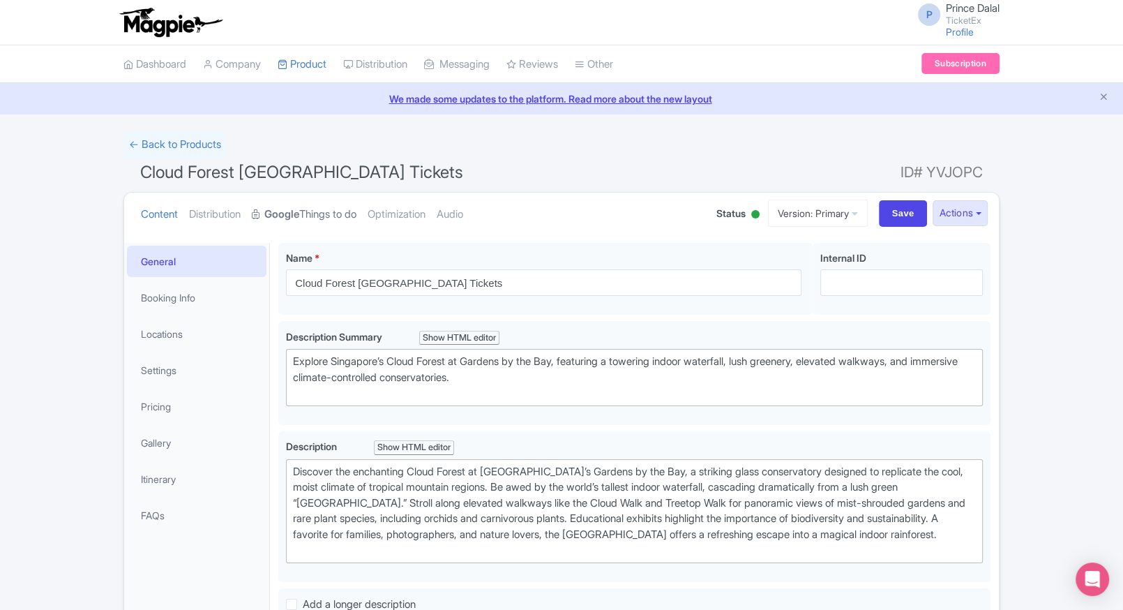
click at [318, 216] on link "Google Things to do" at bounding box center [304, 214] width 105 height 44
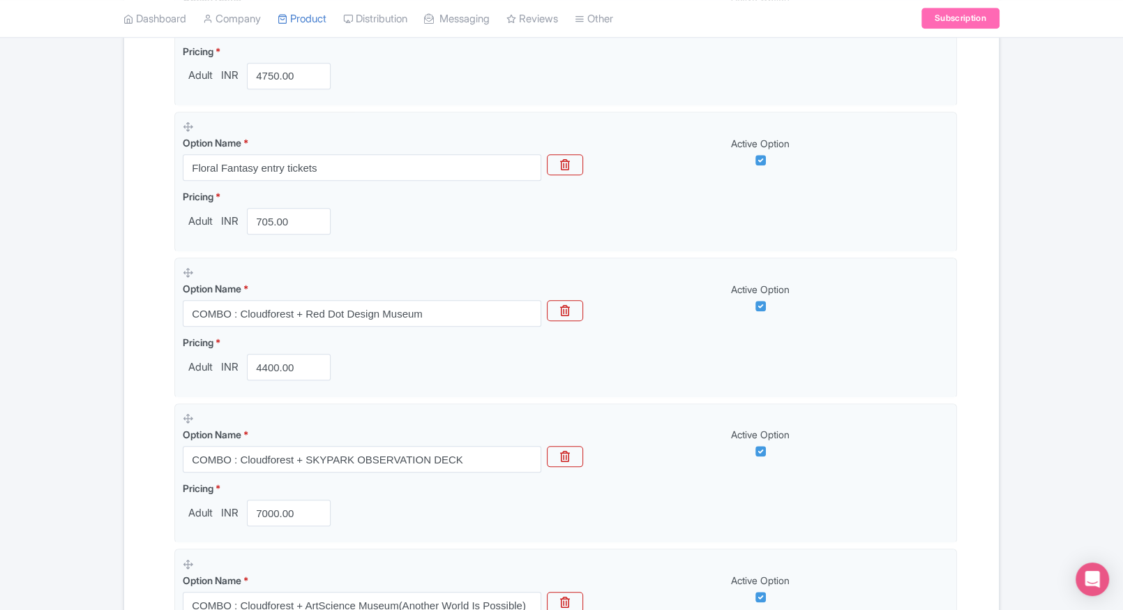
scroll to position [1264, 0]
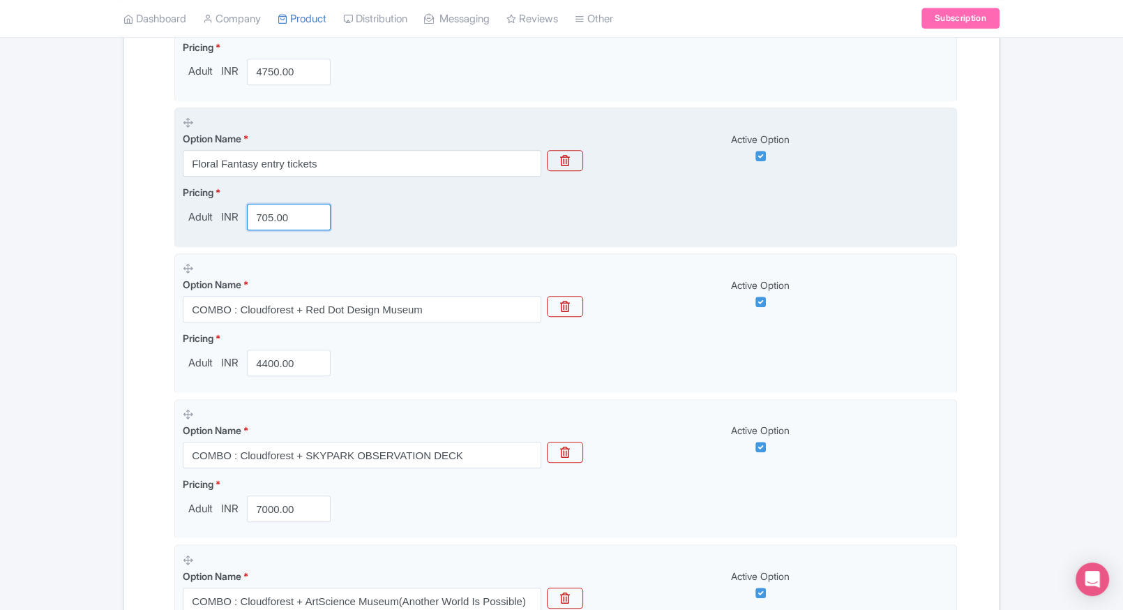
click at [286, 211] on input "705.00" at bounding box center [289, 217] width 84 height 27
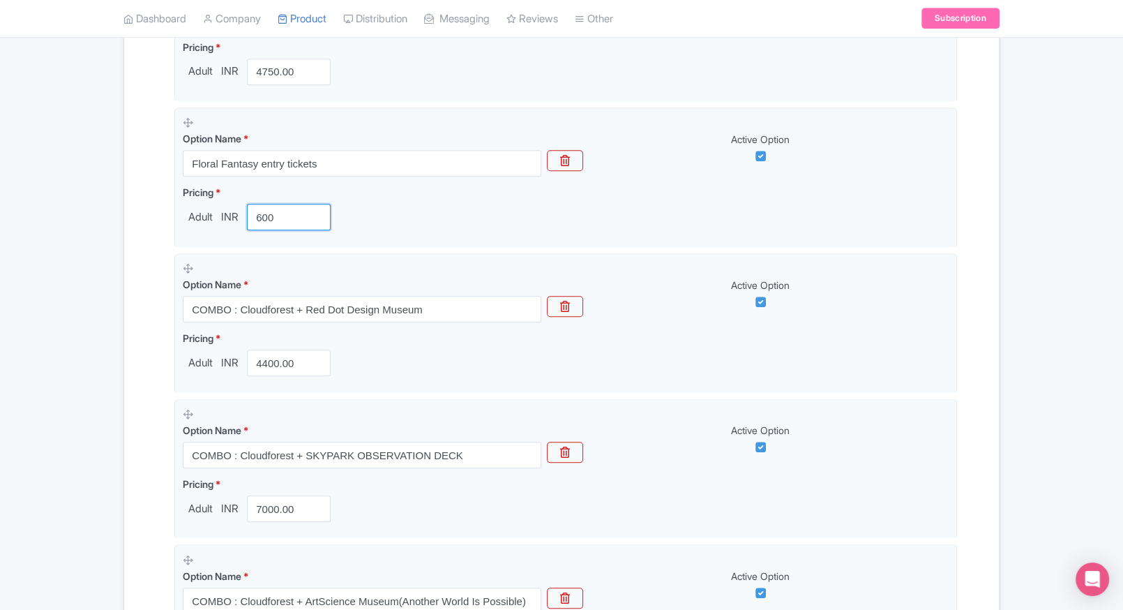
type input "600"
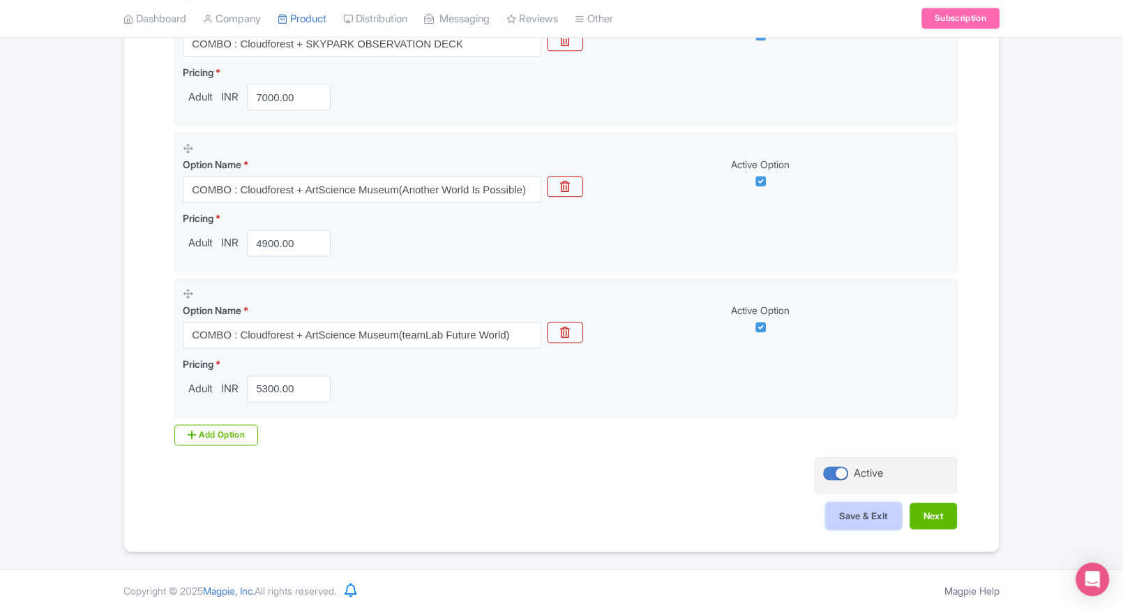
click at [848, 512] on button "Save & Exit" at bounding box center [863, 515] width 75 height 27
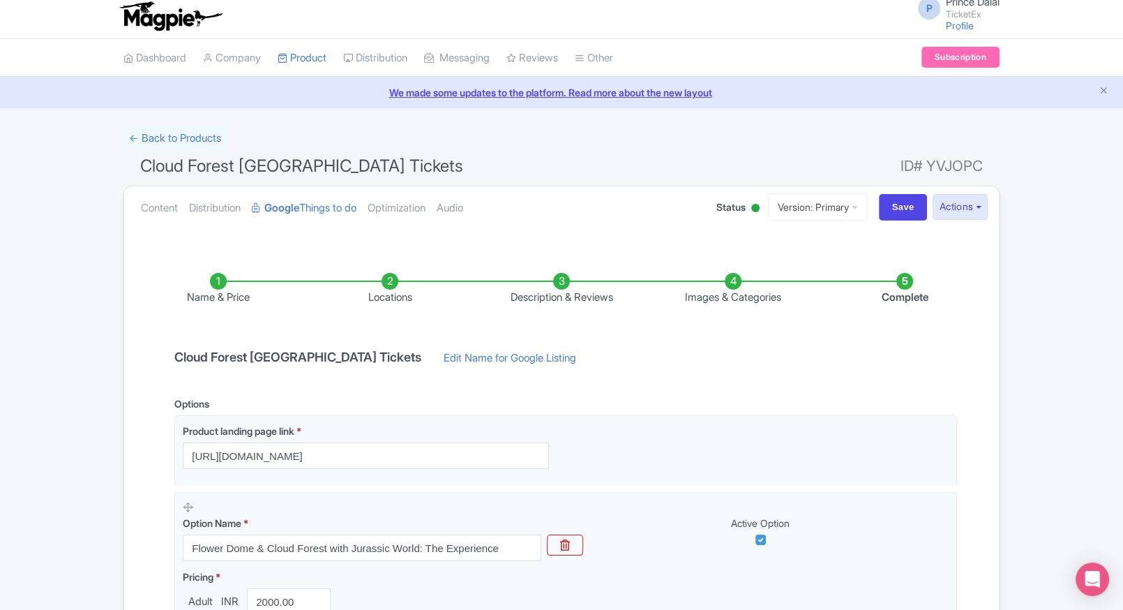
scroll to position [0, 0]
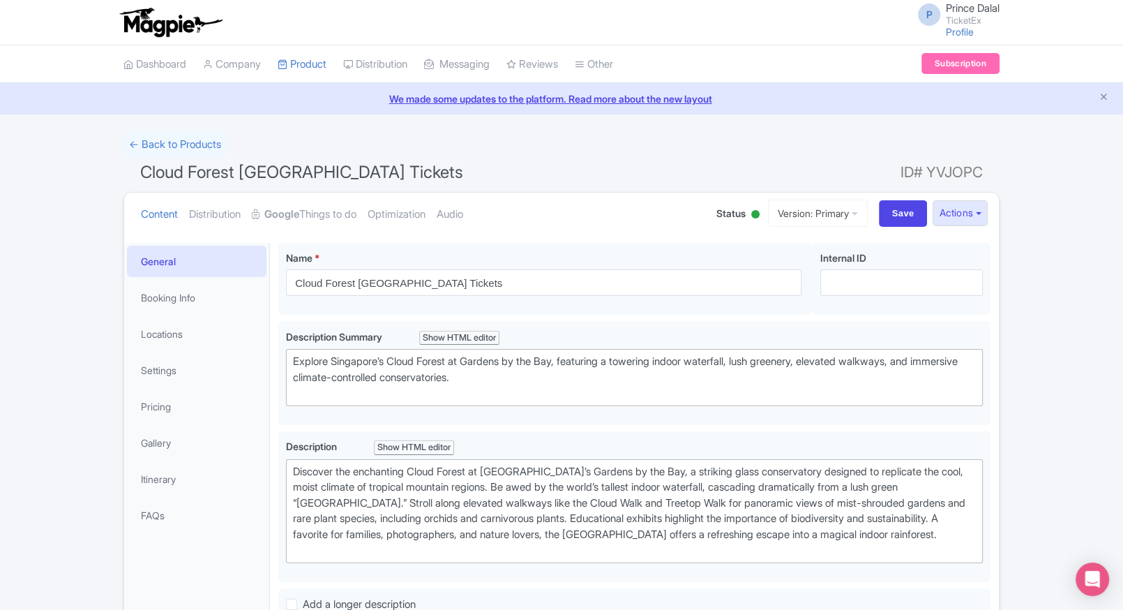
click at [165, 388] on li "Pricing" at bounding box center [196, 406] width 145 height 37
click at [157, 400] on link "Pricing" at bounding box center [196, 406] width 139 height 31
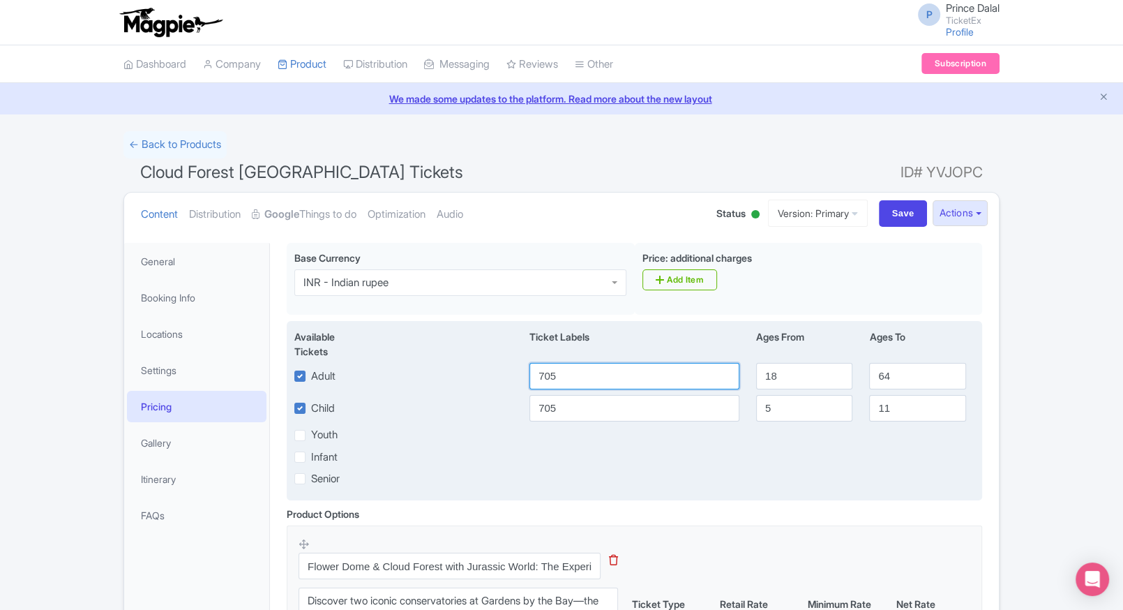
click at [548, 372] on input "705" at bounding box center [634, 376] width 210 height 27
type input "600"
click at [552, 403] on input "705" at bounding box center [634, 408] width 210 height 27
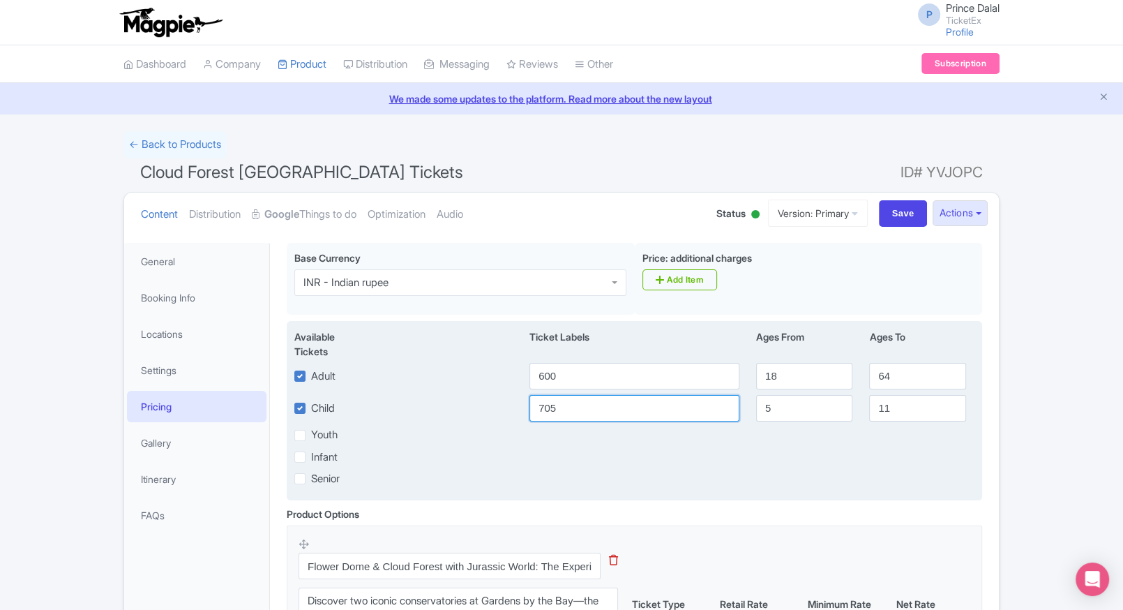
click at [552, 403] on input "705" at bounding box center [634, 408] width 210 height 27
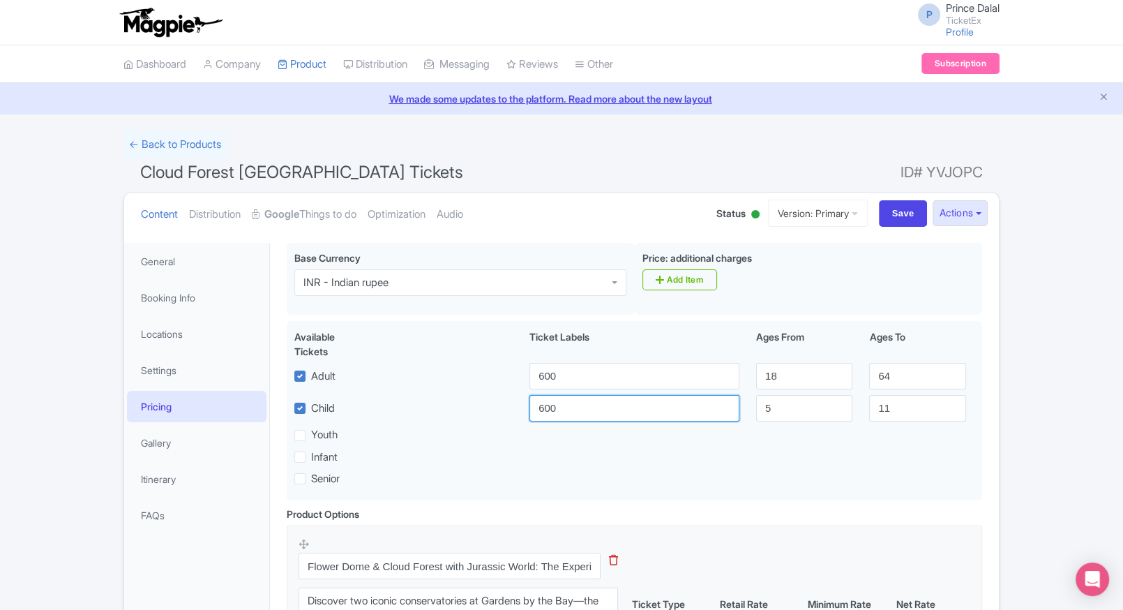
type input "600"
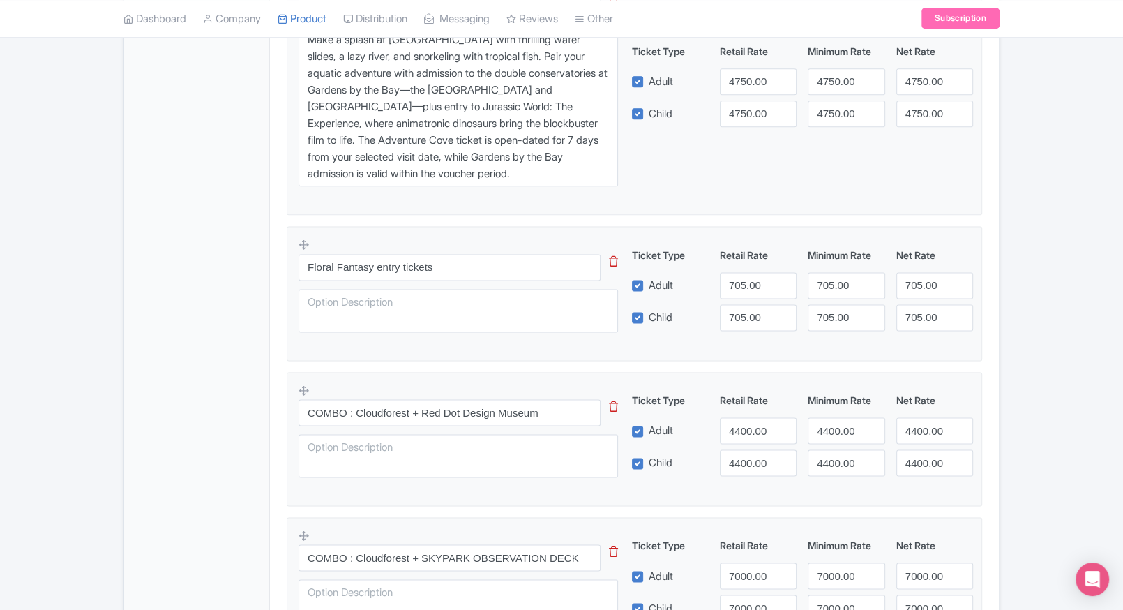
scroll to position [1673, 0]
click at [744, 293] on input "705.00" at bounding box center [758, 284] width 77 height 27
type input "600"
click at [744, 301] on div "Ticket Type Retail Rate Minimum Rate Net Rate Adult 600 705.00 705.00 Child 705…" at bounding box center [803, 288] width 336 height 83
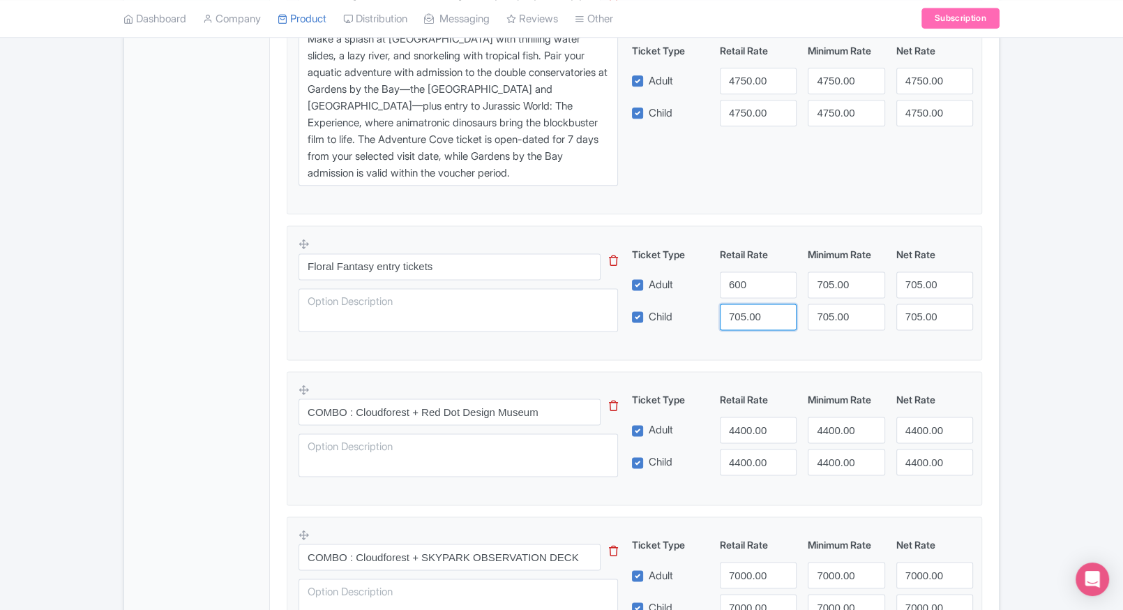
click at [744, 307] on input "705.00" at bounding box center [758, 316] width 77 height 27
type input "600"
click at [714, 292] on div "600" at bounding box center [758, 284] width 88 height 27
click at [735, 284] on input "600" at bounding box center [758, 284] width 77 height 27
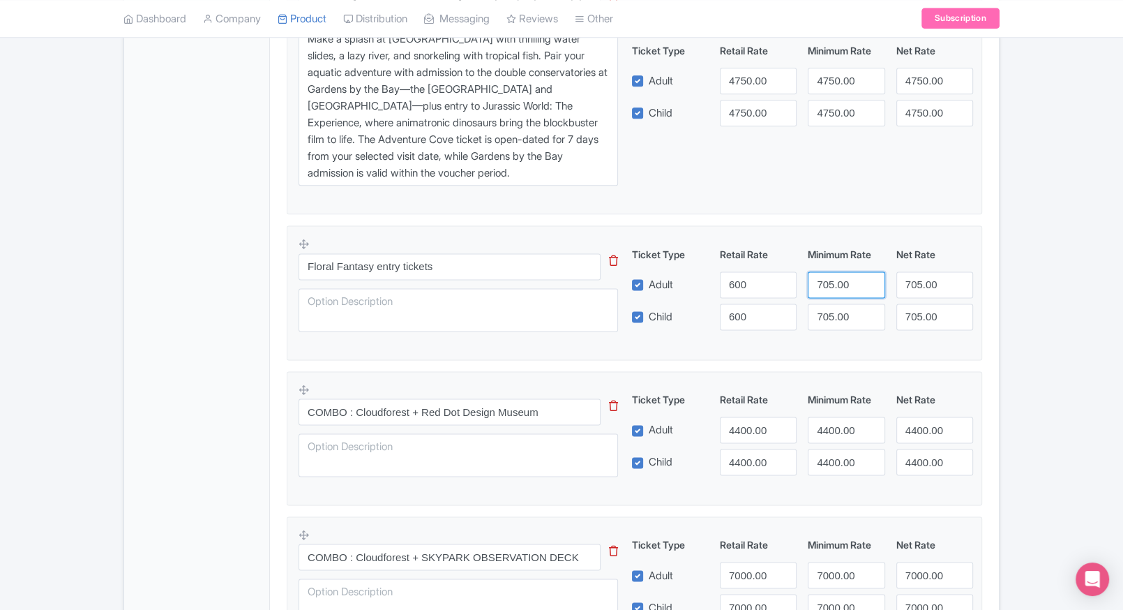
click at [843, 271] on input "705.00" at bounding box center [846, 284] width 77 height 27
paste input "6"
type input "600"
click at [835, 310] on input "705.00" at bounding box center [846, 316] width 77 height 27
paste input "6"
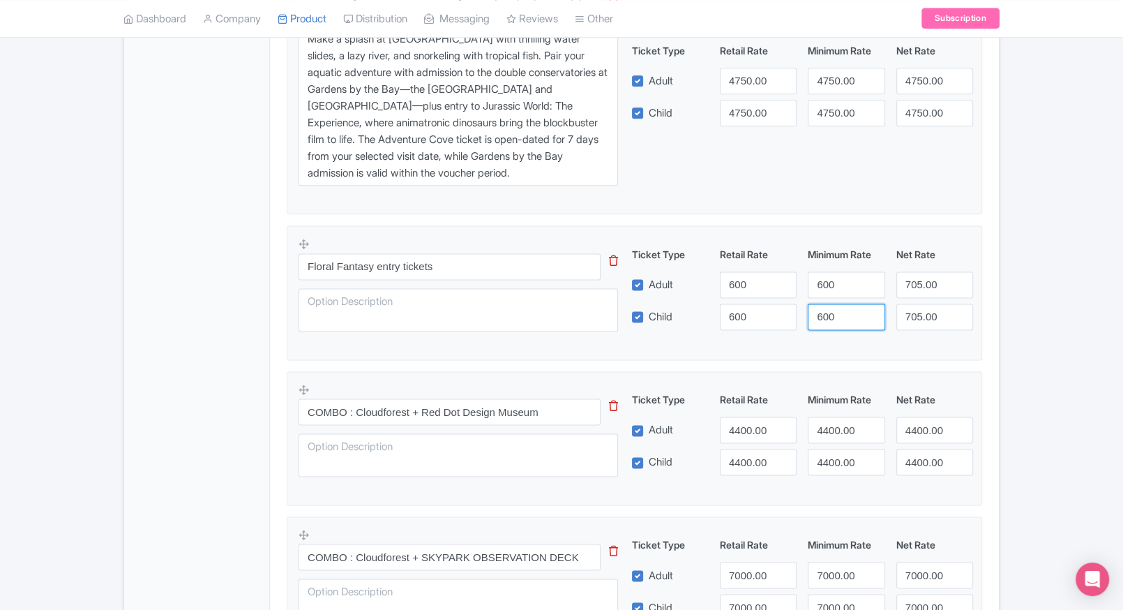
type input "600"
drag, startPoint x: 883, startPoint y: 301, endPoint x: 893, endPoint y: 298, distance: 10.0
click at [893, 298] on div "Ticket Type Retail Rate Minimum Rate Net Rate Adult 600 600 705.00 Child 600 60…" at bounding box center [803, 288] width 336 height 83
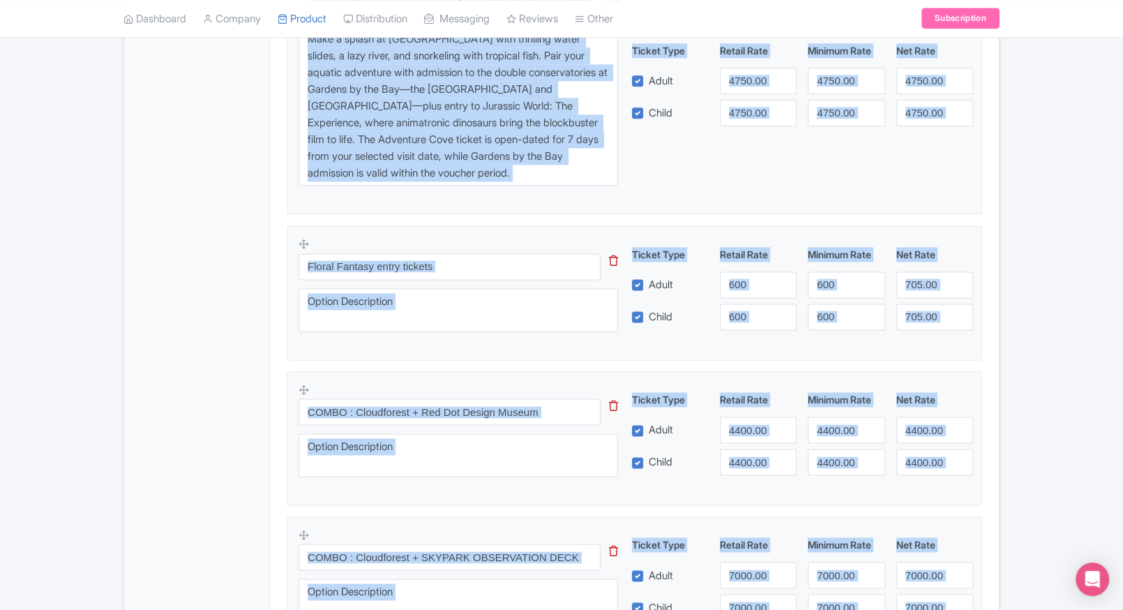
click at [893, 298] on div "Ticket Type Retail Rate Minimum Rate Net Rate Adult 600 600 705.00 Child 600 60…" at bounding box center [803, 288] width 336 height 83
drag, startPoint x: 893, startPoint y: 298, endPoint x: 999, endPoint y: 341, distance: 114.2
click at [924, 292] on input "705.00" at bounding box center [934, 284] width 77 height 27
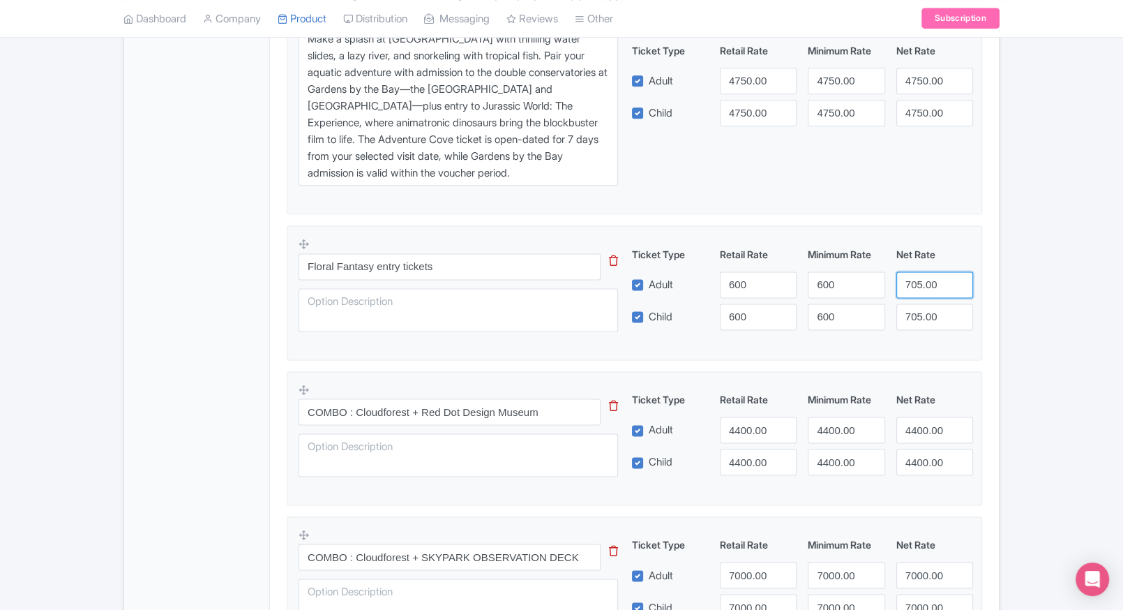
paste input "6"
type input "600"
click at [921, 318] on input "705.00" at bounding box center [934, 316] width 77 height 27
paste input "6"
type input "600"
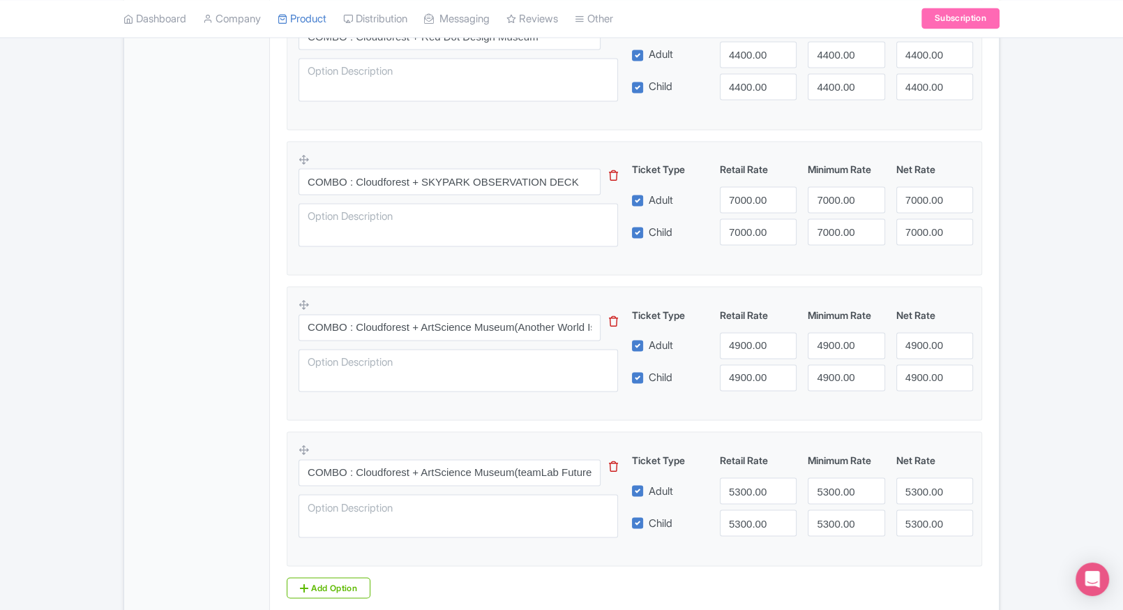
scroll to position [2158, 0]
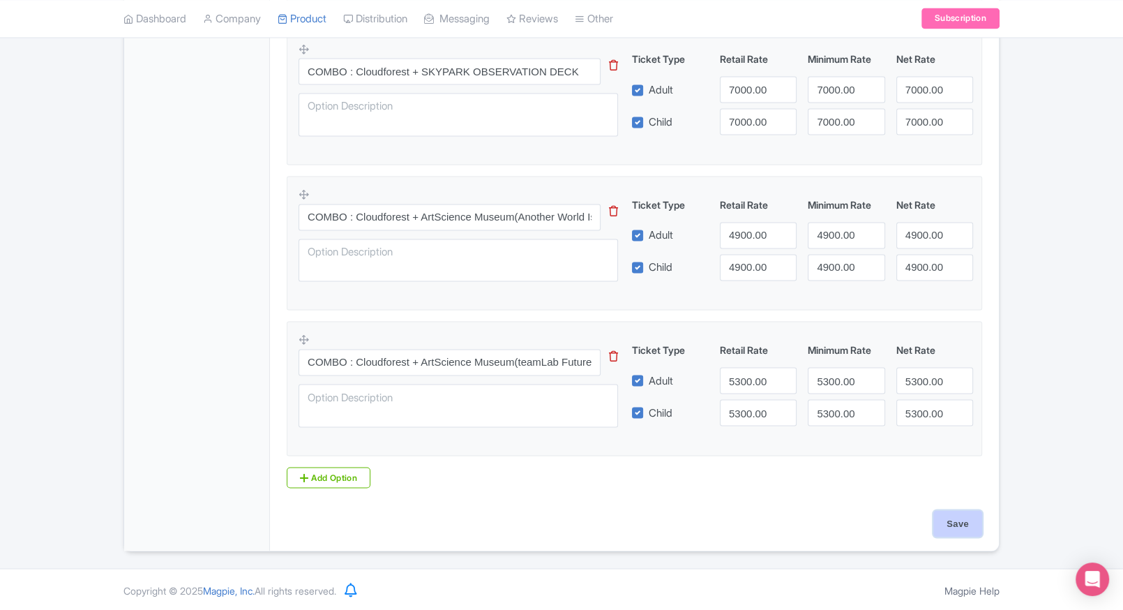
click at [962, 522] on input "Save" at bounding box center [957, 523] width 49 height 27
type input "Saving..."
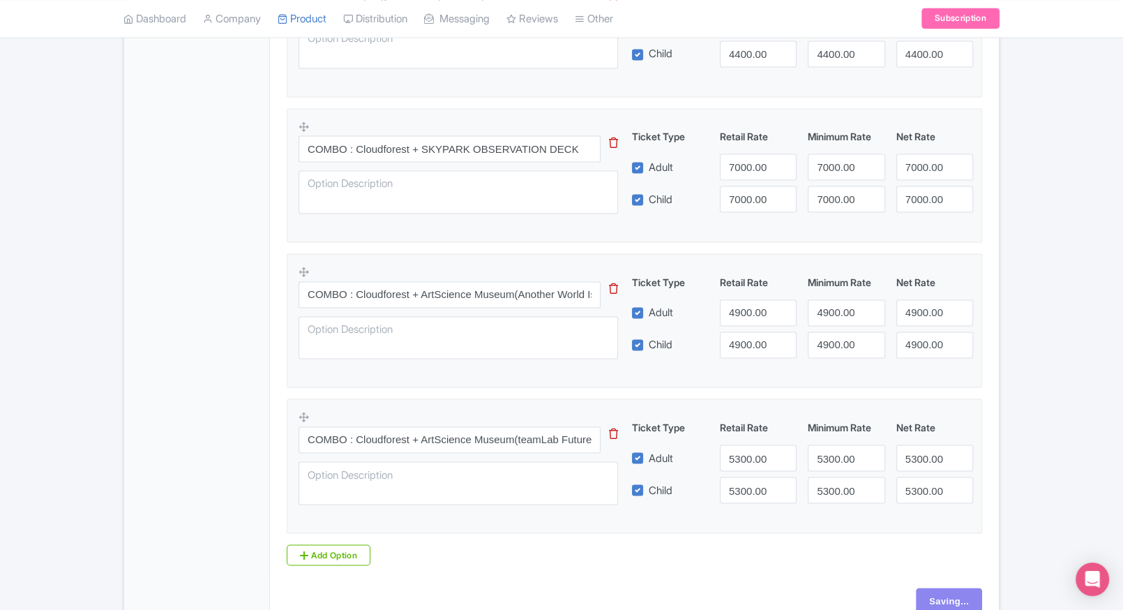
scroll to position [2115, 0]
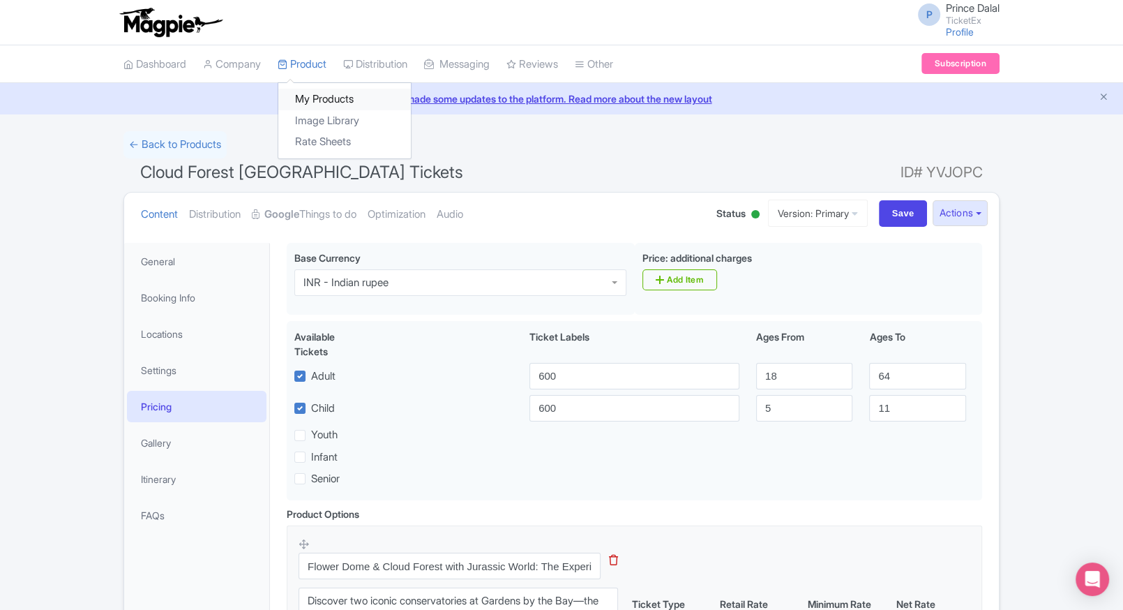
click at [310, 89] on link "My Products" at bounding box center [344, 100] width 133 height 22
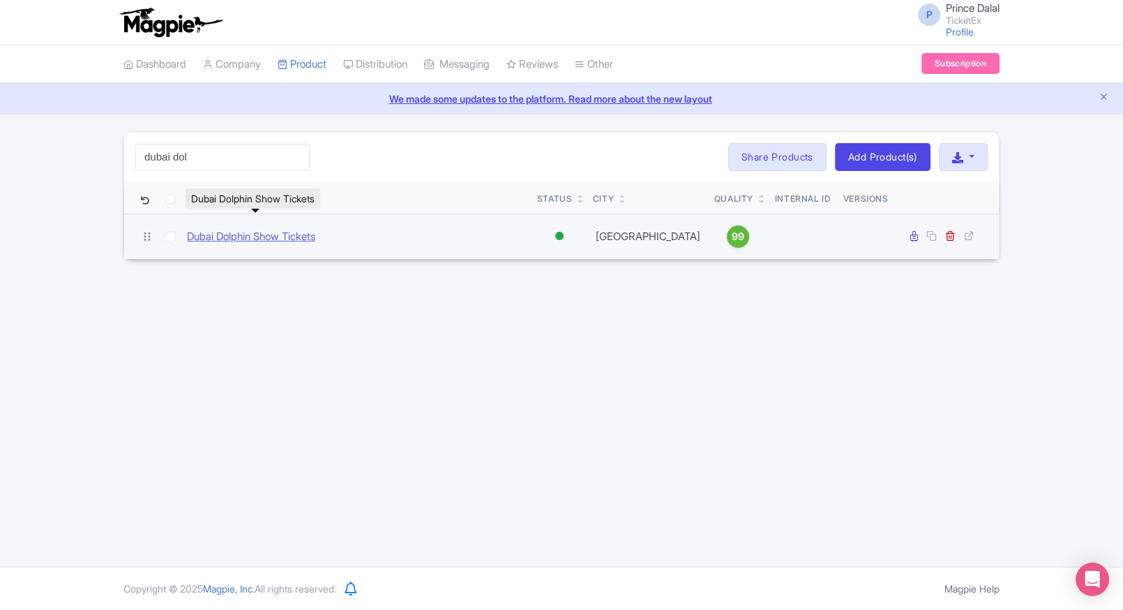
type input "dubai dol"
click at [244, 243] on link "Dubai Dolphin Show Tickets" at bounding box center [251, 237] width 128 height 16
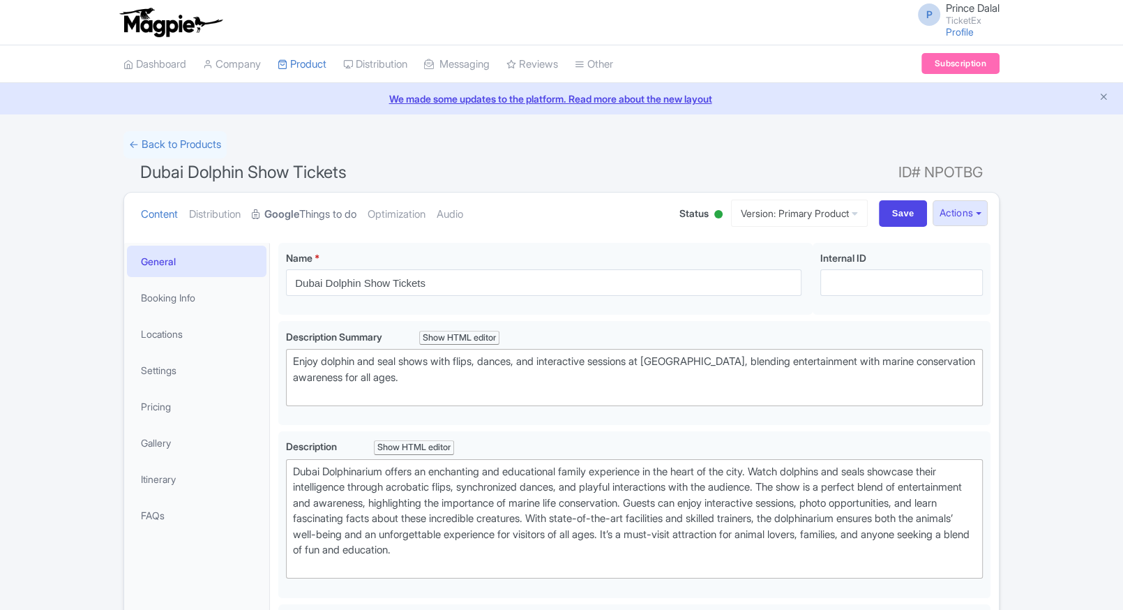
click at [309, 220] on link "Google Things to do" at bounding box center [304, 214] width 105 height 44
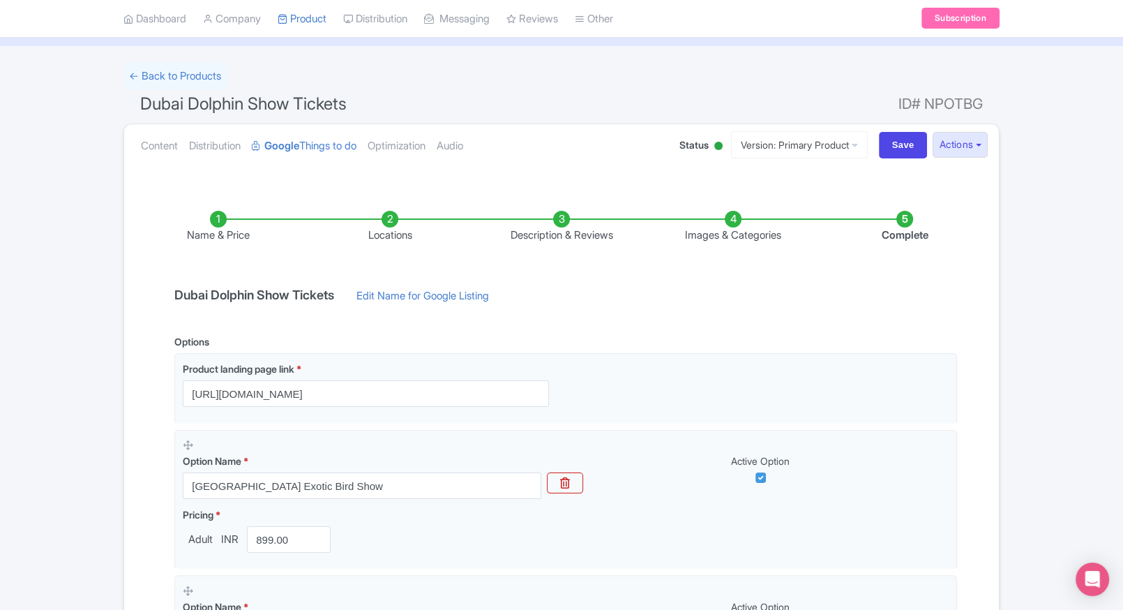
scroll to position [59, 0]
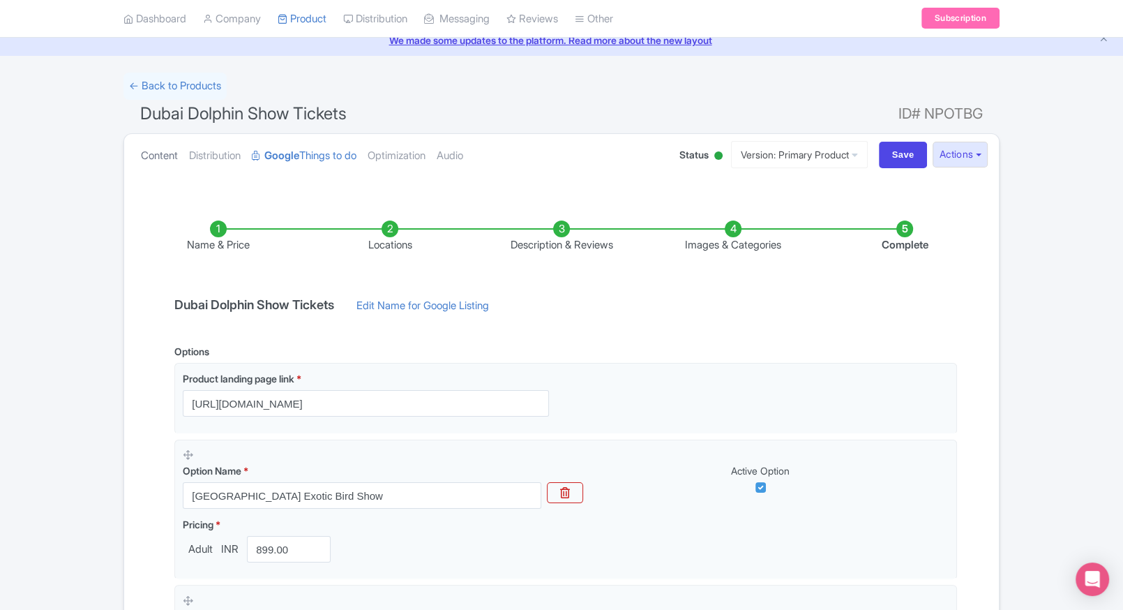
click at [173, 145] on link "Content" at bounding box center [159, 156] width 37 height 44
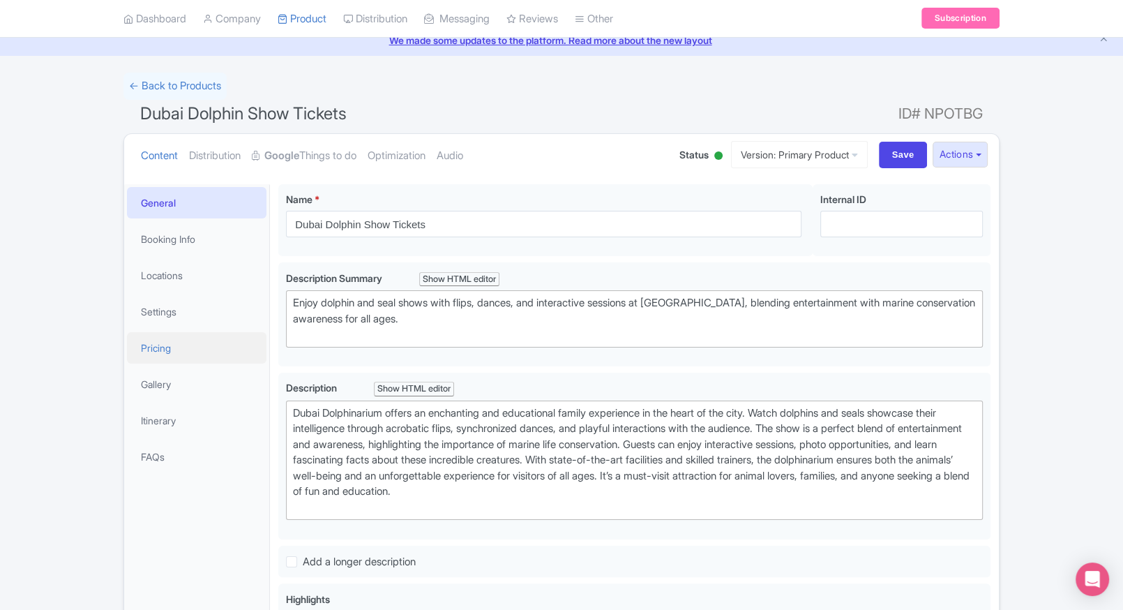
click at [181, 352] on link "Pricing" at bounding box center [196, 347] width 139 height 31
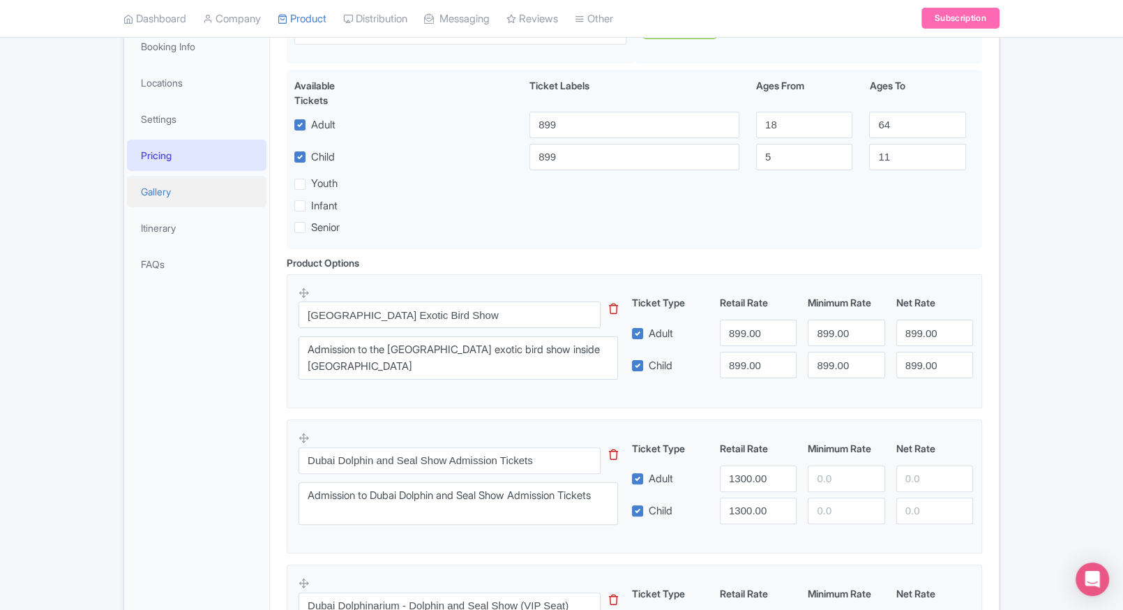
scroll to position [250, 0]
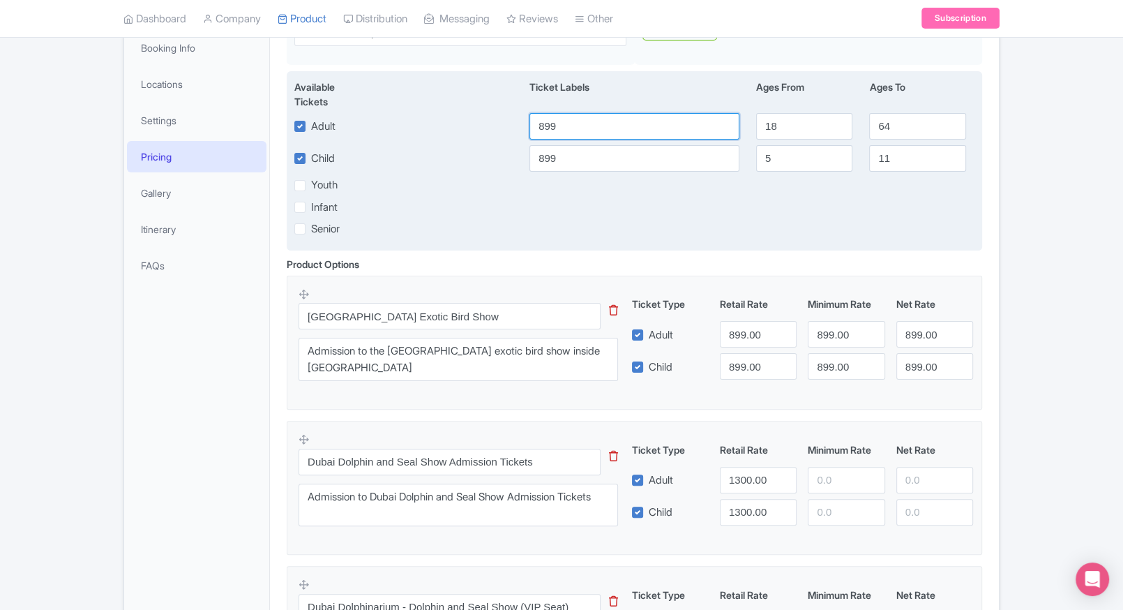
click at [550, 119] on input "899" at bounding box center [634, 126] width 210 height 27
type input "699"
click at [557, 157] on input "899" at bounding box center [634, 158] width 210 height 27
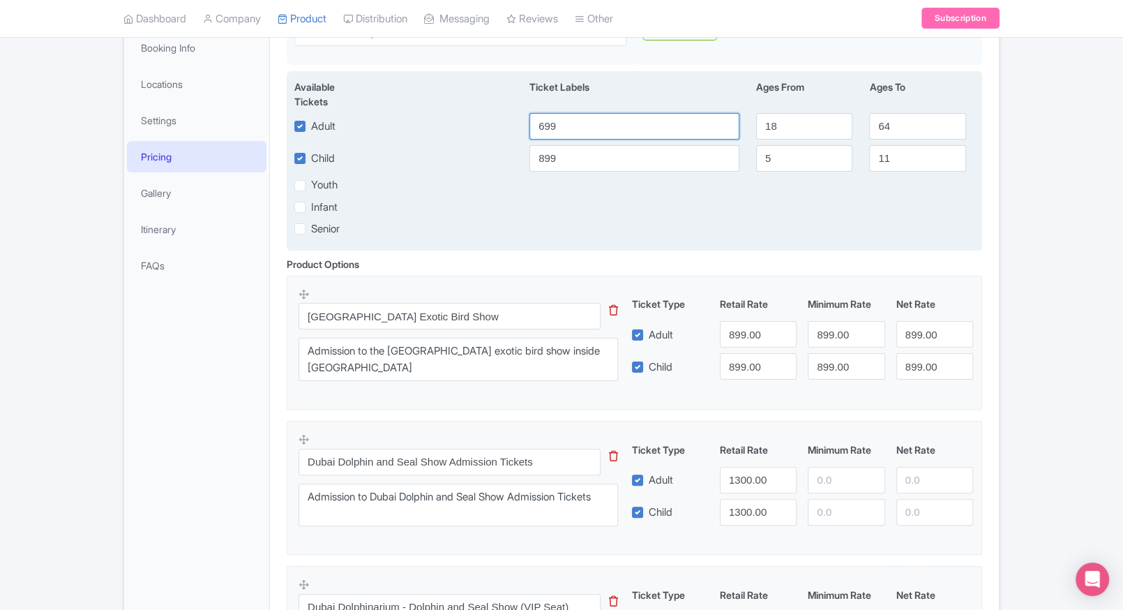
click at [565, 128] on input "699" at bounding box center [634, 126] width 210 height 27
click at [566, 159] on input "899" at bounding box center [634, 158] width 210 height 27
paste input "6"
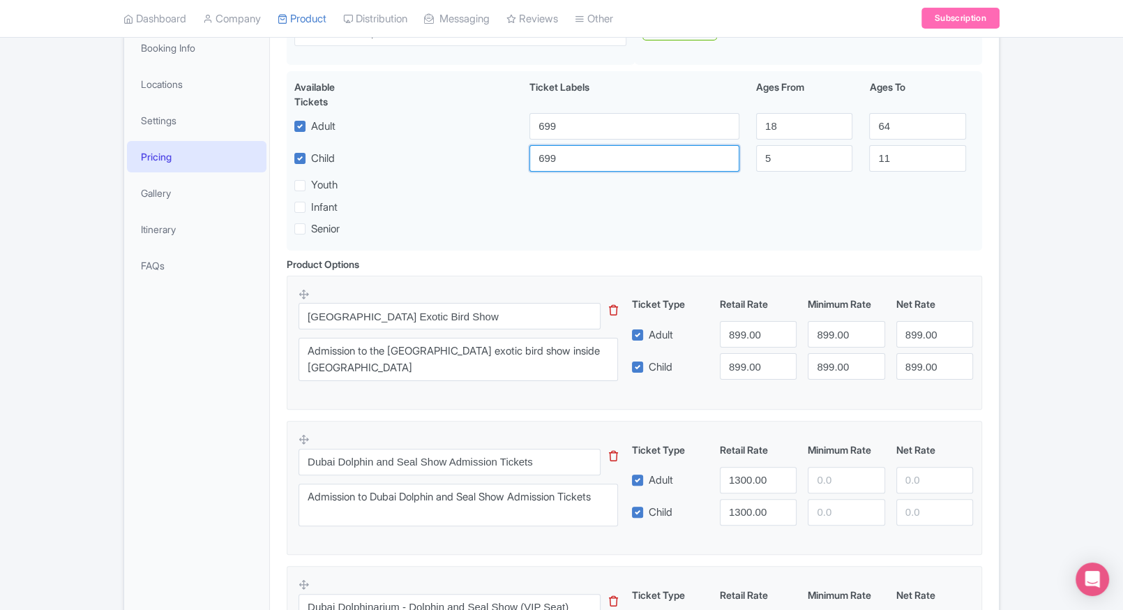
type input "699"
click at [732, 332] on input "899.00" at bounding box center [758, 334] width 77 height 27
paste input "699"
type input "699"
click at [755, 365] on input "899.00" at bounding box center [758, 366] width 77 height 27
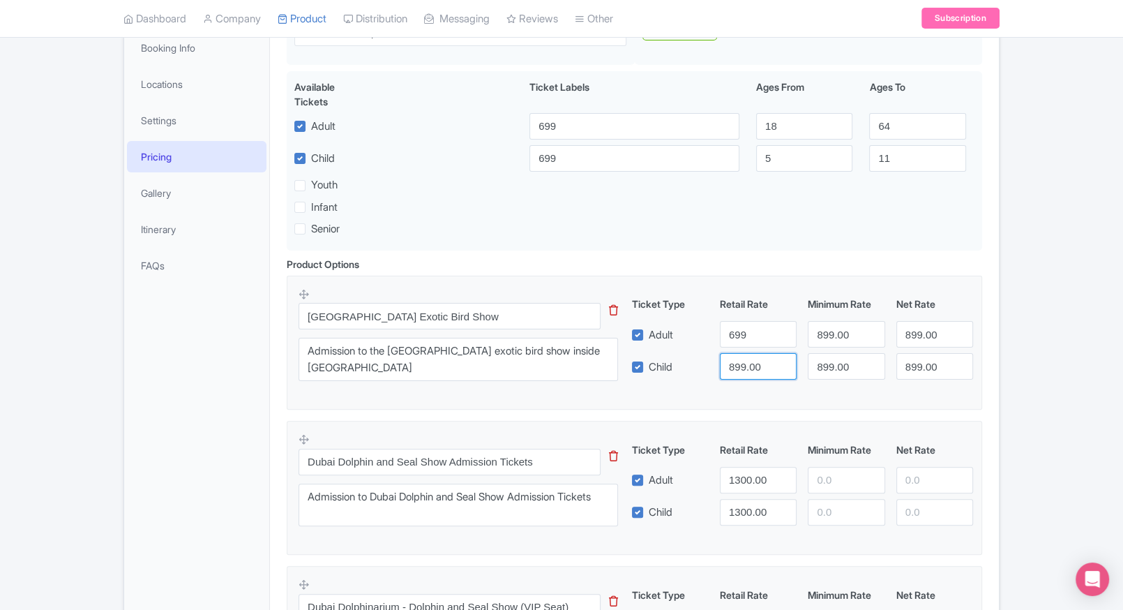
paste input "699"
type input "699"
click at [836, 334] on input "899.00" at bounding box center [846, 334] width 77 height 27
paste input "699"
type input "699"
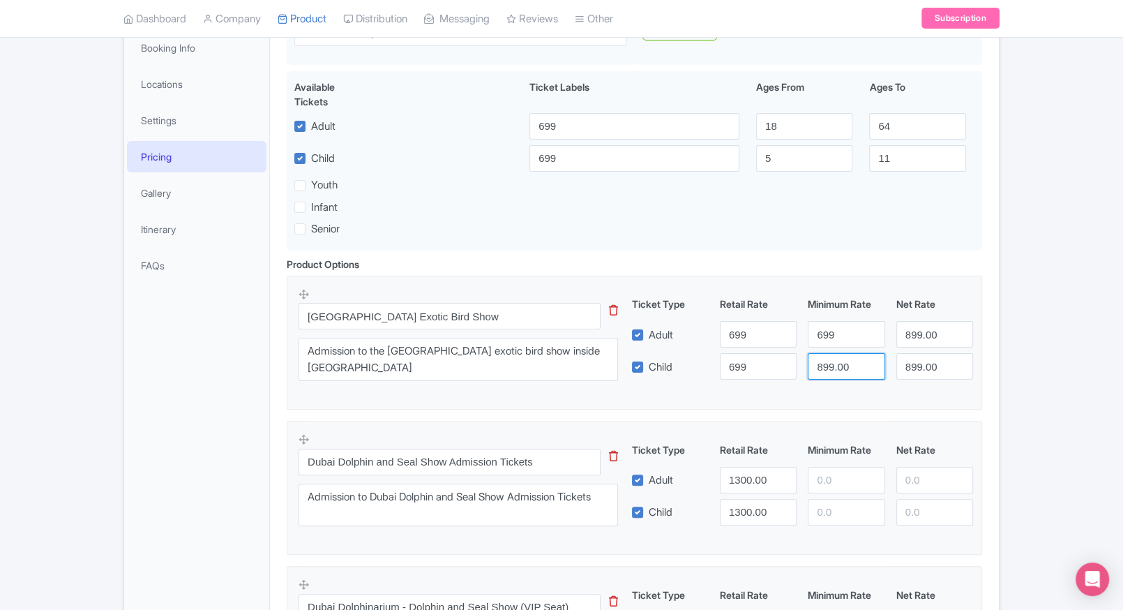
paste input "699"
click at [837, 358] on input "899.00" at bounding box center [846, 366] width 77 height 27
type input "699"
click at [912, 343] on input "899.00" at bounding box center [934, 334] width 77 height 27
paste input "699"
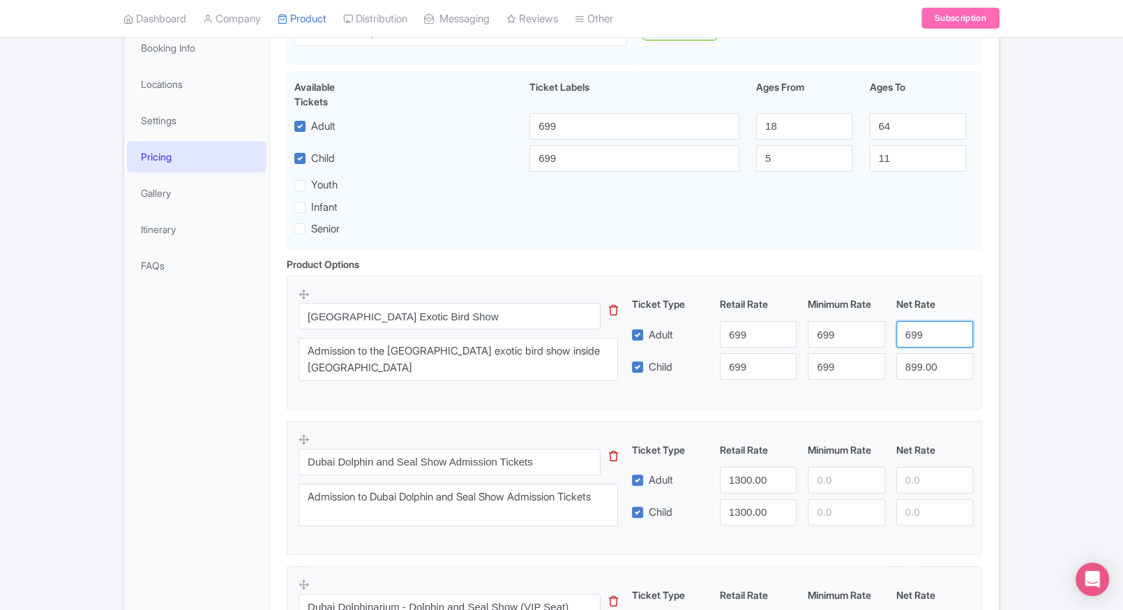
type input "699"
click at [931, 372] on input "899.00" at bounding box center [934, 366] width 77 height 27
paste input "699"
type input "699"
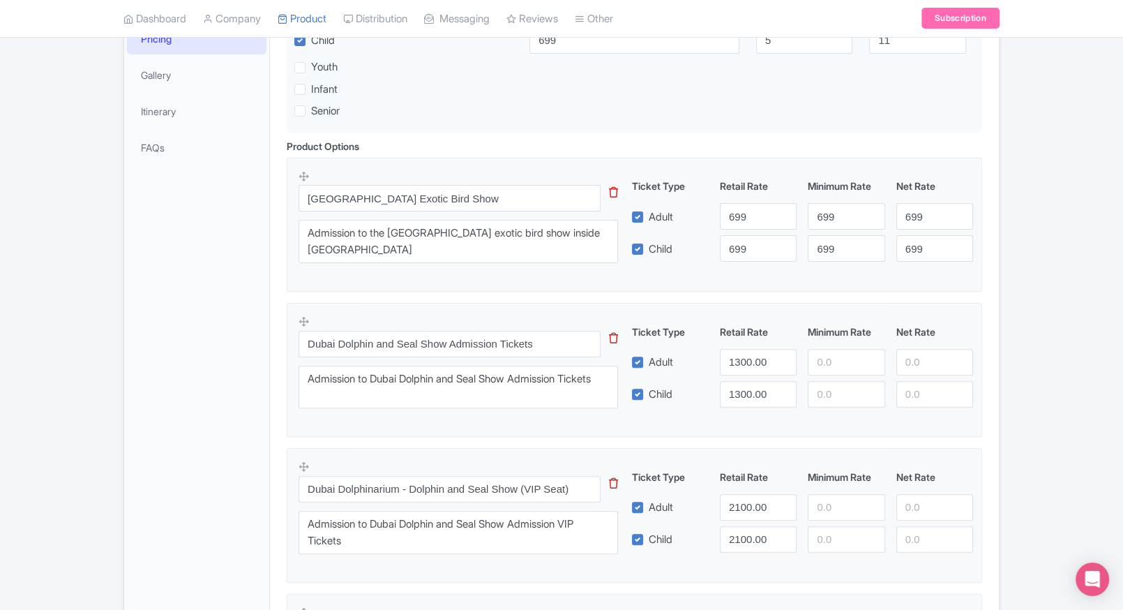
scroll to position [369, 0]
click at [748, 363] on input "1300.00" at bounding box center [758, 360] width 77 height 27
click at [805, 360] on div at bounding box center [846, 360] width 88 height 27
click at [734, 364] on input "1300.00" at bounding box center [758, 360] width 77 height 27
paste input "1300.00"
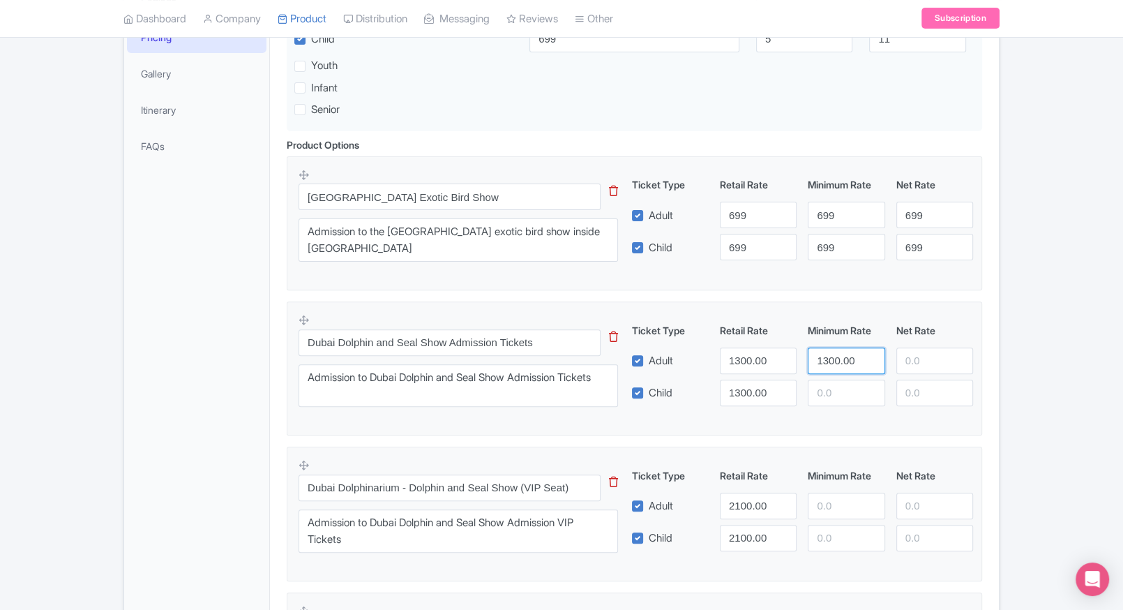
click at [821, 359] on input "1300.00" at bounding box center [846, 360] width 77 height 27
type input "1300.00"
paste input "1300.00"
click at [841, 397] on input "1300.00" at bounding box center [846, 392] width 77 height 27
type input "1300.00"
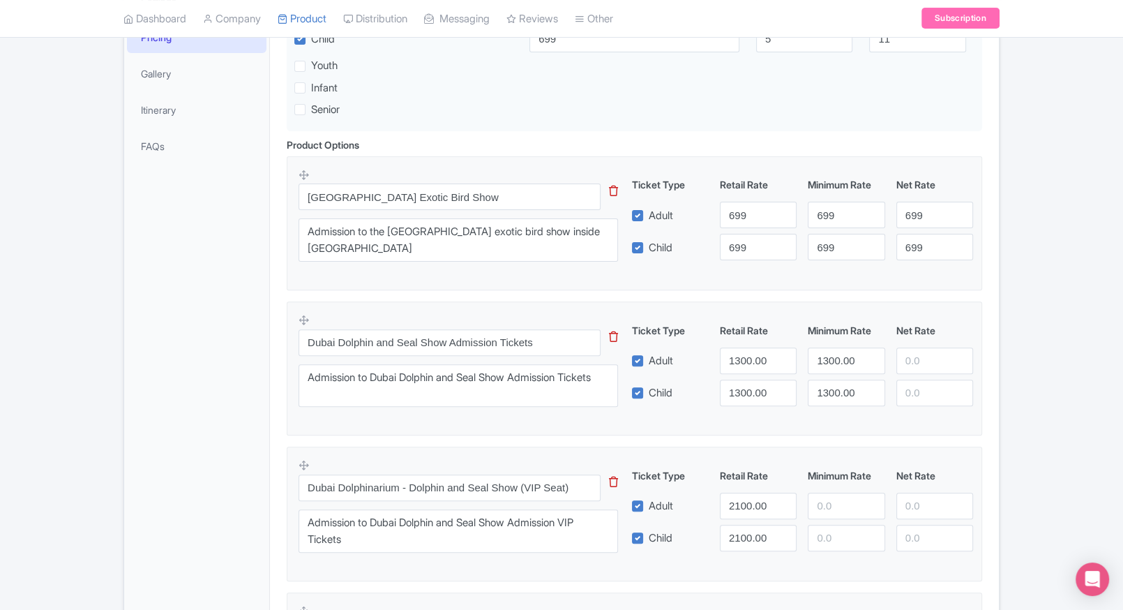
click at [910, 377] on div "Ticket Type Retail Rate Minimum Rate Net Rate Adult 1300.00 1300.00 Child 1300.…" at bounding box center [803, 364] width 336 height 83
paste input "1300.00"
click at [921, 358] on input "1300.00" at bounding box center [934, 360] width 77 height 27
type input "1300.00"
paste input "1300.00"
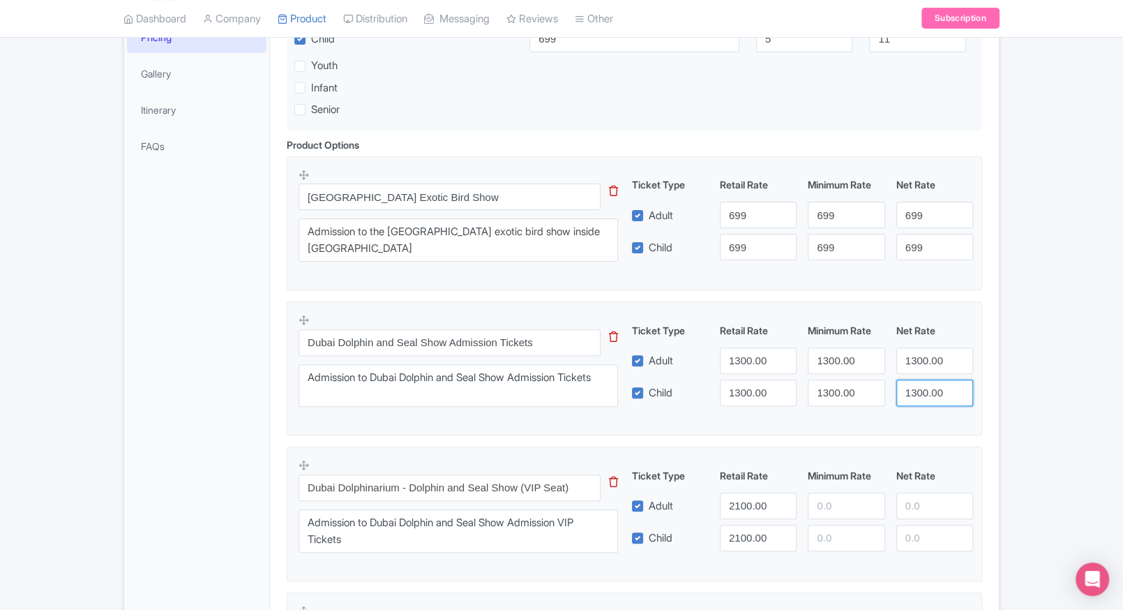
click at [920, 389] on input "1300.00" at bounding box center [934, 392] width 77 height 27
type input "1300.00"
click at [729, 494] on input "2100.00" at bounding box center [758, 505] width 77 height 27
paste input "13"
click at [831, 497] on input "number" at bounding box center [846, 505] width 77 height 27
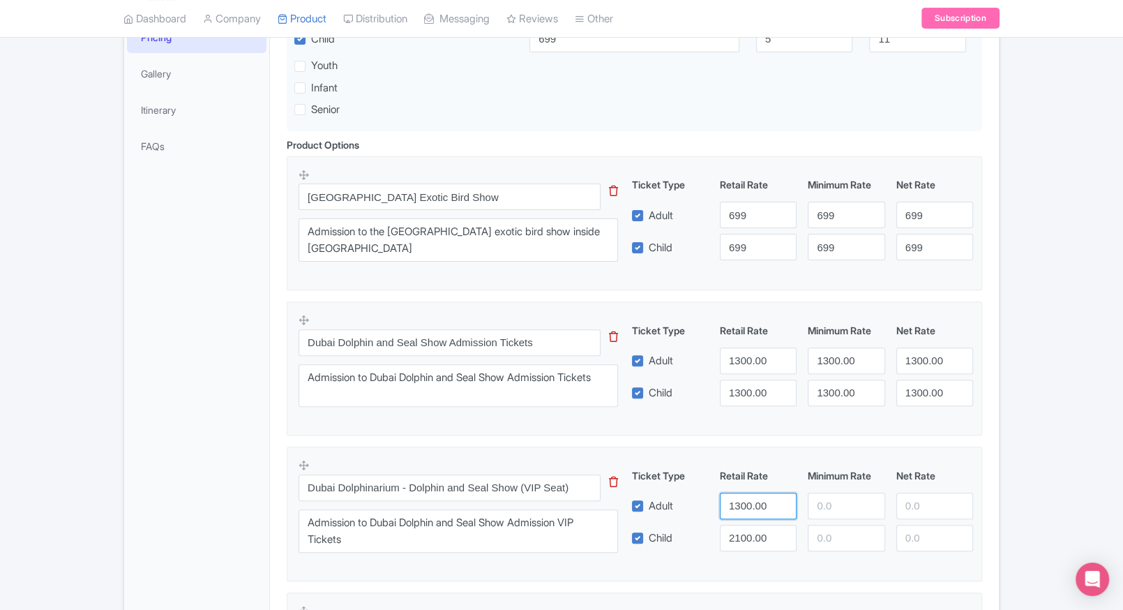
click at [724, 497] on input "1300.00" at bounding box center [758, 505] width 77 height 27
type input "2100.00"
click at [824, 493] on input "number" at bounding box center [846, 505] width 77 height 27
paste input "2100.00"
type input "2100.00"
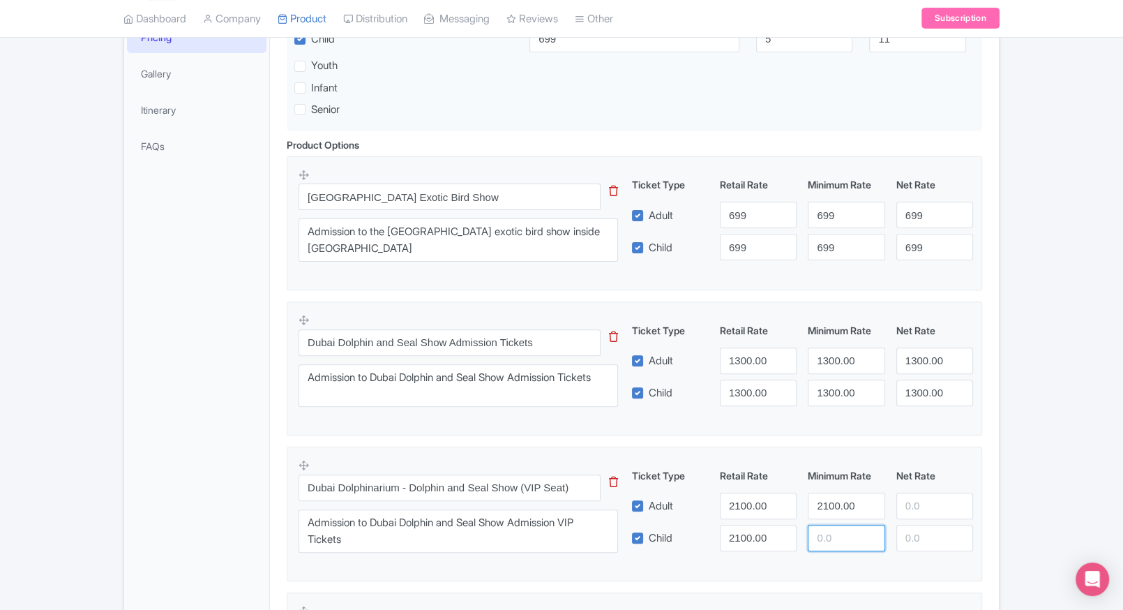
paste input "2100.00"
click at [831, 524] on input "number" at bounding box center [846, 537] width 77 height 27
type input "2100.00"
click at [918, 518] on div "Ticket Type Retail Rate Minimum Rate Net Rate Adult 2100.00 2100.00 Child 2100.…" at bounding box center [803, 509] width 336 height 83
paste input "2100.00"
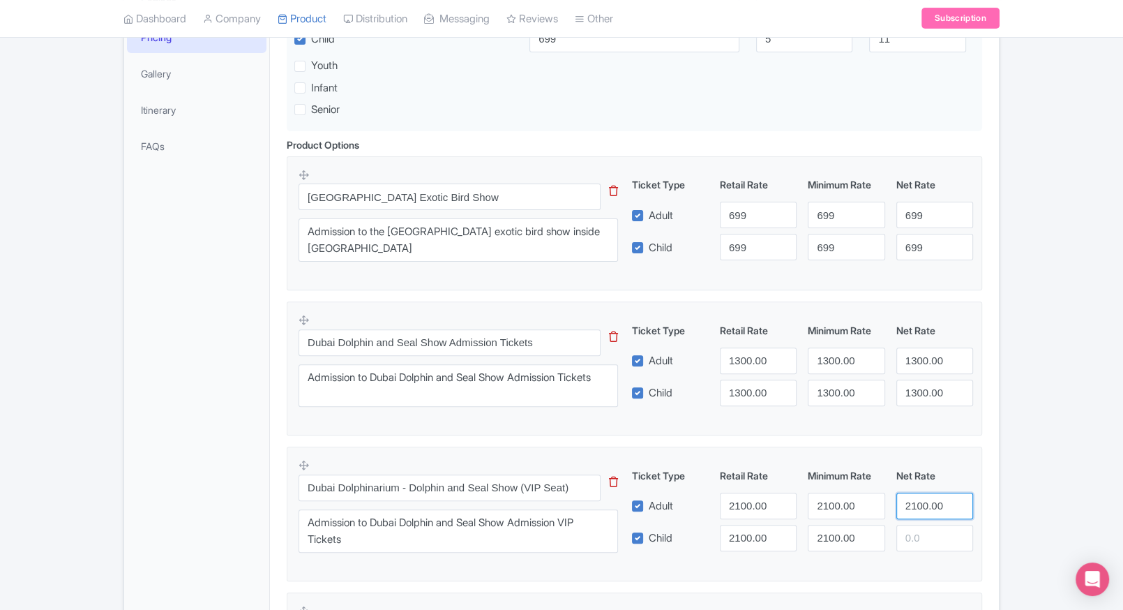
click at [923, 510] on input "2100.00" at bounding box center [934, 505] width 77 height 27
type input "2100.00"
paste input "2100.00"
click at [920, 538] on input "number" at bounding box center [934, 537] width 77 height 27
type input "2100.00"
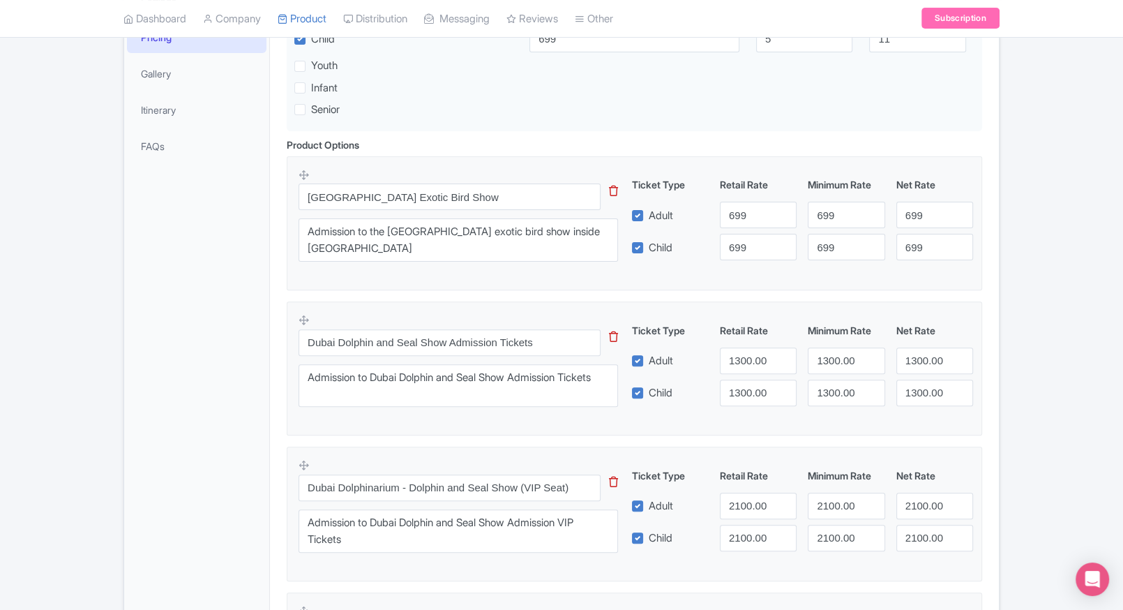
click at [1031, 510] on div "← Back to Products Dubai Dolphin Show Tickets ID# NPOTBG Content Distribution G…" at bounding box center [561, 526] width 1123 height 1529
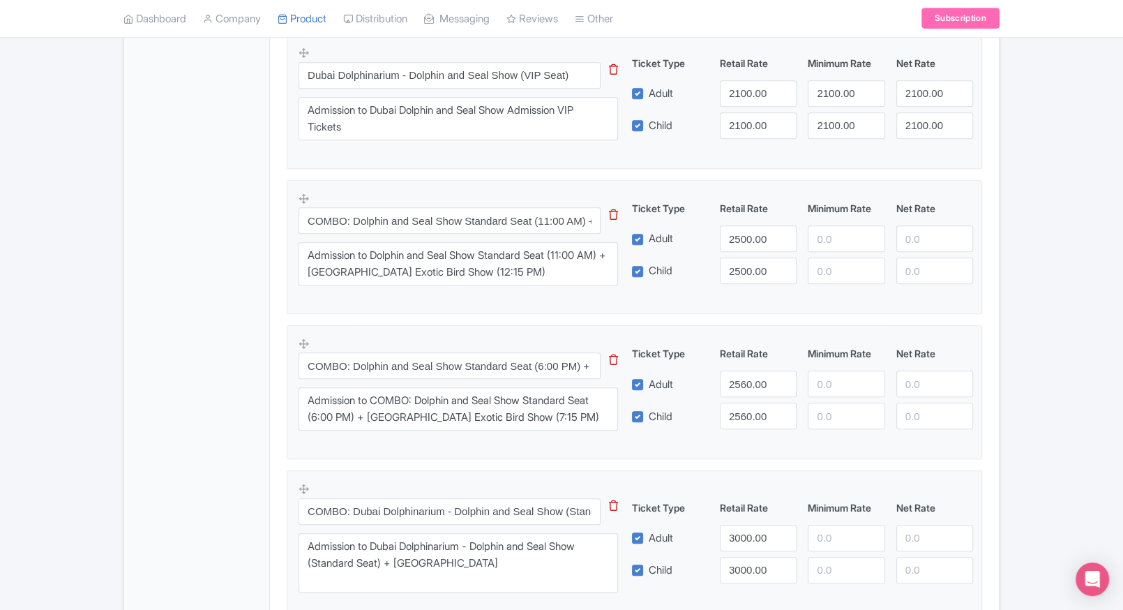
scroll to position [781, 0]
click at [748, 232] on input "2500.00" at bounding box center [758, 238] width 77 height 27
click at [819, 234] on input "number" at bounding box center [846, 238] width 77 height 27
paste input "2500.00"
type input "2500.00"
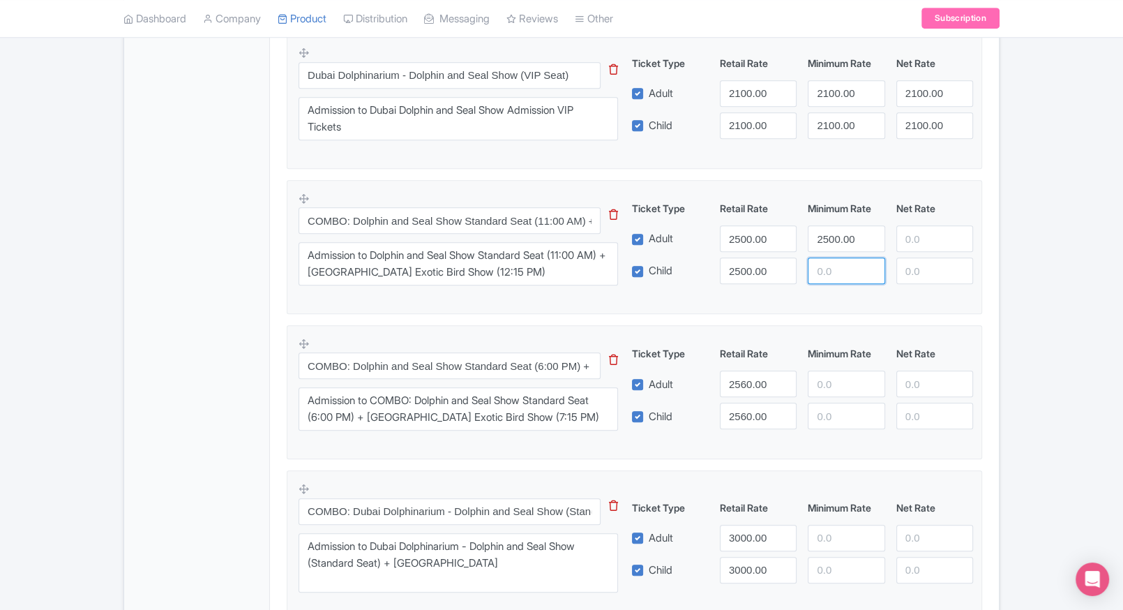
paste input "2500.00"
click at [835, 263] on input "2500.00" at bounding box center [846, 270] width 77 height 27
type input "2500.00"
click at [917, 247] on input "number" at bounding box center [934, 238] width 77 height 27
paste input "2500.00"
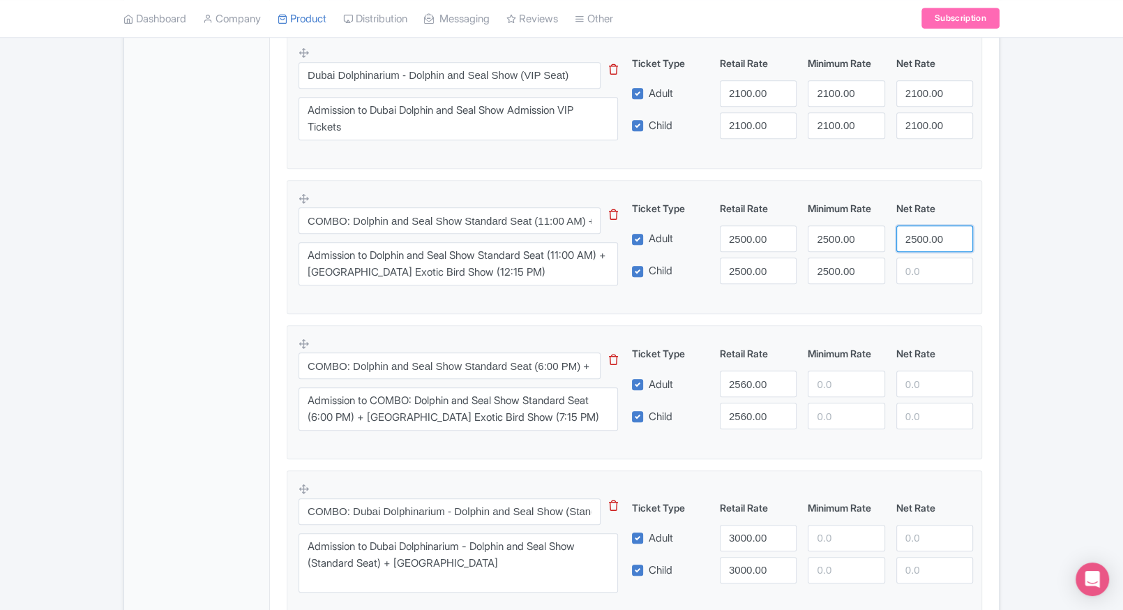
type input "2500.00"
paste input "2500.00"
click at [921, 281] on input "2500.00" at bounding box center [934, 270] width 77 height 27
type input "2500.00"
click at [831, 368] on div "Ticket Type Retail Rate Minimum Rate Net Rate Adult 2560.00 Child 2560.00 This …" at bounding box center [803, 387] width 336 height 83
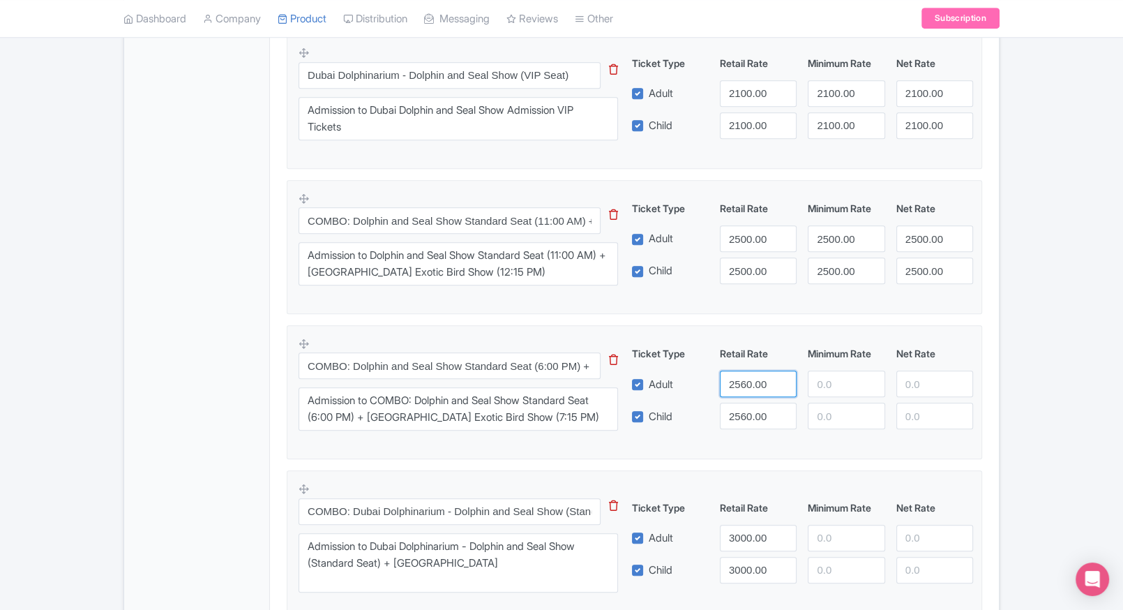
click at [755, 383] on input "2560.00" at bounding box center [758, 383] width 77 height 27
click at [812, 384] on input "number" at bounding box center [846, 383] width 77 height 27
paste input "2560.00"
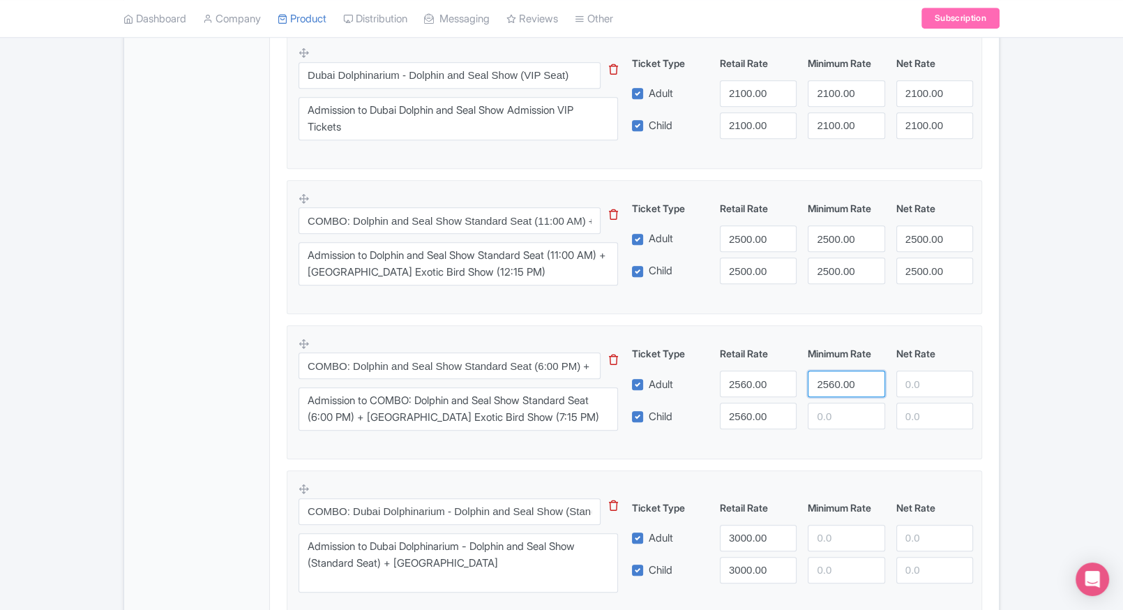
type input "2560.00"
click at [831, 410] on input "number" at bounding box center [846, 415] width 77 height 27
paste input "2560.00"
type input "2560.00"
click at [932, 390] on input "number" at bounding box center [934, 383] width 77 height 27
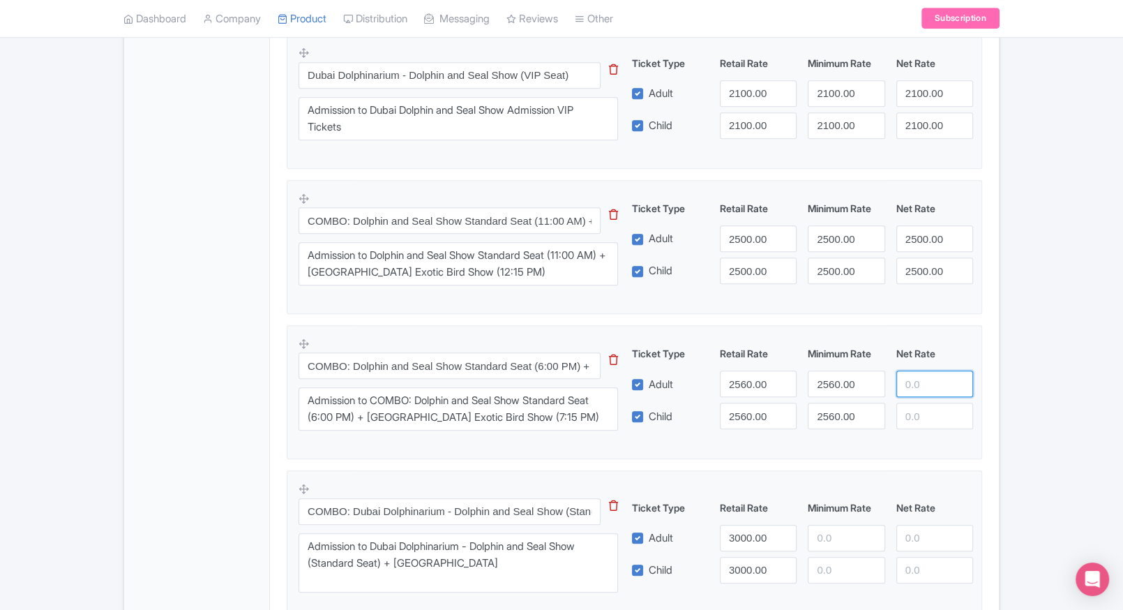
paste input "2560.00"
type input "2560.00"
click at [929, 411] on input "number" at bounding box center [934, 415] width 77 height 27
paste input "2560.00"
type input "2560.00"
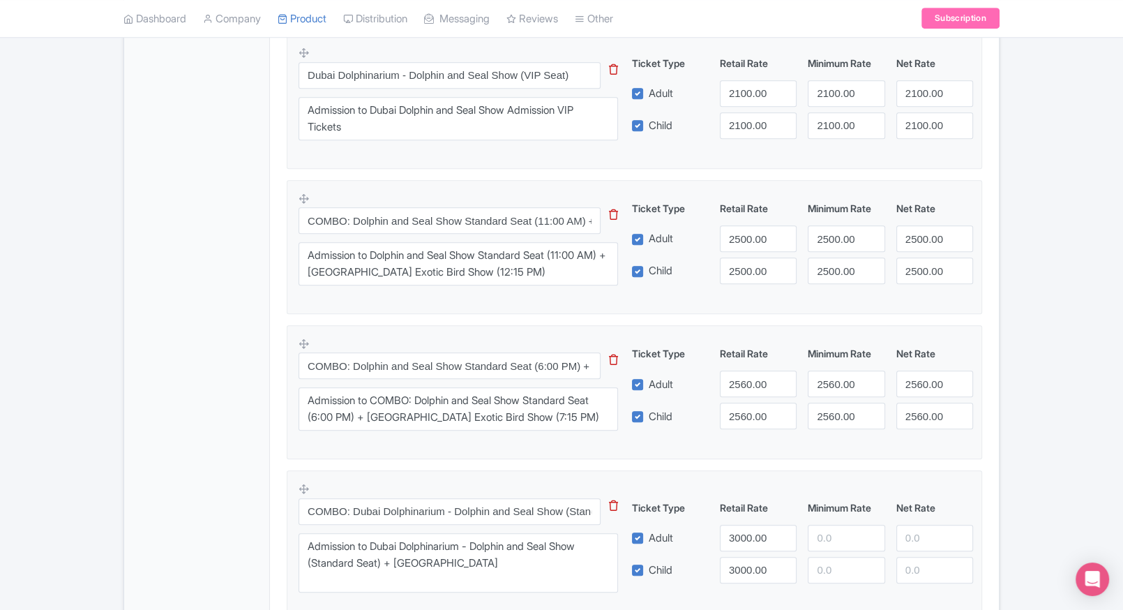
click at [1022, 396] on div "← Back to Products Dubai Dolphin Show Tickets ID# NPOTBG Content Distribution G…" at bounding box center [561, 114] width 1123 height 1529
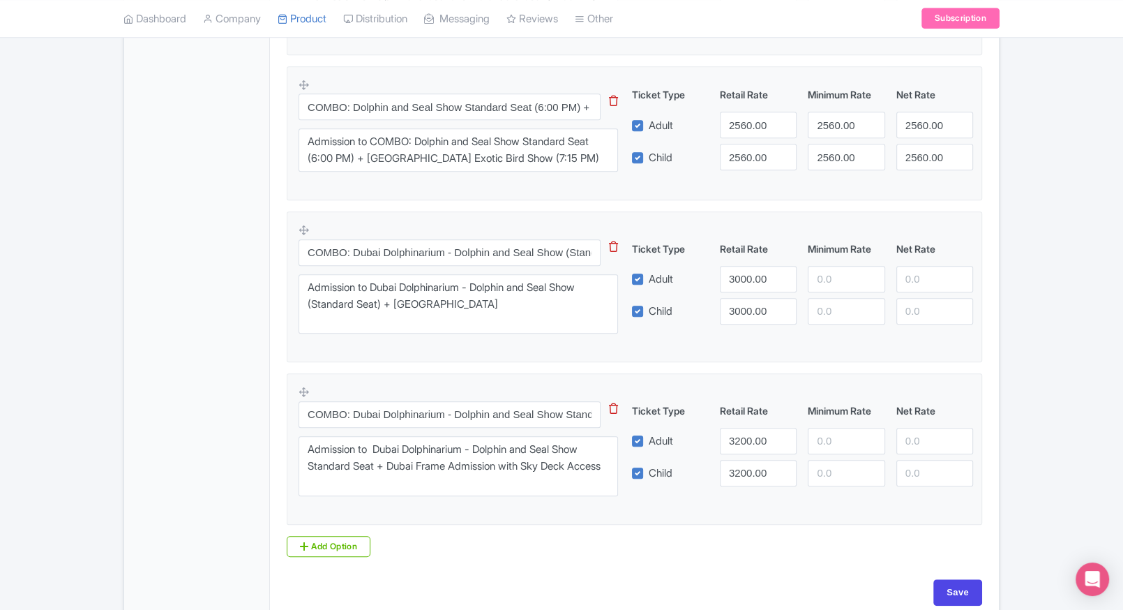
scroll to position [1042, 0]
click at [742, 276] on input "3000.00" at bounding box center [758, 277] width 77 height 27
click at [812, 271] on input "number" at bounding box center [846, 277] width 77 height 27
paste input "3000.00"
type input "3000.00"
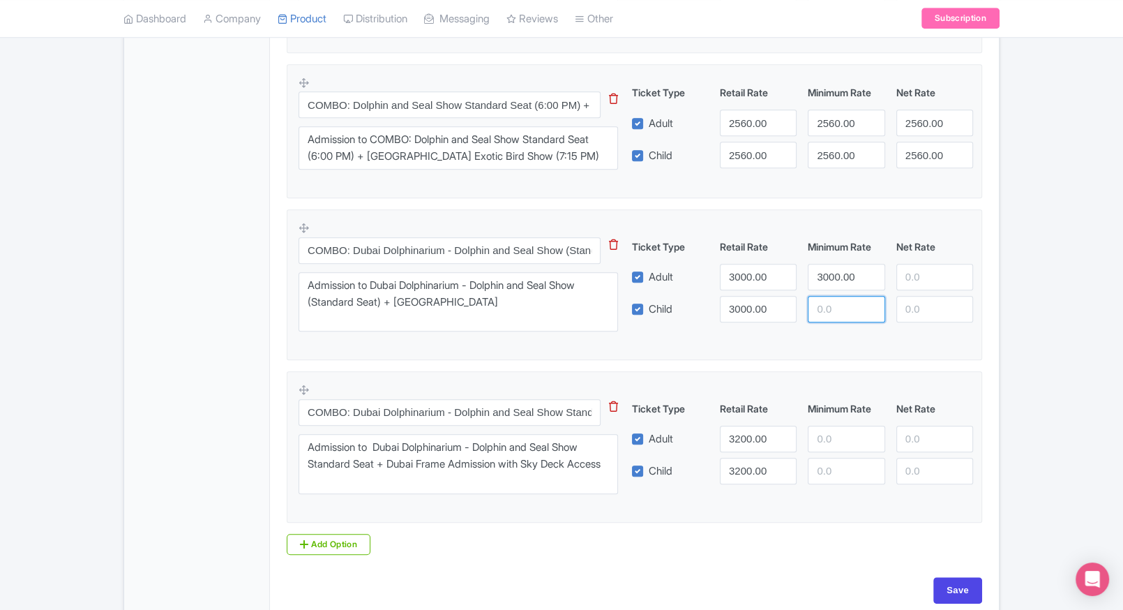
paste input "3000.00"
click at [833, 305] on input "3000.00" at bounding box center [846, 309] width 77 height 27
type input "3000.00"
paste input "3000.00"
click at [926, 278] on input "3000.00" at bounding box center [934, 277] width 77 height 27
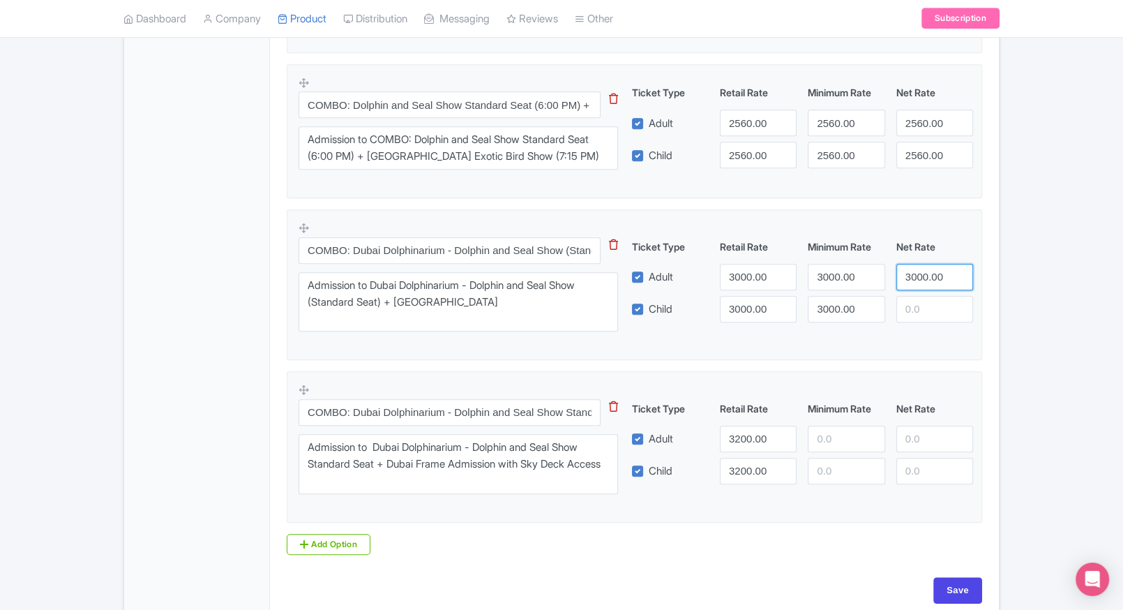
type input "3000.00"
paste input "3000.00"
click at [917, 309] on input "3000.00" at bounding box center [934, 309] width 77 height 27
type input "3000.00"
click at [748, 432] on input "3200.00" at bounding box center [758, 438] width 77 height 27
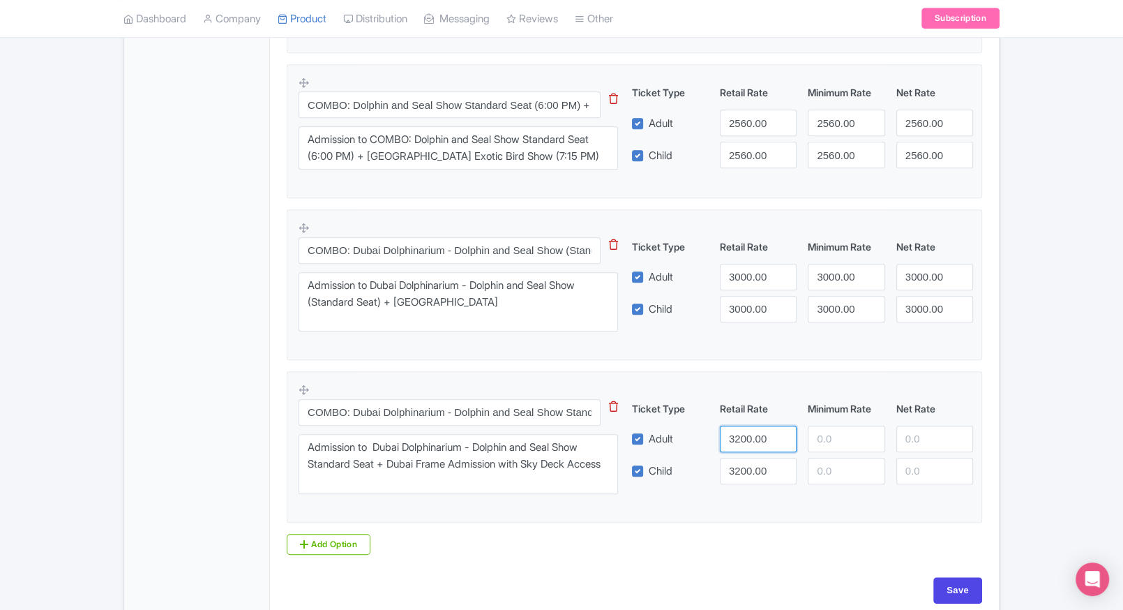
paste input "0"
click at [831, 438] on input "number" at bounding box center [846, 438] width 77 height 27
click at [742, 447] on input "3000.00" at bounding box center [758, 438] width 77 height 27
type input "3200.00"
paste input "3200.00"
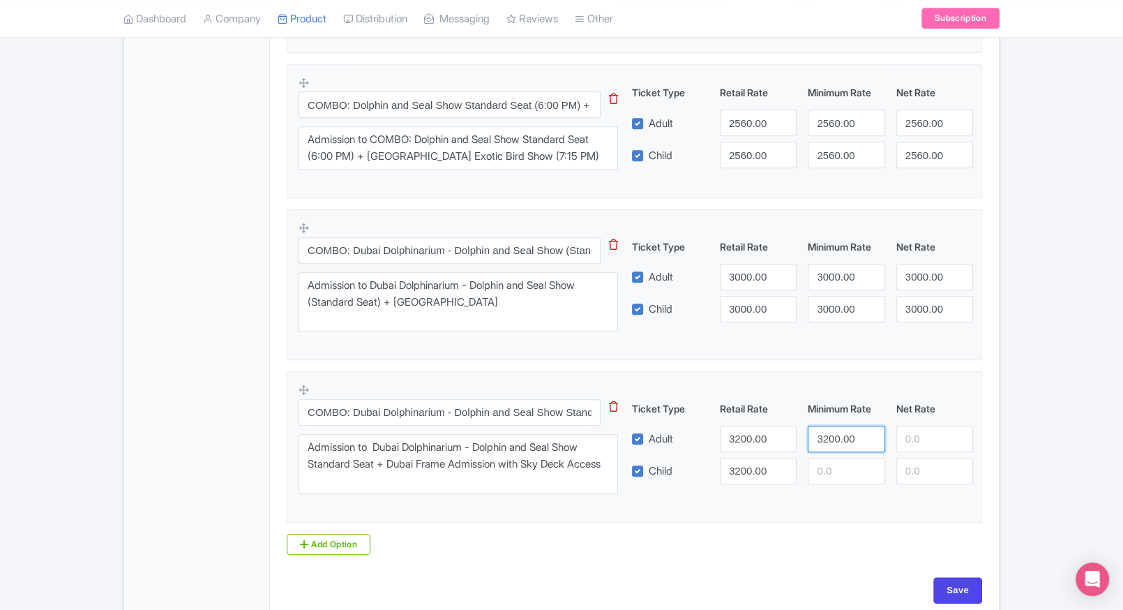
click at [829, 435] on input "3200.00" at bounding box center [846, 438] width 77 height 27
type input "3200.00"
paste
click at [832, 474] on input "3200.00" at bounding box center [846, 470] width 77 height 27
type input "3200.00"
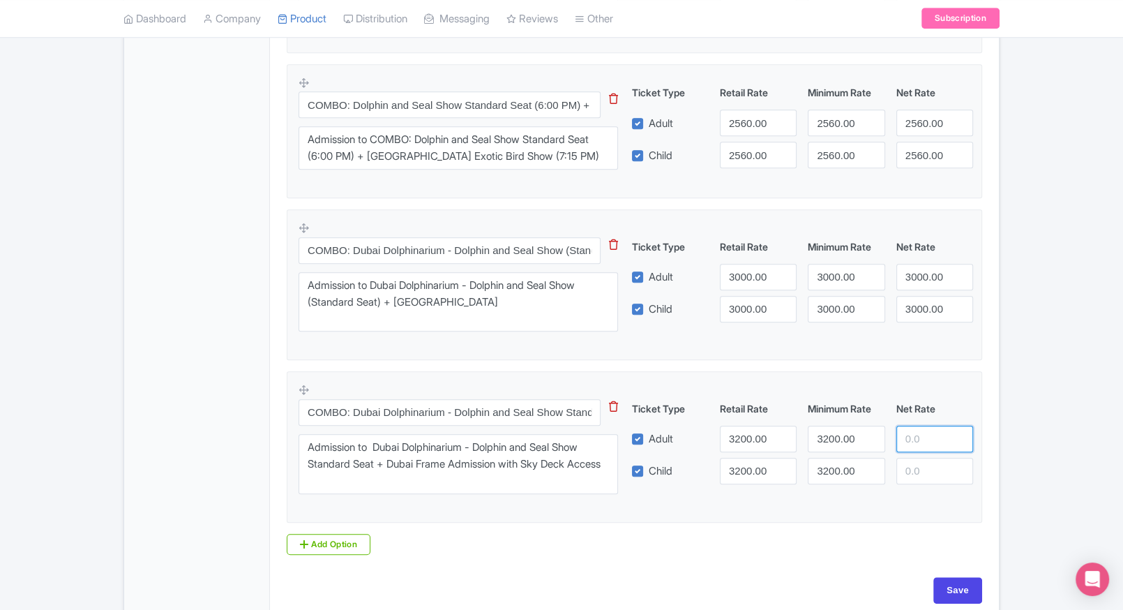
click at [944, 441] on input "number" at bounding box center [934, 438] width 77 height 27
type input "3200.00"
click at [922, 460] on input "3200.00" at bounding box center [934, 470] width 77 height 27
type input "3200.00"
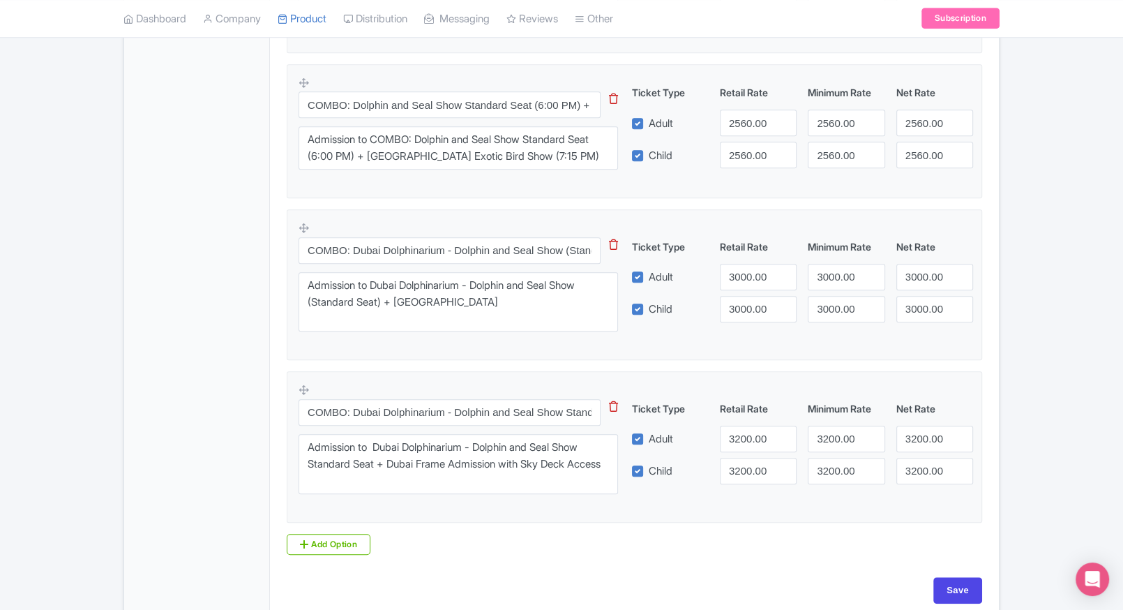
scroll to position [1110, 0]
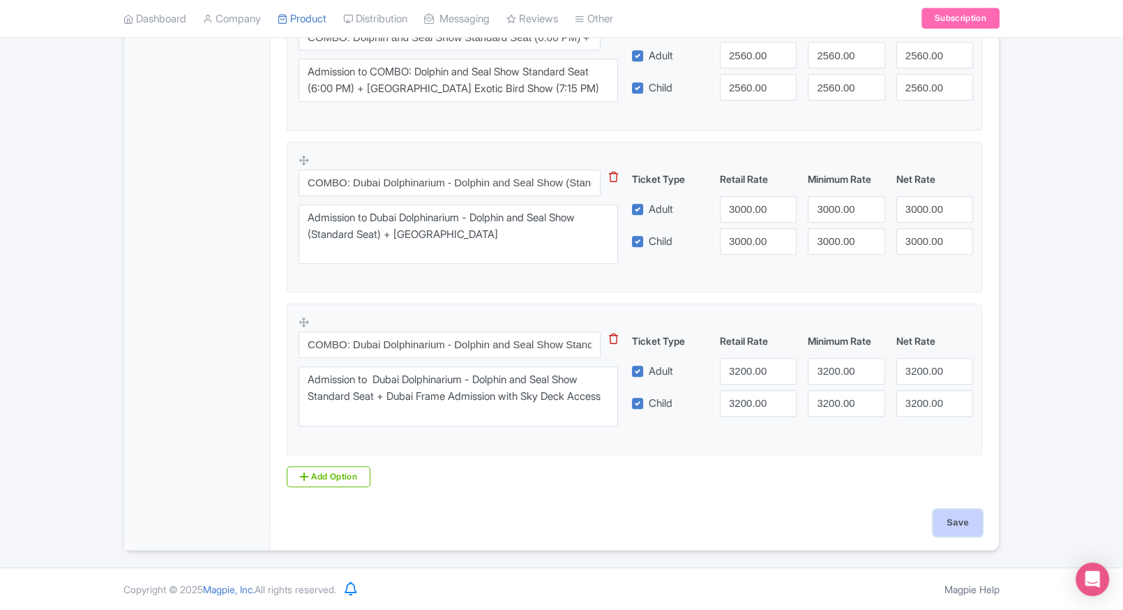
click at [965, 522] on input "Save" at bounding box center [957, 522] width 49 height 27
type input "Saving..."
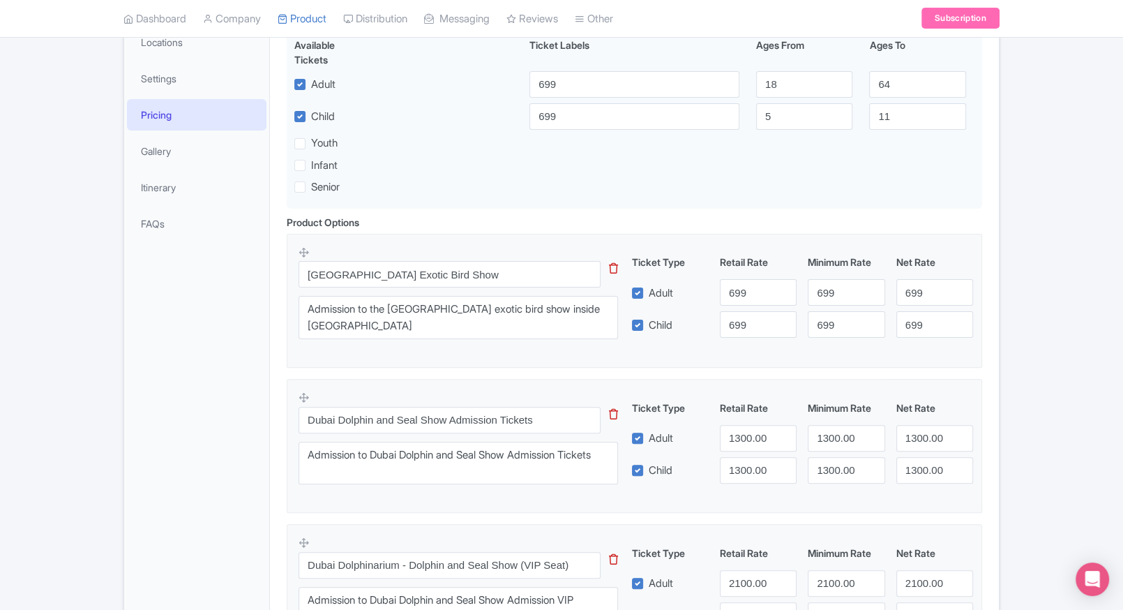
scroll to position [294, 0]
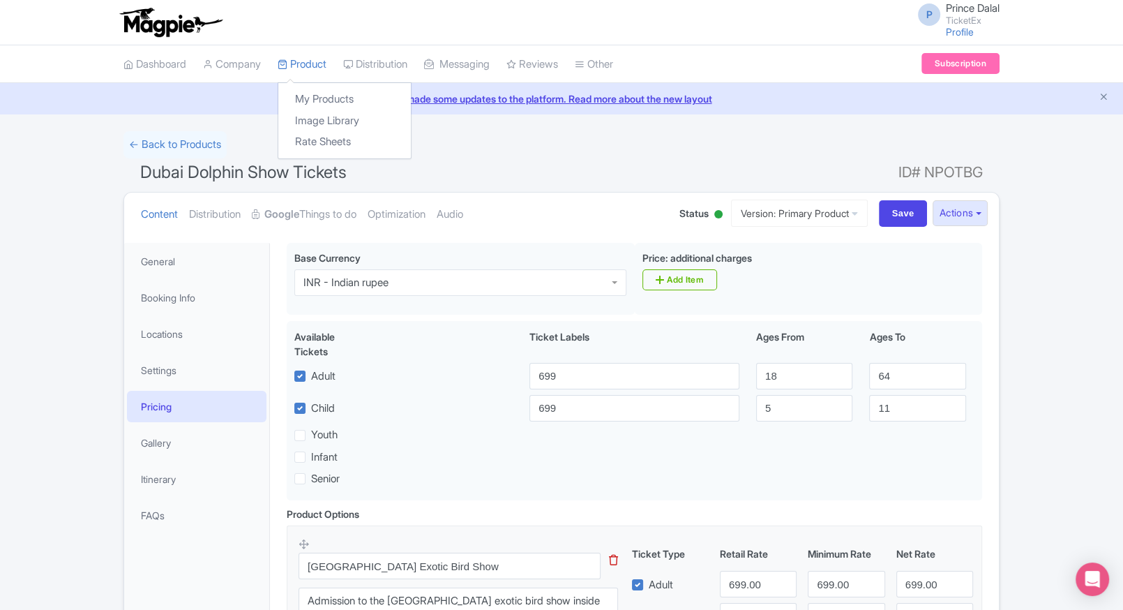
click at [310, 86] on div "My Products Image Library Rate Sheets" at bounding box center [345, 120] width 134 height 77
click at [304, 97] on link "My Products" at bounding box center [344, 100] width 133 height 22
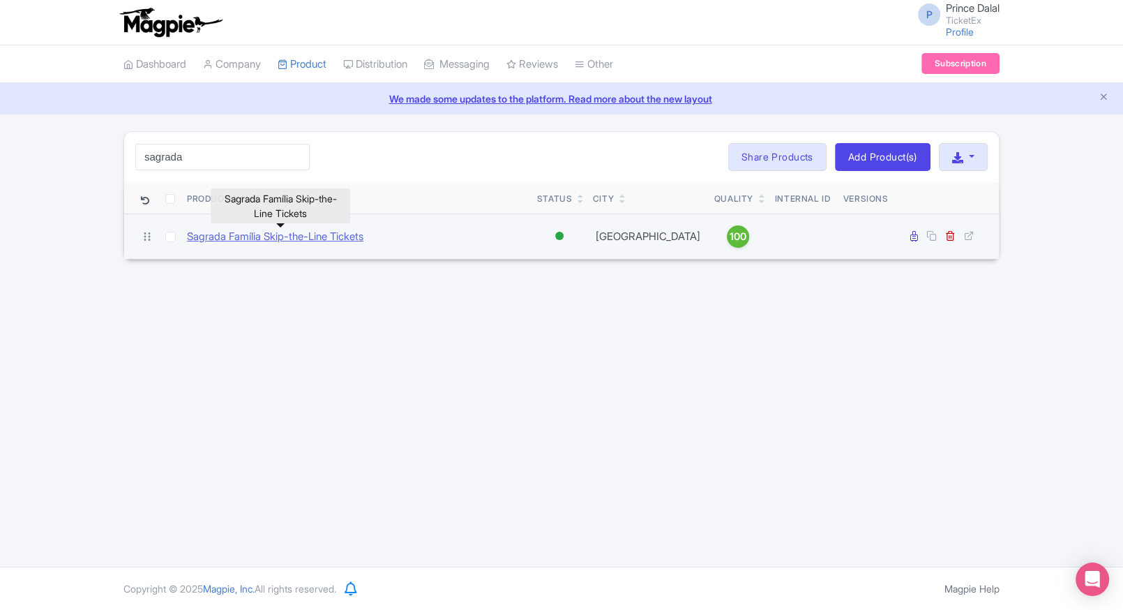
type input "sagrada"
click at [273, 236] on link "Sagrada Família Skip-the-Line Tickets" at bounding box center [275, 237] width 176 height 16
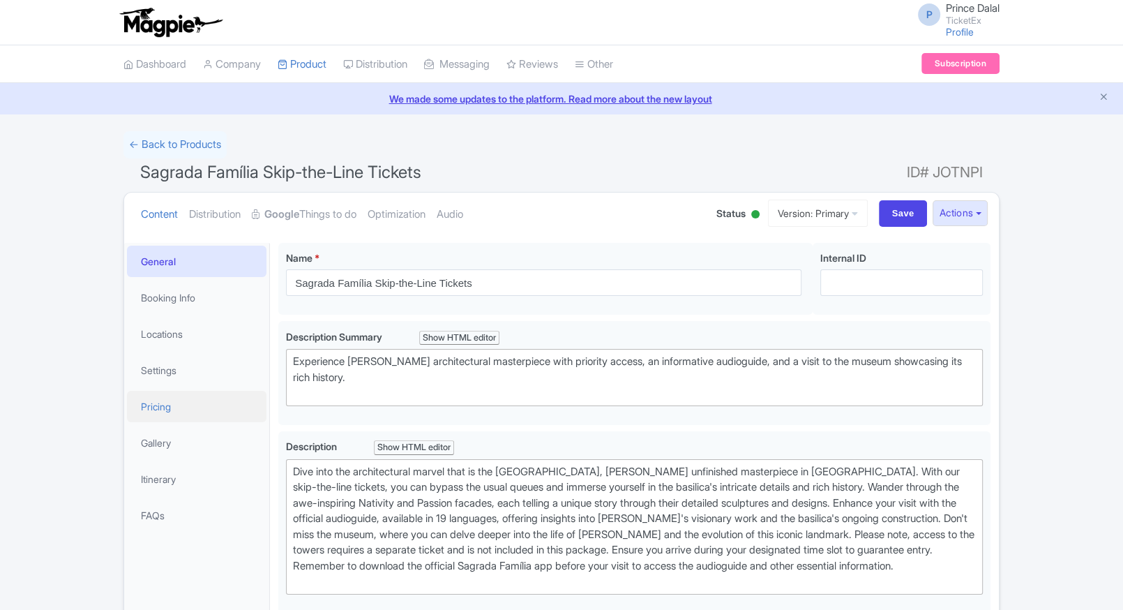
click at [179, 391] on link "Pricing" at bounding box center [196, 406] width 139 height 31
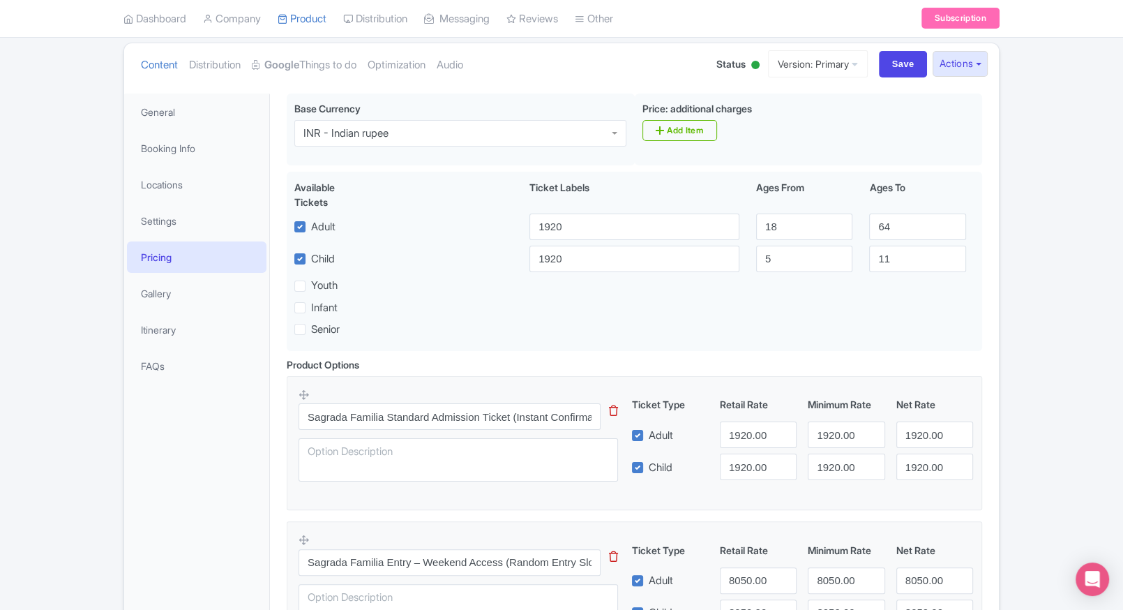
scroll to position [240, 0]
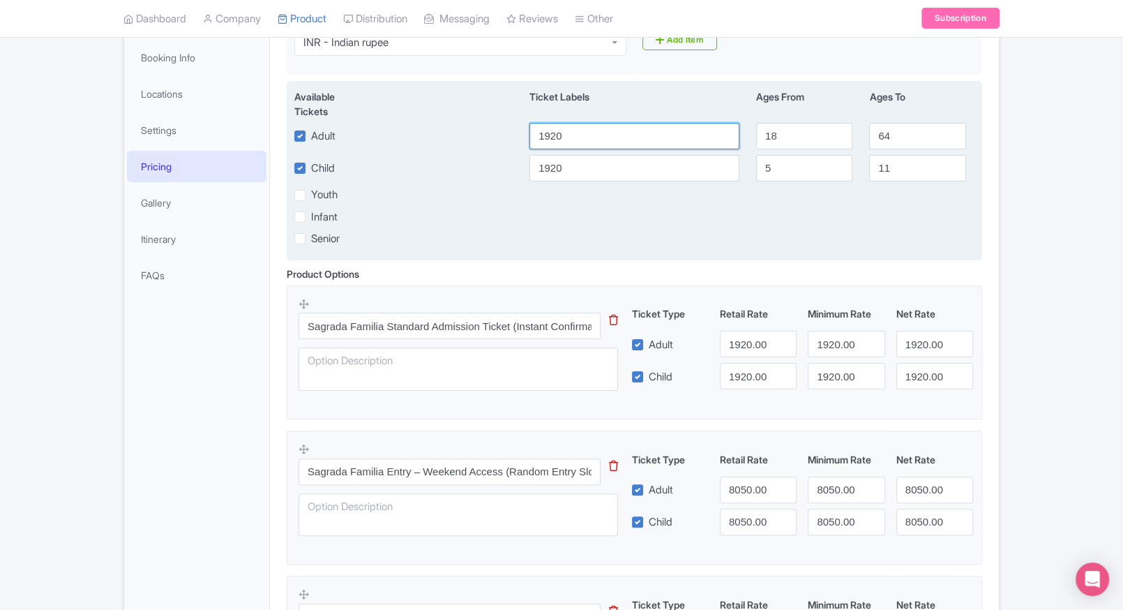
click at [619, 147] on input "1920" at bounding box center [634, 136] width 210 height 27
type input "1870"
click at [619, 155] on input "1920" at bounding box center [634, 168] width 210 height 27
paste input "87"
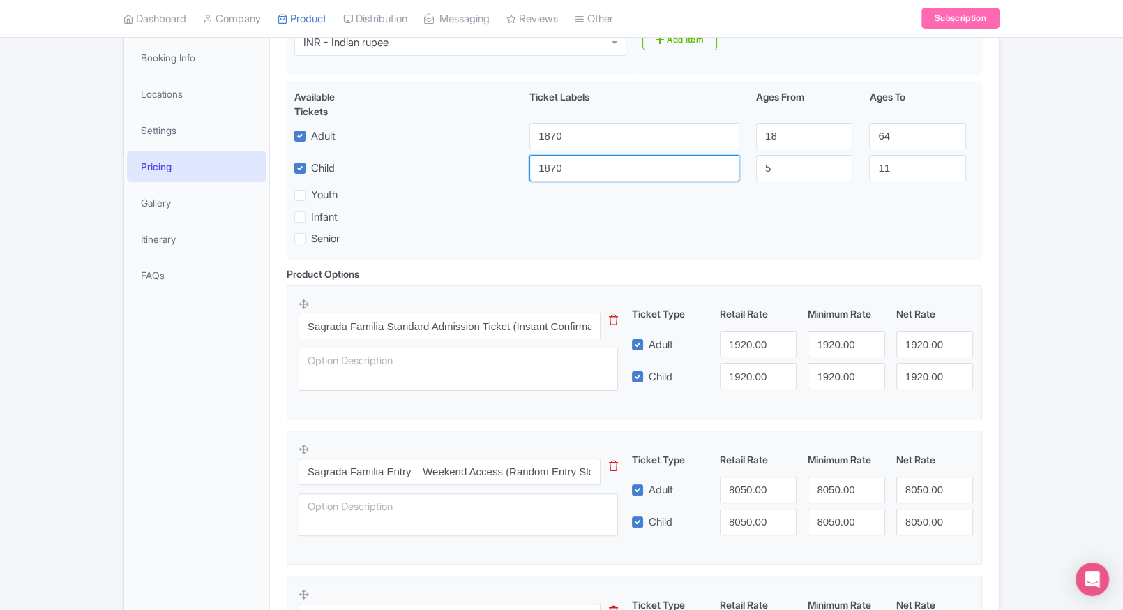
type input "1870"
click at [736, 345] on input "1920.00" at bounding box center [758, 344] width 77 height 27
paste input "87"
type input "1870"
click at [744, 368] on input "1920.00" at bounding box center [758, 376] width 77 height 27
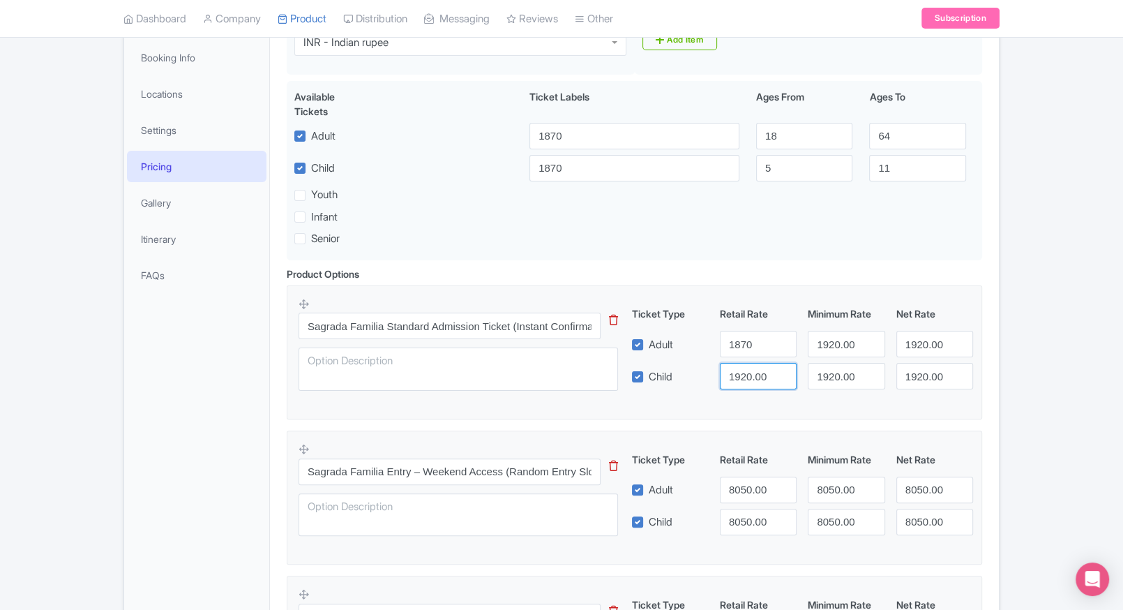
paste input "87"
type input "1870"
click at [834, 342] on input "1920.00" at bounding box center [846, 344] width 77 height 27
paste input "87"
type input "1870"
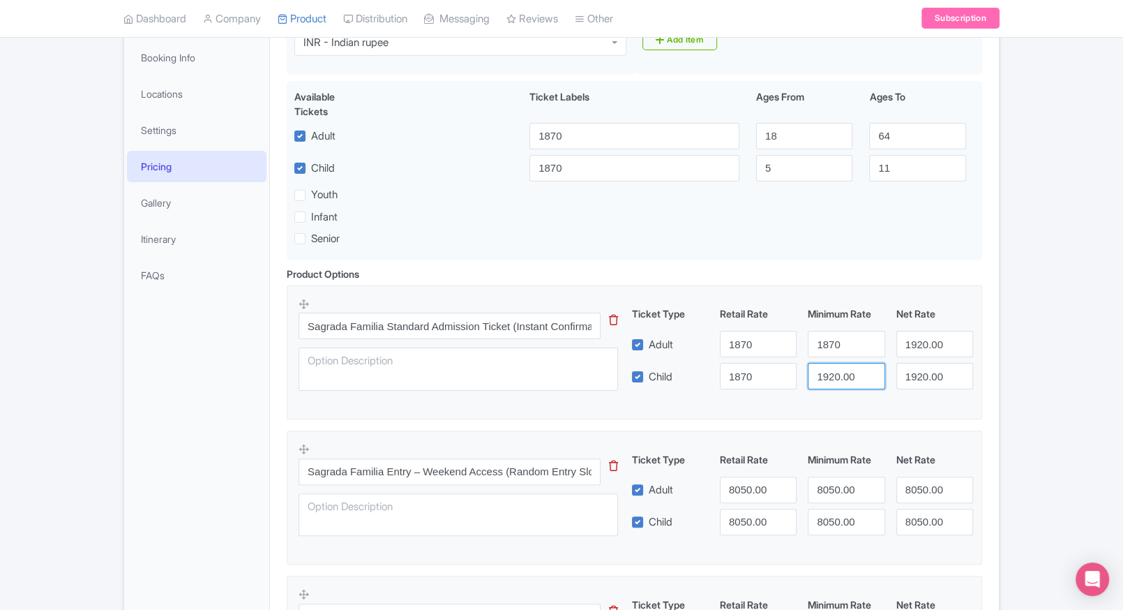
click at [840, 375] on input "1920.00" at bounding box center [846, 376] width 77 height 27
paste input "87"
type input "1870"
click at [946, 335] on input "1920.00" at bounding box center [934, 344] width 77 height 27
paste input "87"
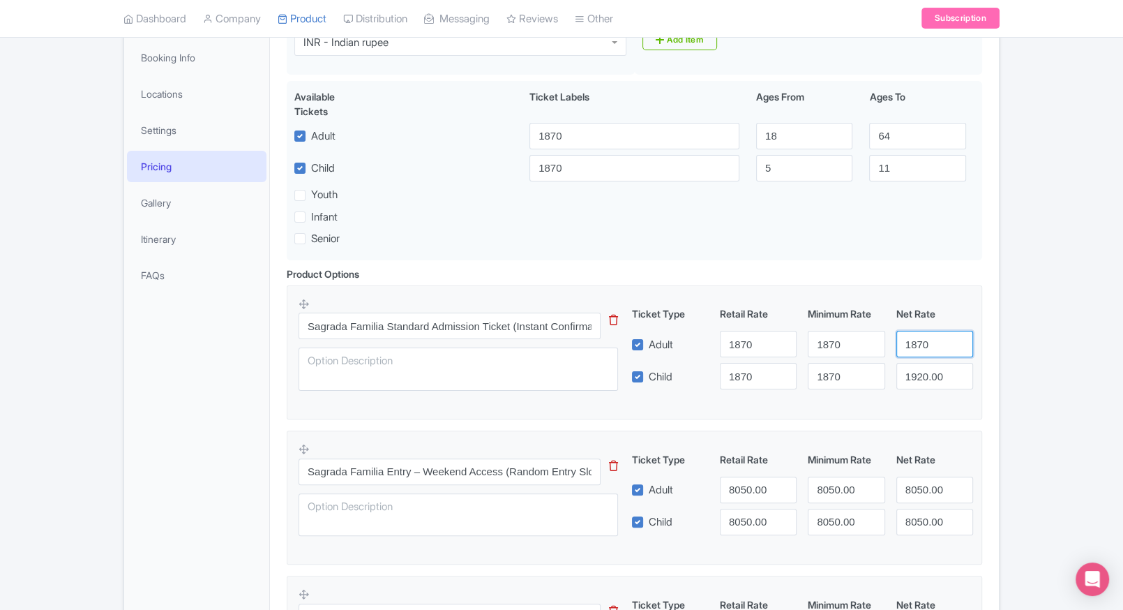
type input "1870"
click at [931, 368] on input "1920.00" at bounding box center [934, 376] width 77 height 27
paste input "87"
type input "1870"
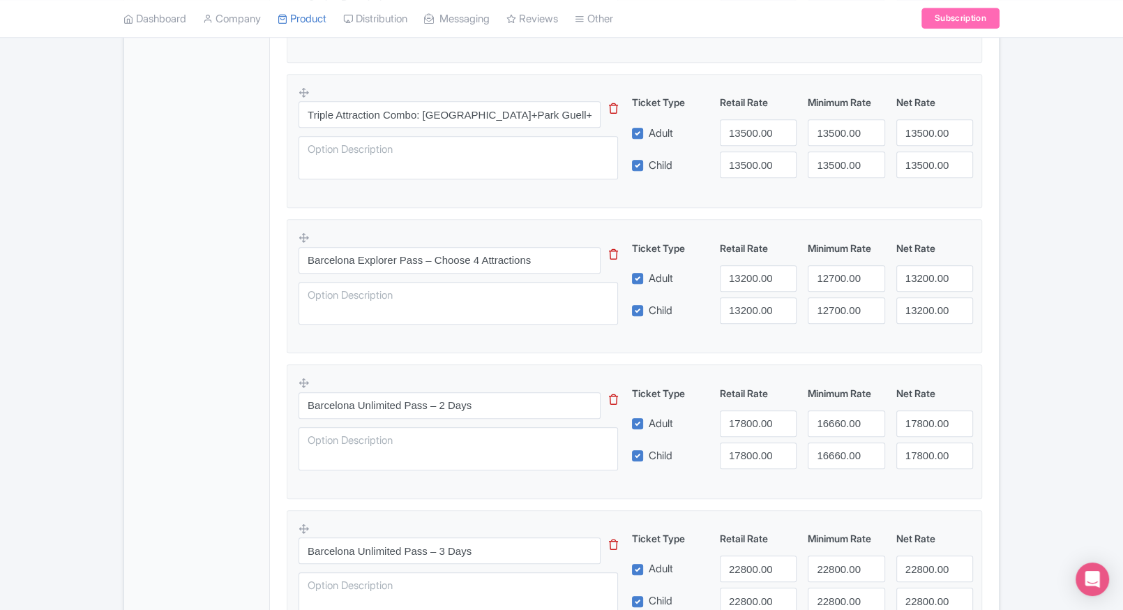
scroll to position [1221, 0]
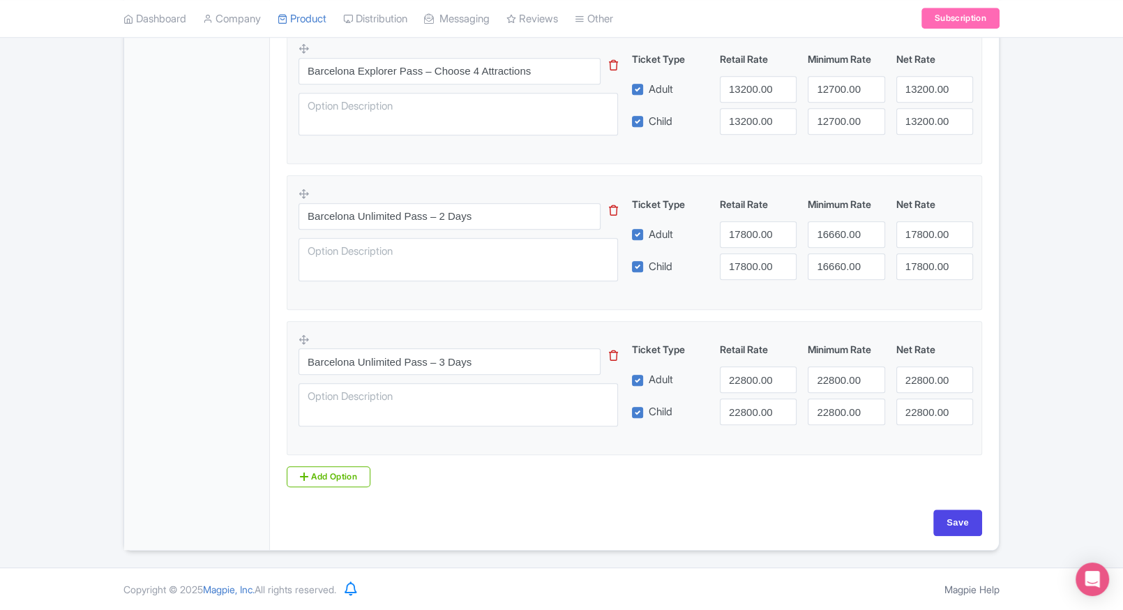
click at [959, 520] on input "Save" at bounding box center [957, 522] width 49 height 27
type input "Saving..."
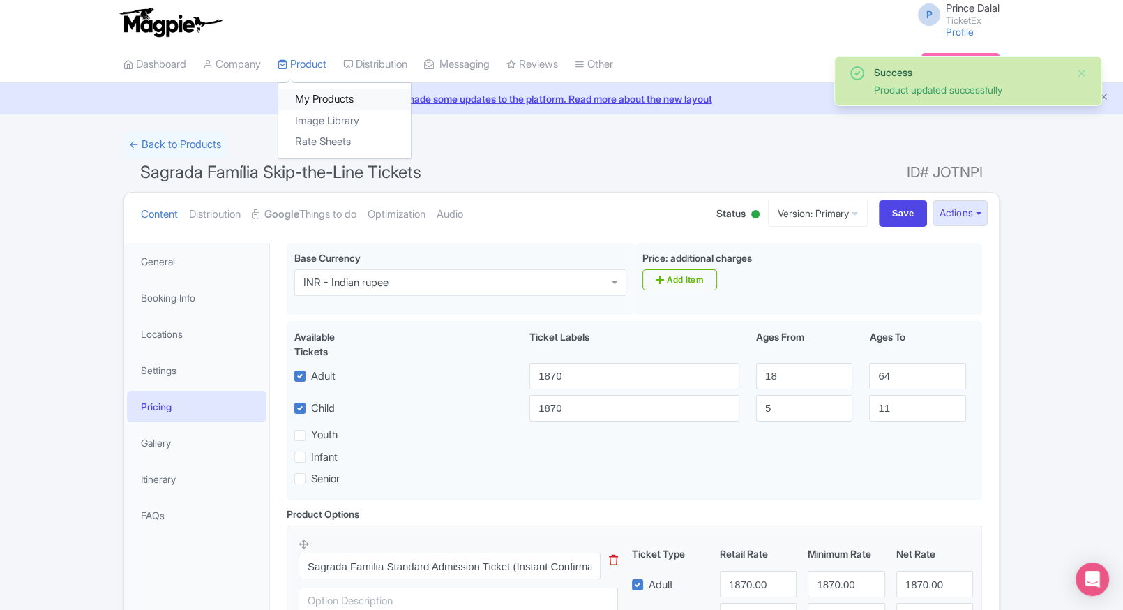
click at [312, 95] on link "My Products" at bounding box center [344, 100] width 133 height 22
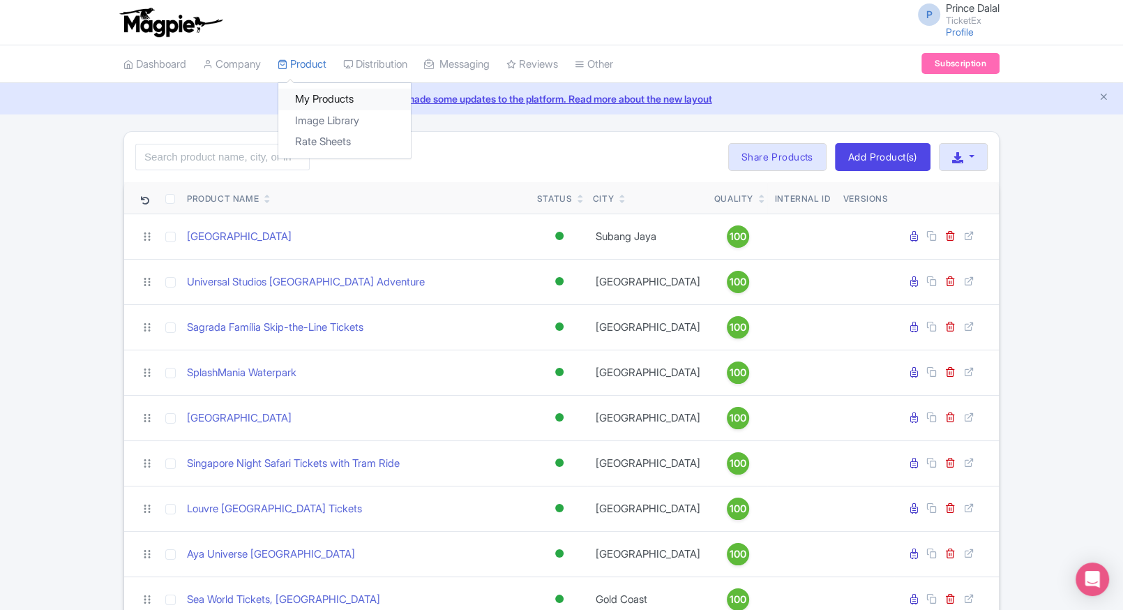
click at [303, 101] on link "My Products" at bounding box center [344, 100] width 133 height 22
